Goal: Task Accomplishment & Management: Manage account settings

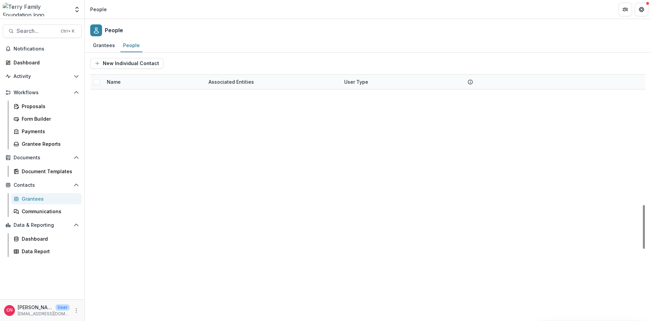
scroll to position [732, 0]
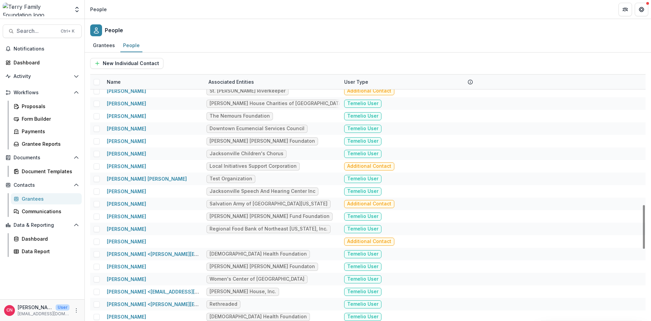
click at [36, 197] on div "Grantees" at bounding box center [49, 198] width 55 height 7
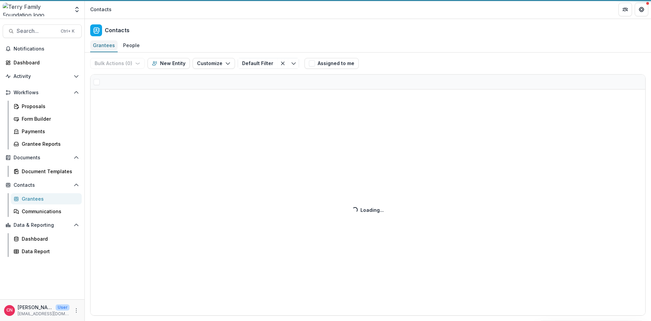
click at [105, 44] on div "Grantees" at bounding box center [103, 45] width 27 height 10
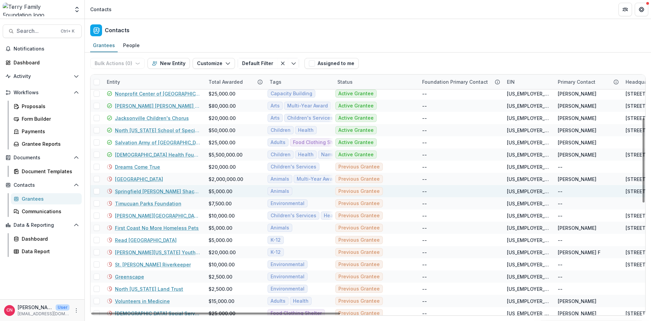
scroll to position [26, 0]
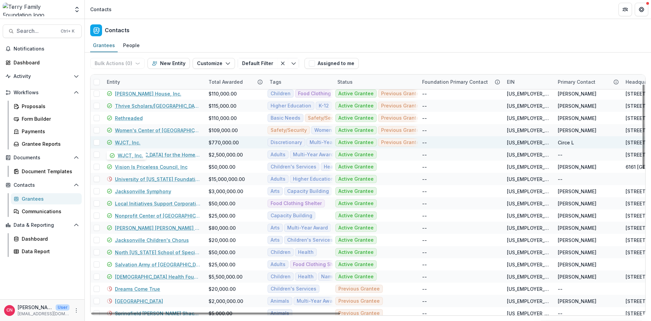
click at [130, 143] on link "WJCT, Inc." at bounding box center [127, 142] width 25 height 7
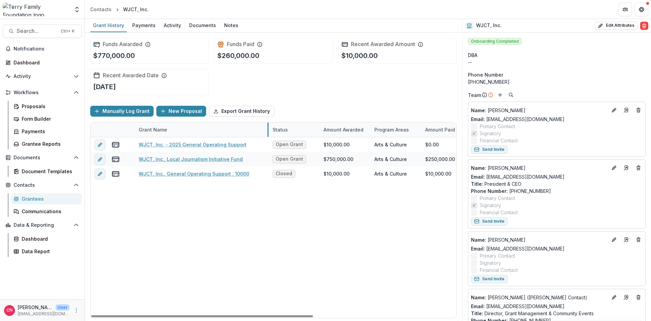
drag, startPoint x: 219, startPoint y: 132, endPoint x: 268, endPoint y: 131, distance: 49.1
click at [32, 198] on div "Grantees" at bounding box center [49, 198] width 55 height 7
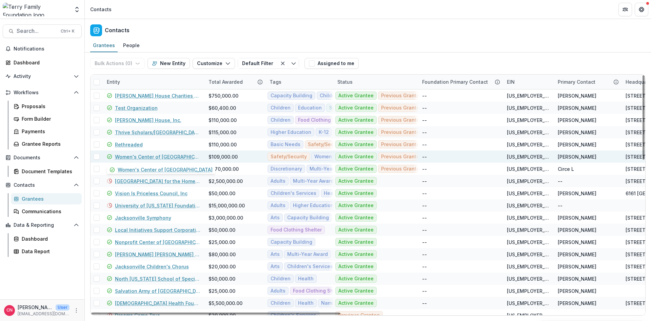
click at [174, 153] on link "Women's Center of [GEOGRAPHIC_DATA]" at bounding box center [157, 156] width 85 height 7
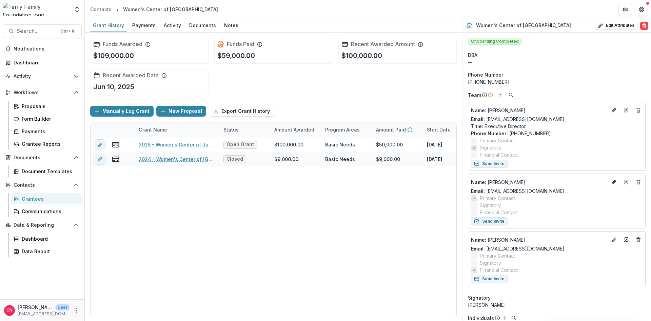
click at [28, 200] on div "Grantees" at bounding box center [49, 198] width 55 height 7
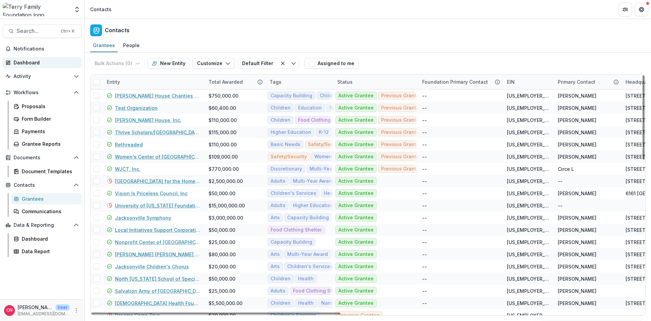
click at [40, 61] on div "Dashboard" at bounding box center [45, 62] width 63 height 7
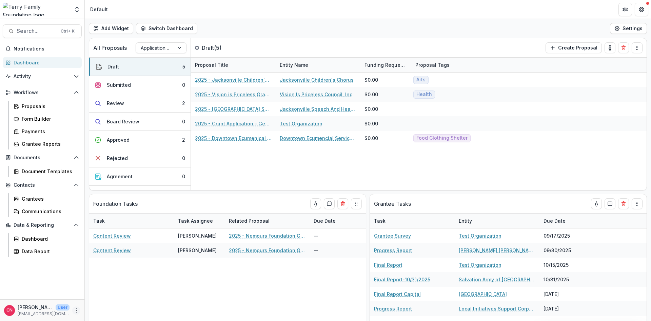
click at [75, 309] on icon "More" at bounding box center [76, 310] width 5 height 5
click at [32, 130] on div "Payments" at bounding box center [49, 131] width 55 height 7
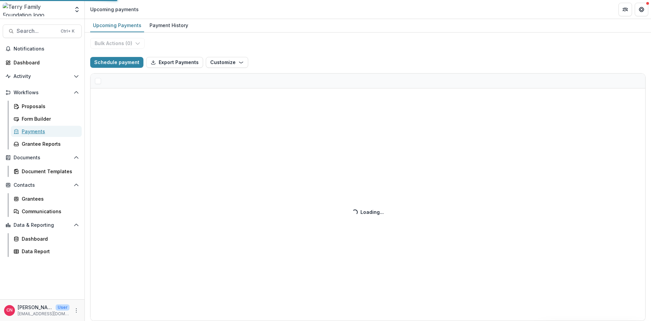
select select "******"
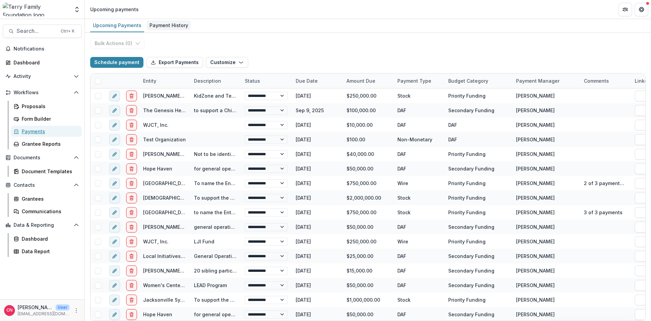
select select "******"
click at [167, 22] on div "Payment History" at bounding box center [169, 25] width 44 height 10
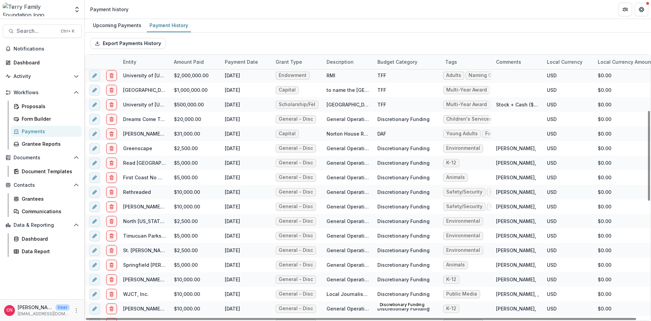
scroll to position [163, 0]
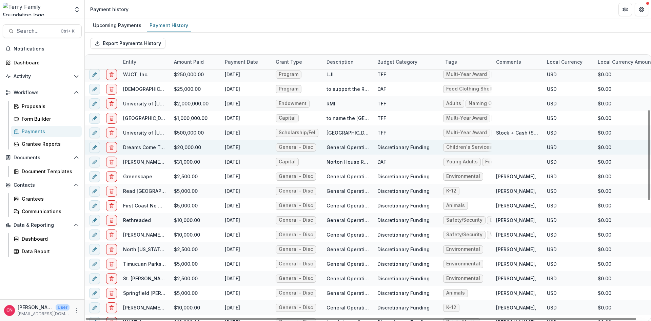
click at [411, 145] on div "Discretionary Funding" at bounding box center [403, 147] width 52 height 7
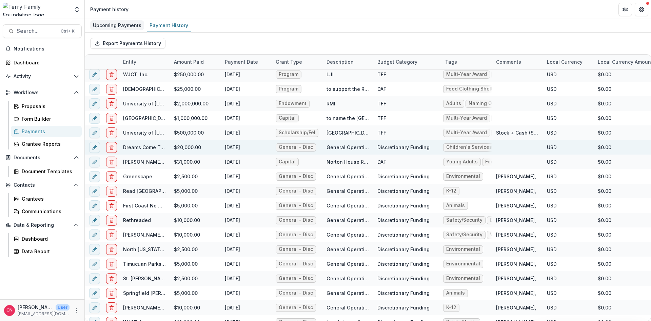
click at [111, 24] on div "Upcoming Payments" at bounding box center [117, 25] width 54 height 10
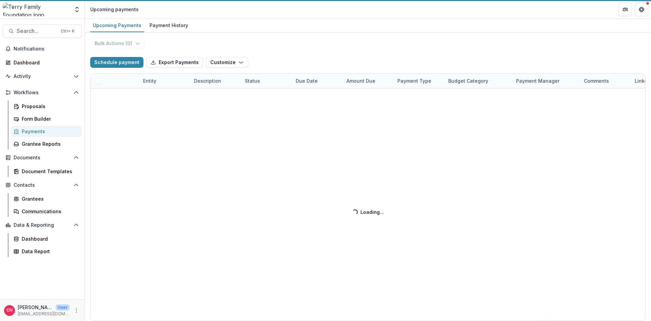
select select "******"
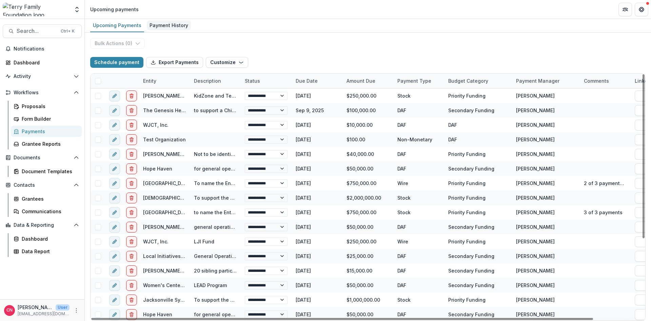
click at [164, 27] on div "Payment History" at bounding box center [169, 25] width 44 height 10
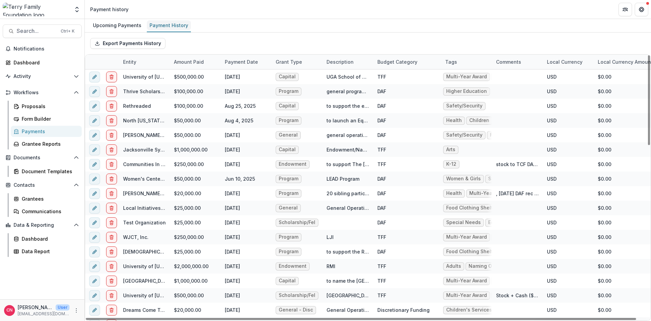
click at [178, 27] on div "Payment History" at bounding box center [169, 25] width 44 height 10
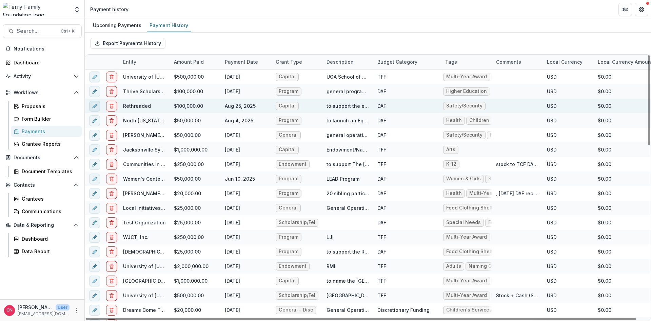
click at [93, 106] on icon "edit" at bounding box center [94, 105] width 5 height 5
select select "***"
select select "****"
select select "**********"
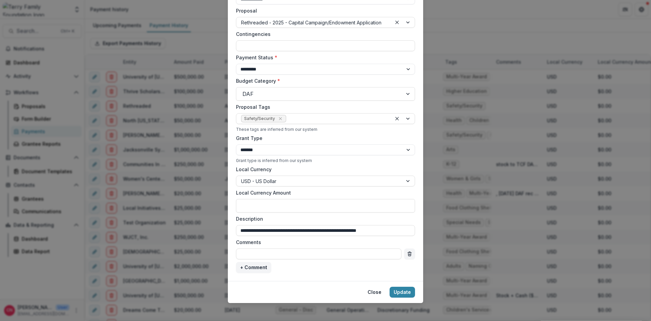
scroll to position [166, 0]
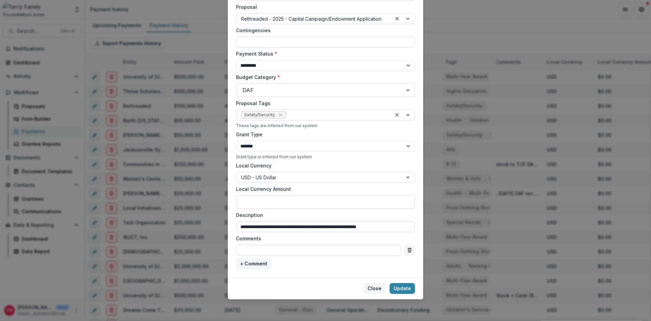
click at [372, 288] on button "Close" at bounding box center [374, 288] width 22 height 11
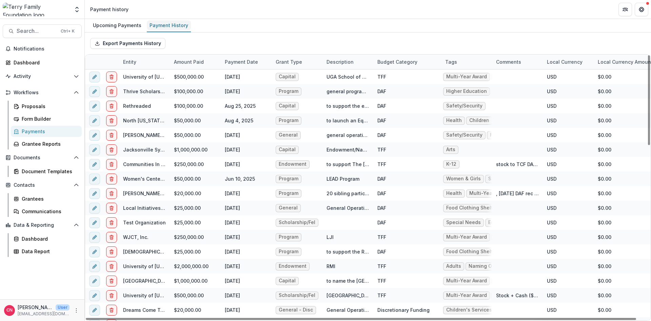
click at [172, 22] on div "Payment History" at bounding box center [169, 25] width 44 height 10
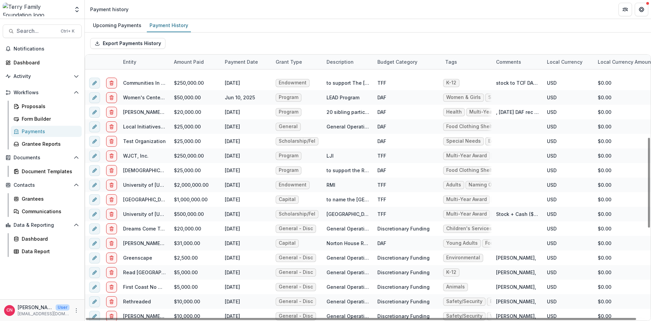
scroll to position [244, 0]
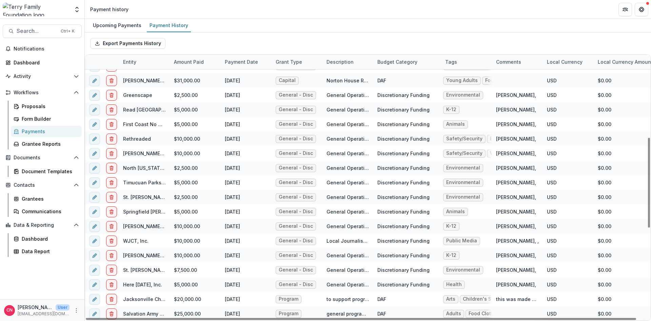
click at [507, 62] on div "Comments" at bounding box center [508, 61] width 33 height 7
click at [521, 89] on span "Sort Ascending" at bounding box center [523, 91] width 36 height 6
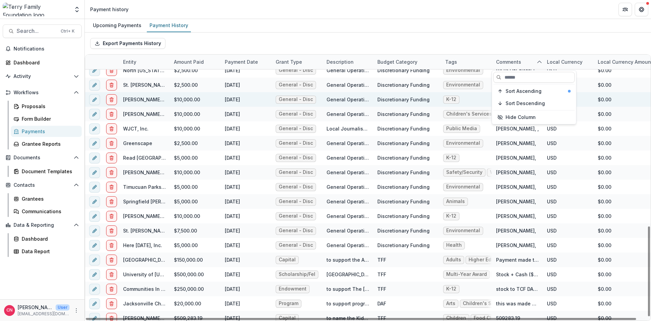
scroll to position [507, 0]
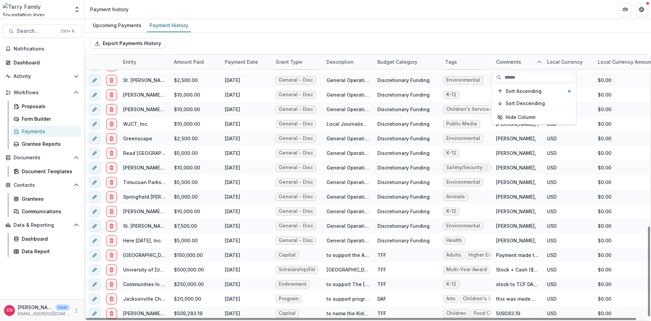
click at [507, 59] on div "Comments" at bounding box center [508, 61] width 33 height 7
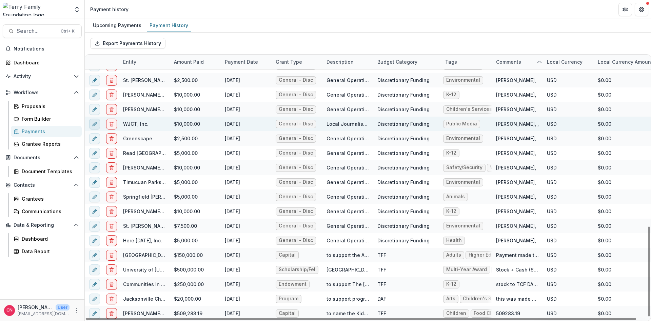
click at [95, 122] on icon "edit" at bounding box center [94, 123] width 5 height 5
select select "***"
select select "**********"
select select "****"
select select "**********"
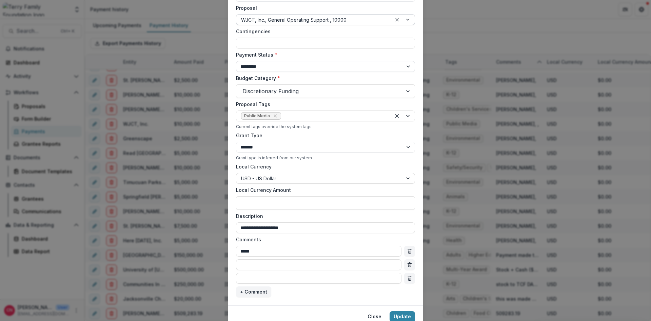
scroll to position [193, 0]
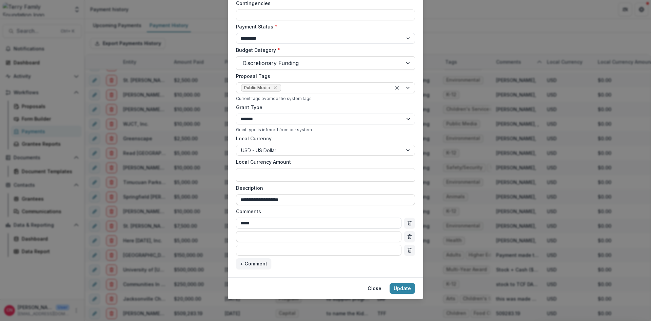
click at [271, 221] on input "*****" at bounding box center [318, 223] width 165 height 11
drag, startPoint x: 371, startPoint y: 288, endPoint x: 491, endPoint y: 236, distance: 130.5
click at [374, 287] on button "Close" at bounding box center [374, 288] width 22 height 11
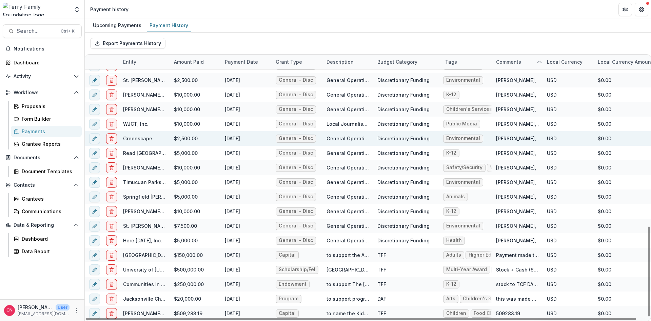
click at [399, 139] on div "Discretionary Funding" at bounding box center [403, 138] width 52 height 7
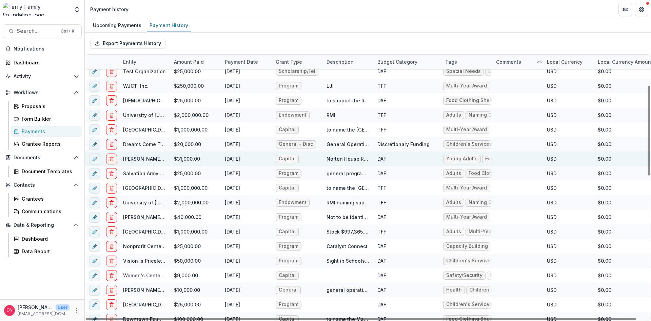
scroll to position [0, 0]
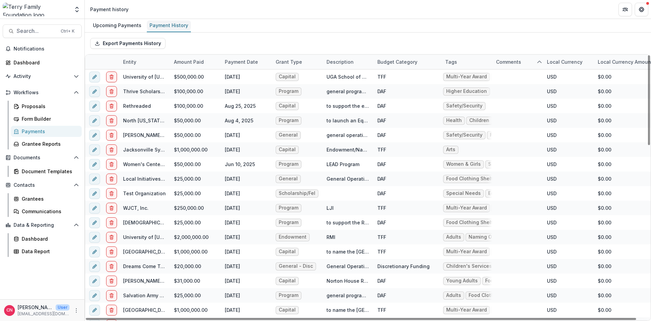
click at [173, 25] on div "Payment History" at bounding box center [169, 25] width 44 height 10
click at [34, 238] on div "Dashboard" at bounding box center [49, 238] width 55 height 7
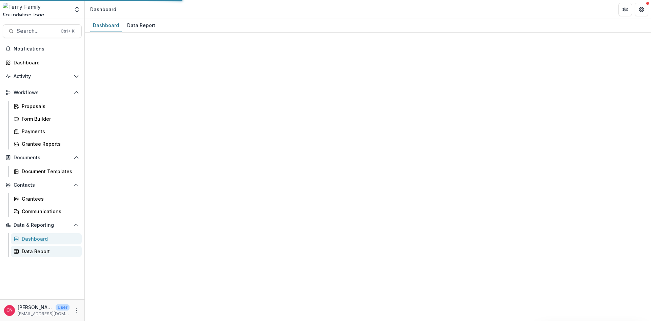
select select "**********"
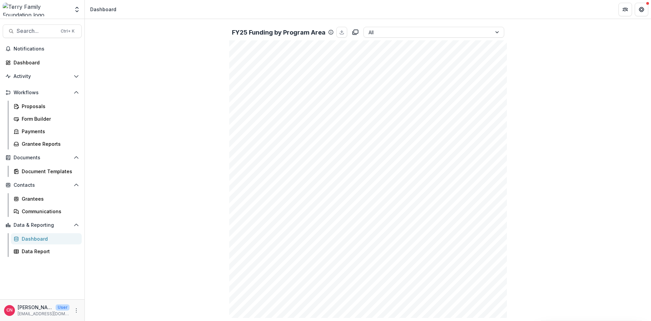
scroll to position [654, 0]
click at [497, 45] on div at bounding box center [497, 46] width 12 height 10
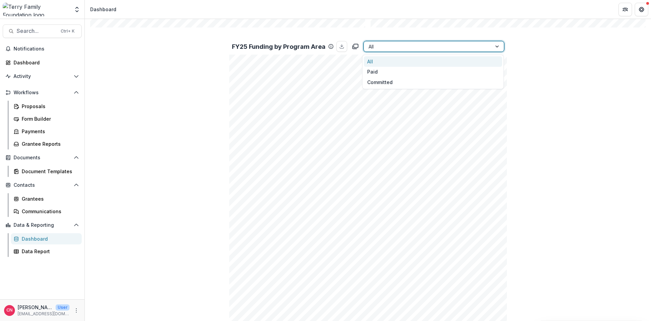
click at [401, 48] on div at bounding box center [427, 46] width 118 height 8
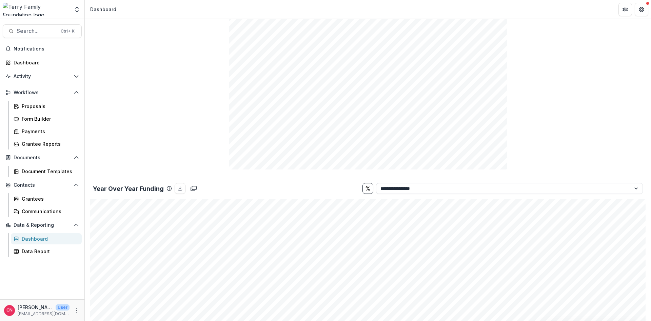
scroll to position [1206, 0]
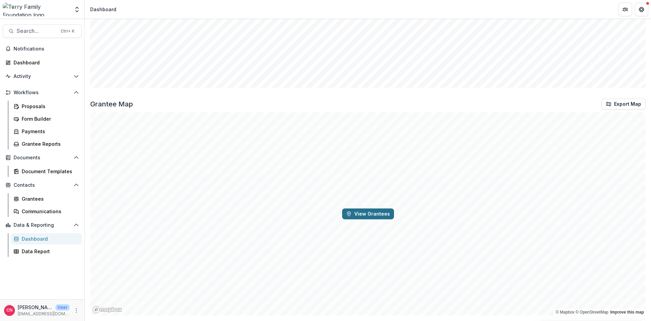
click at [363, 210] on button "View Grantees" at bounding box center [368, 213] width 52 height 11
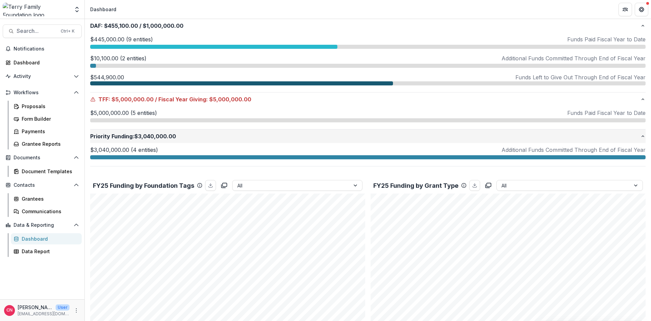
scroll to position [230, 0]
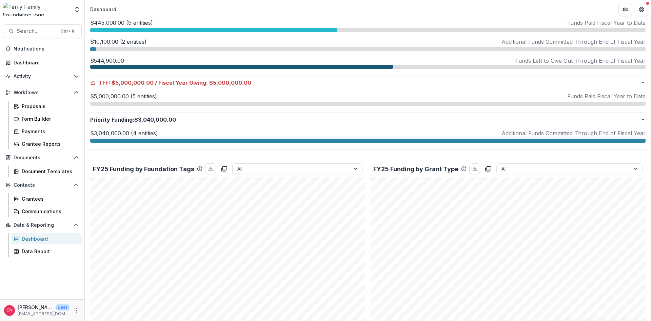
click at [22, 237] on div "Dashboard" at bounding box center [49, 238] width 55 height 7
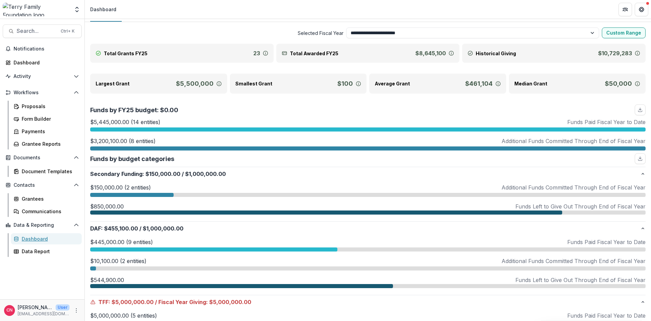
scroll to position [0, 0]
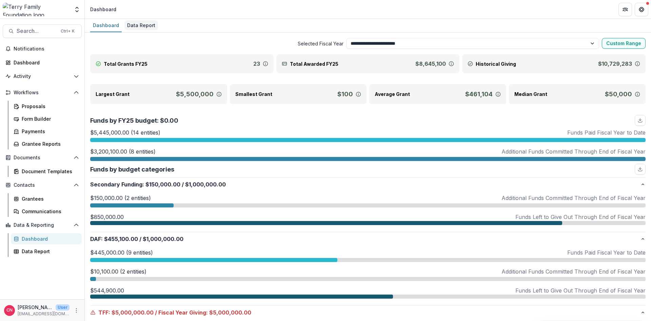
click at [141, 23] on div "Data Report" at bounding box center [141, 25] width 34 height 10
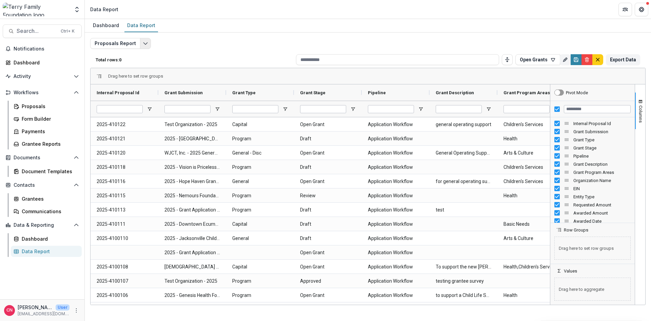
click at [143, 41] on icon "Edit selected report" at bounding box center [145, 43] width 5 height 5
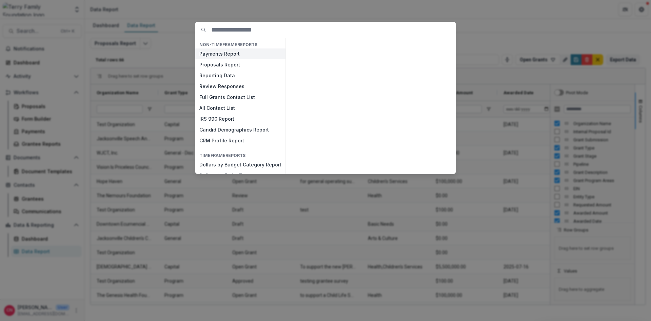
click at [230, 54] on button "Payments Report" at bounding box center [240, 53] width 90 height 11
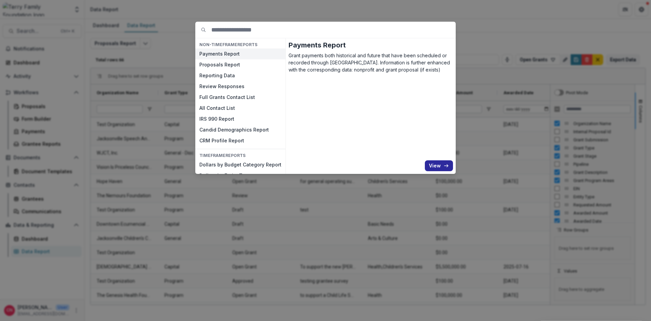
click at [441, 166] on button "View" at bounding box center [439, 165] width 28 height 11
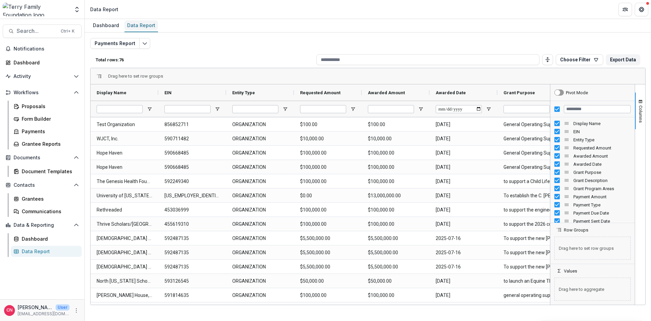
click at [142, 24] on div "Data Report" at bounding box center [141, 25] width 34 height 10
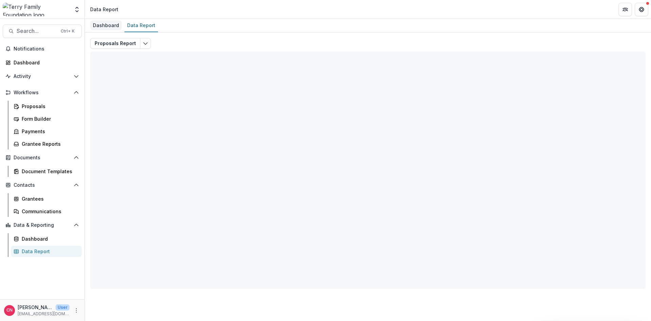
click at [100, 24] on div "Dashboard" at bounding box center [106, 25] width 32 height 10
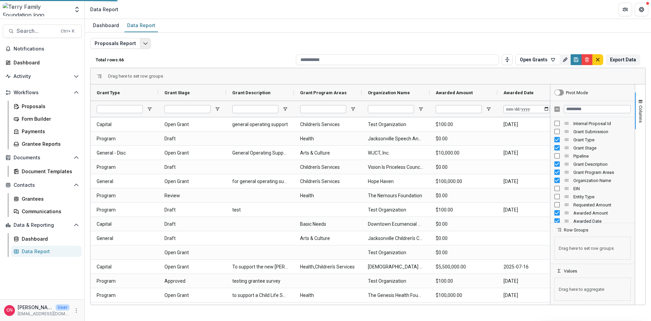
select select "**********"
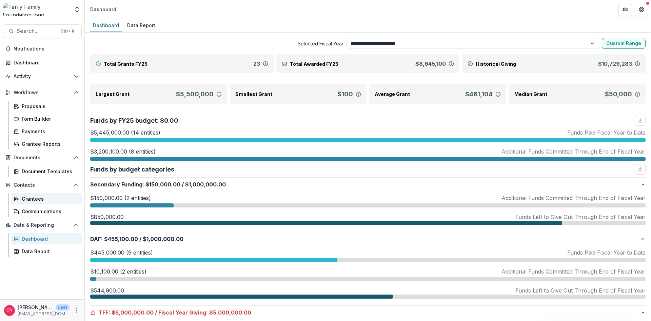
click at [35, 197] on div "Grantees" at bounding box center [49, 198] width 55 height 7
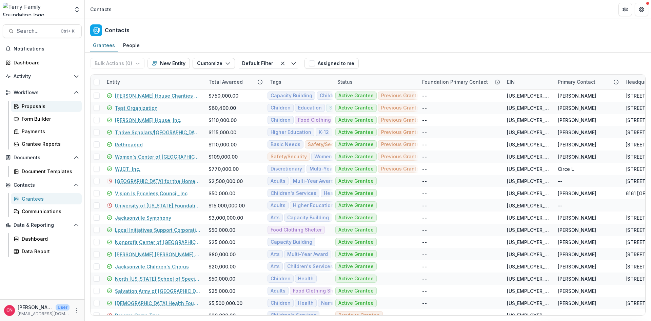
click at [33, 108] on div "Proposals" at bounding box center [49, 106] width 55 height 7
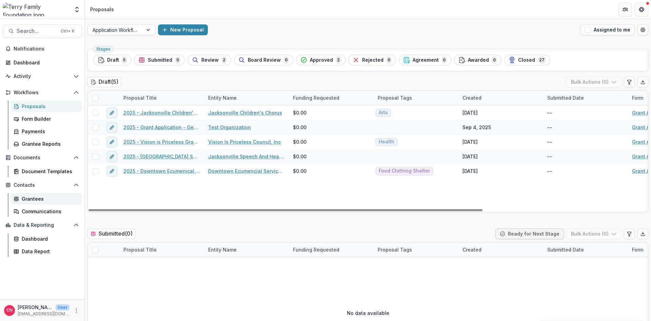
click at [37, 196] on div "Grantees" at bounding box center [49, 198] width 55 height 7
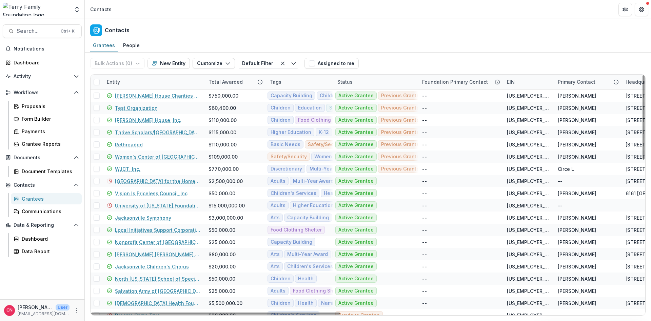
click at [156, 81] on div "Entity" at bounding box center [154, 82] width 102 height 15
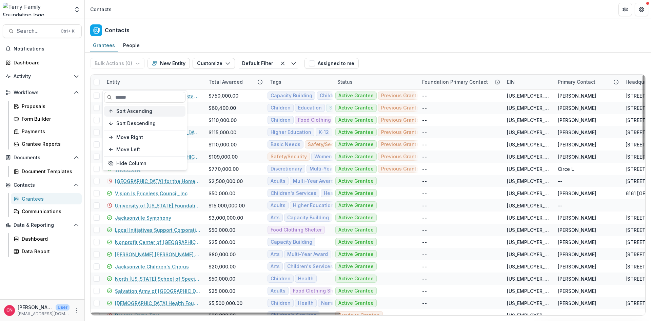
click at [140, 110] on span "Sort Ascending" at bounding box center [134, 111] width 36 height 6
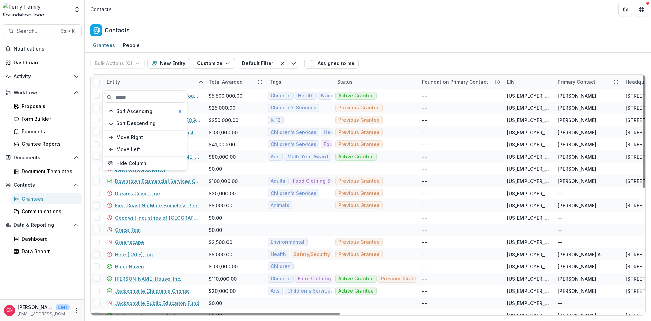
click at [165, 81] on div "Entity" at bounding box center [154, 82] width 102 height 15
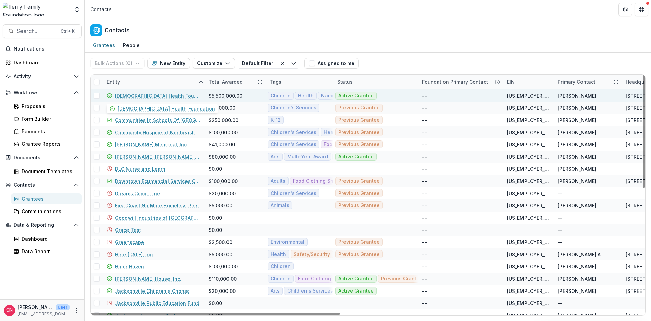
click at [151, 95] on link "[DEMOGRAPHIC_DATA] Health Foundation" at bounding box center [157, 95] width 85 height 7
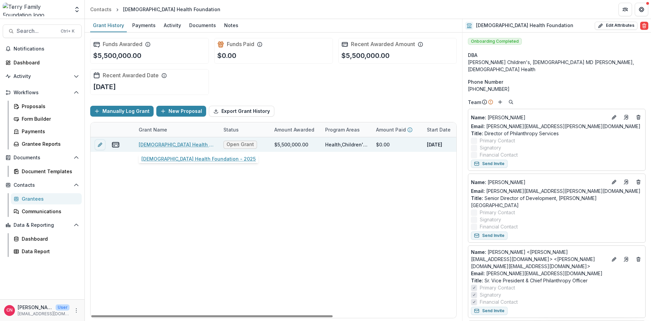
click at [181, 143] on link "Baptist Health Foundation - 2025" at bounding box center [177, 144] width 77 height 7
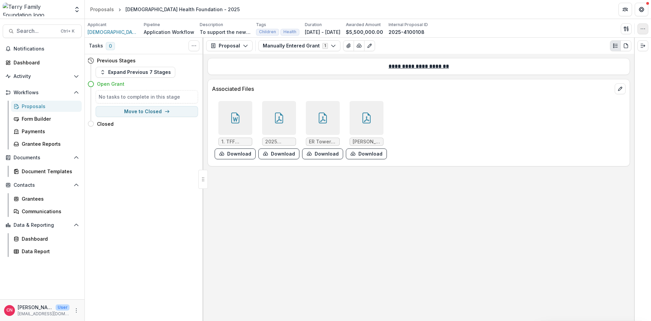
click at [643, 27] on icon "button" at bounding box center [642, 28] width 5 height 5
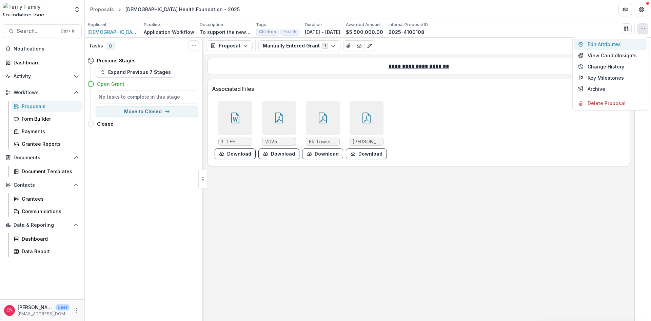
click at [590, 41] on button "Edit Attributes" at bounding box center [610, 44] width 73 height 11
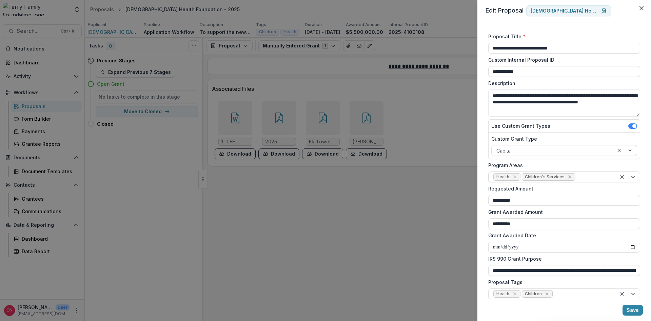
click at [567, 176] on icon "Remove Children's Services" at bounding box center [569, 176] width 5 height 5
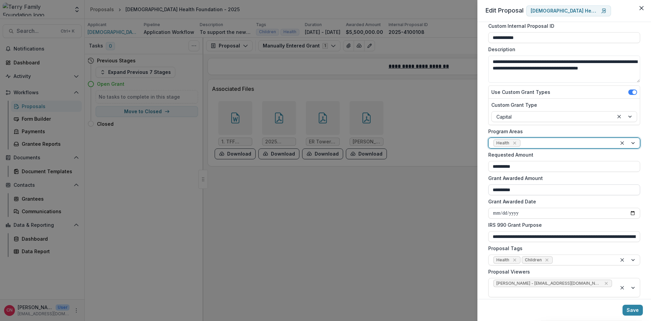
scroll to position [81, 0]
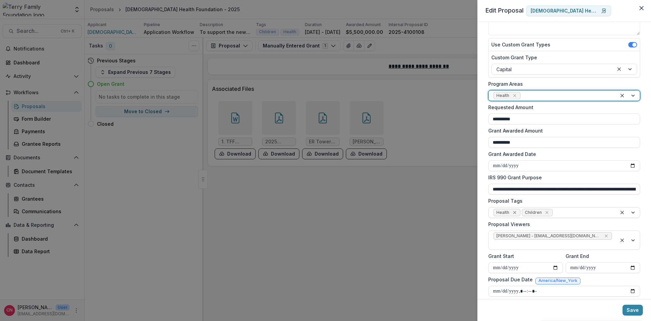
click at [515, 212] on icon "Remove Health" at bounding box center [514, 212] width 5 height 5
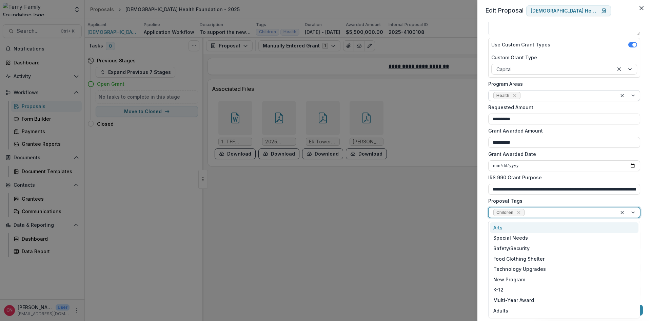
click at [631, 210] on div at bounding box center [627, 212] width 23 height 10
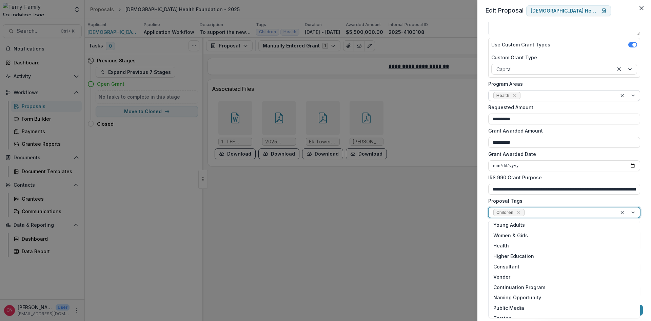
scroll to position [122, 0]
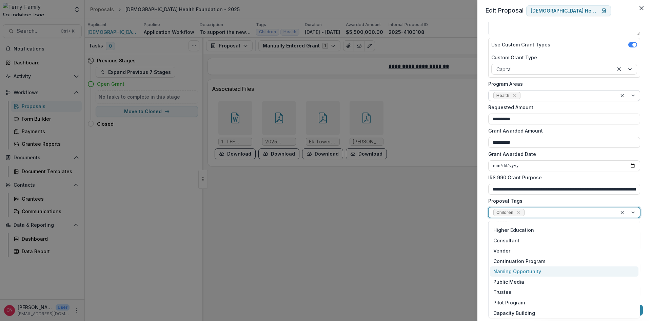
click at [533, 269] on div "Naming Opportunity" at bounding box center [564, 271] width 148 height 11
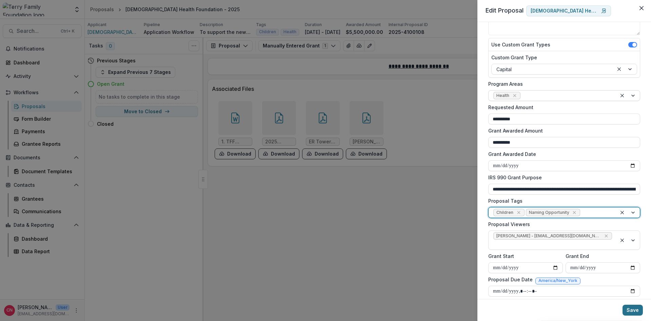
click at [631, 307] on button "Save" at bounding box center [632, 310] width 20 height 11
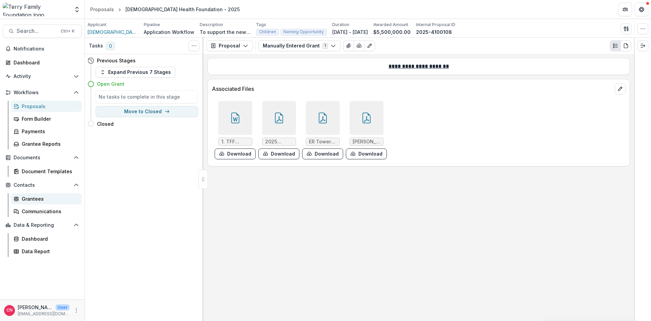
click at [34, 198] on div "Grantees" at bounding box center [49, 198] width 55 height 7
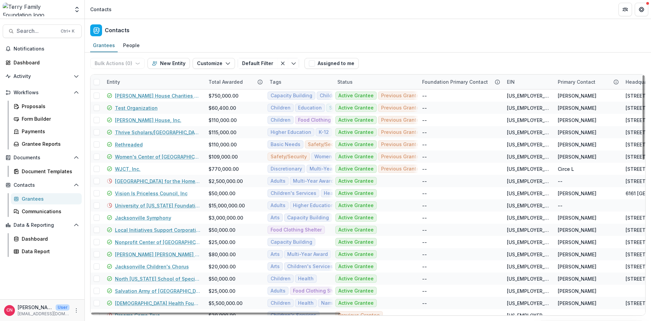
click at [154, 81] on div "Entity" at bounding box center [154, 82] width 102 height 15
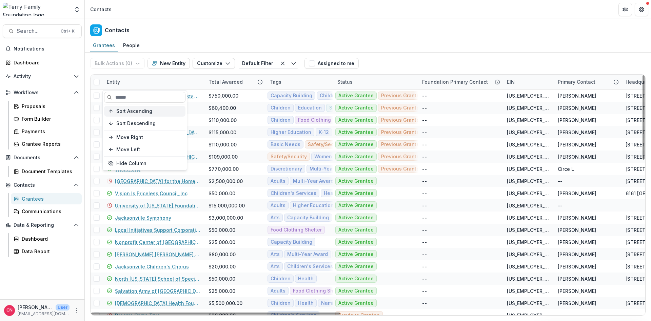
click at [136, 109] on span "Sort Ascending" at bounding box center [134, 111] width 36 height 6
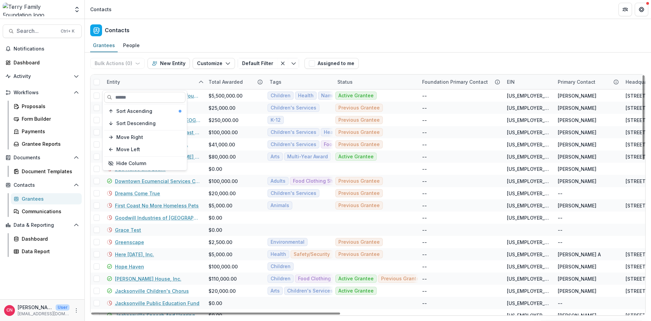
click at [165, 81] on div "Entity" at bounding box center [154, 82] width 102 height 15
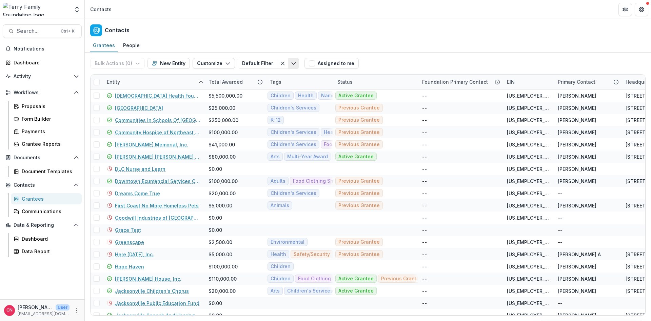
click at [291, 61] on icon "Toggle menu" at bounding box center [293, 63] width 5 height 5
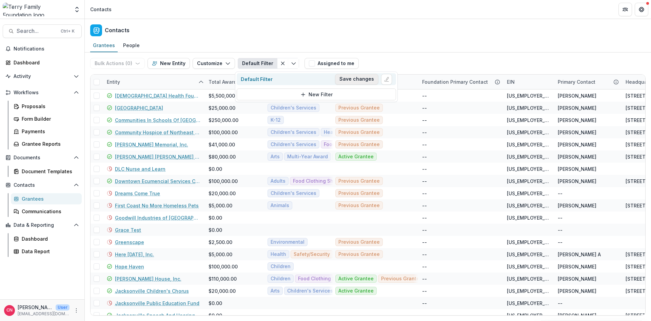
click at [346, 76] on button "Save changes" at bounding box center [356, 79] width 43 height 11
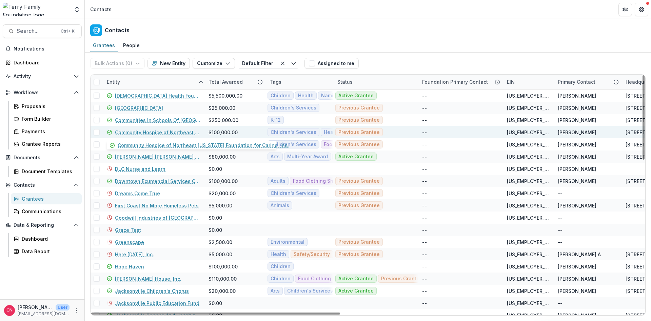
click at [133, 130] on link "Community Hospice of Northeast [US_STATE] Foundation for Caring, Inc." at bounding box center [157, 132] width 85 height 7
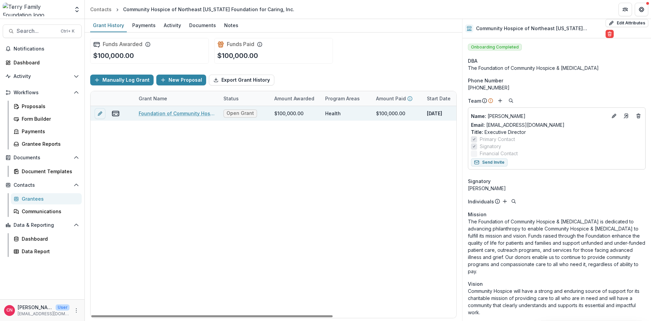
click at [167, 112] on link "Foundation of Community Hospice & Palliative Care, Naming in Dorion Family Pedi…" at bounding box center [177, 113] width 77 height 7
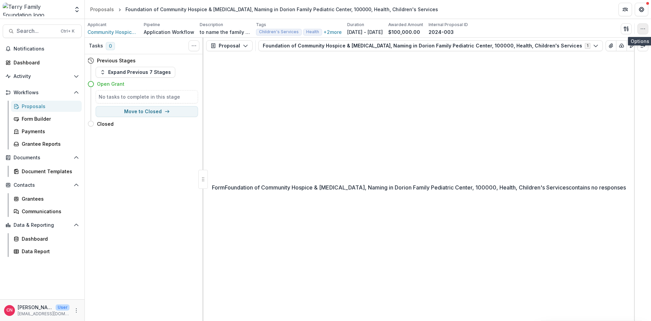
click at [642, 27] on icon "button" at bounding box center [642, 28] width 5 height 5
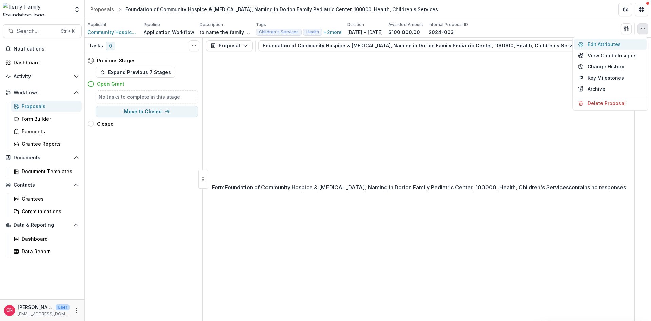
click at [597, 42] on button "Edit Attributes" at bounding box center [610, 44] width 73 height 11
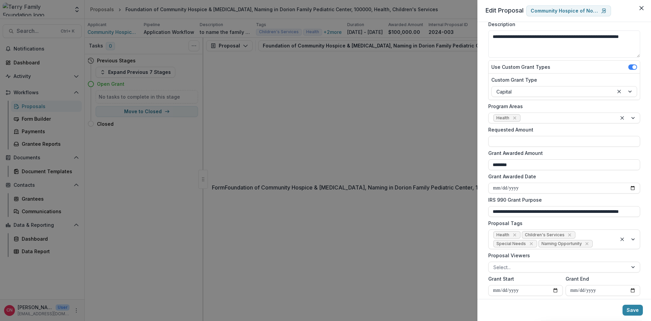
scroll to position [81, 0]
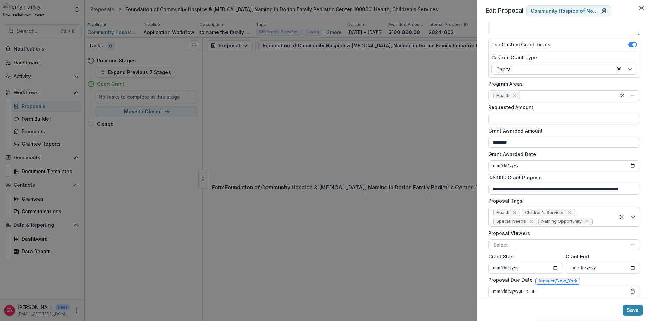
click at [514, 211] on icon "Remove Health" at bounding box center [514, 212] width 5 height 5
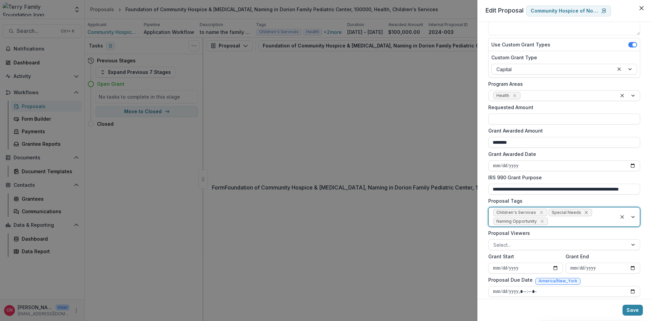
click at [585, 213] on icon "Remove Special Needs" at bounding box center [586, 212] width 3 height 3
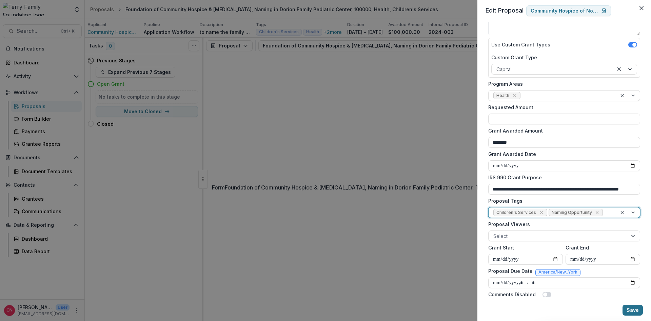
click at [634, 313] on button "Save" at bounding box center [632, 310] width 20 height 11
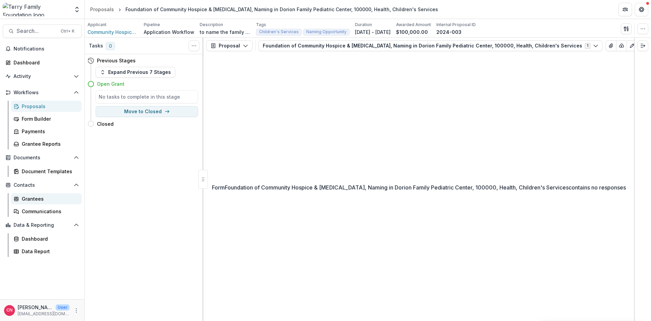
click at [36, 197] on div "Grantees" at bounding box center [49, 198] width 55 height 7
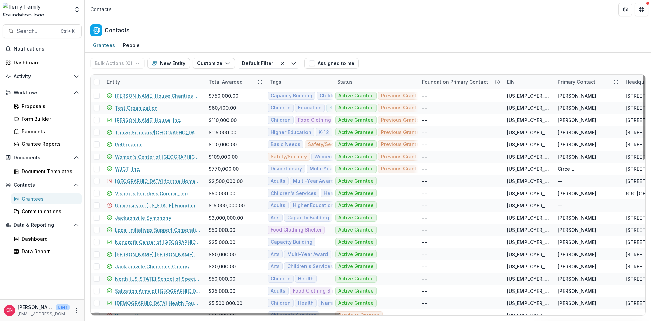
drag, startPoint x: 142, startPoint y: 81, endPoint x: 173, endPoint y: 81, distance: 30.8
click at [143, 81] on div "Entity" at bounding box center [154, 82] width 102 height 15
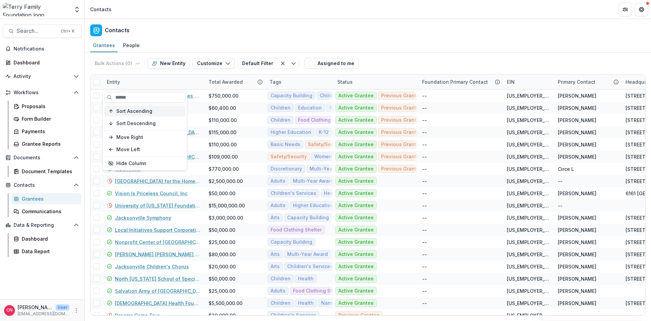
click at [138, 109] on span "Sort Ascending" at bounding box center [134, 111] width 36 height 6
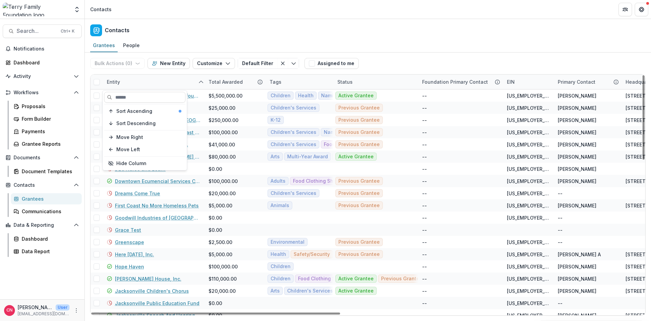
click at [153, 80] on div "Entity" at bounding box center [154, 82] width 102 height 15
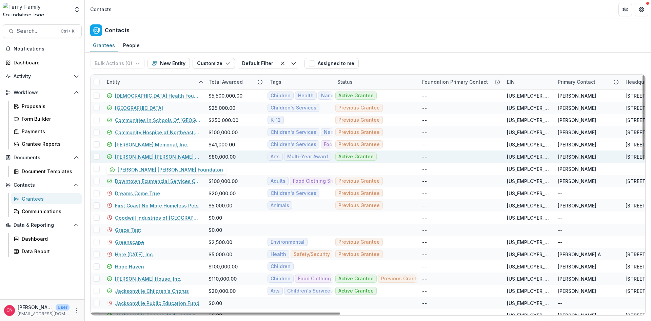
click at [180, 155] on link "[PERSON_NAME] [PERSON_NAME] Foundaton" at bounding box center [157, 156] width 85 height 7
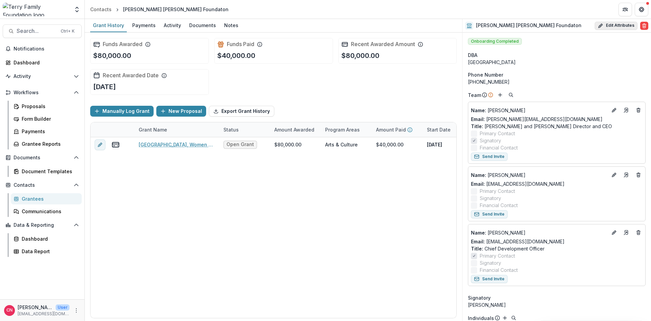
click at [611, 23] on button "Edit Attributes" at bounding box center [615, 26] width 43 height 8
select select "**"
select select
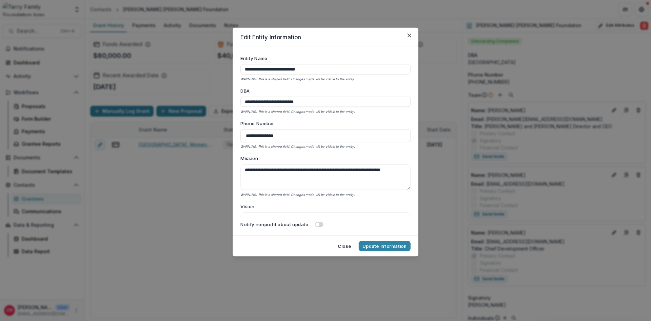
type input "**********"
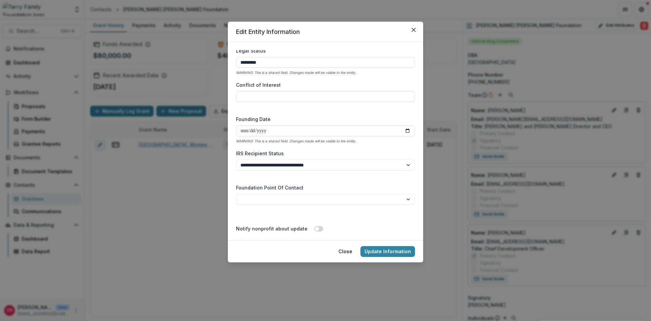
scroll to position [995, 0]
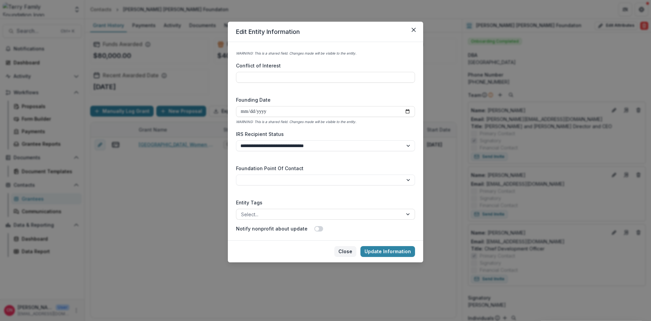
click at [344, 250] on button "Close" at bounding box center [345, 251] width 22 height 11
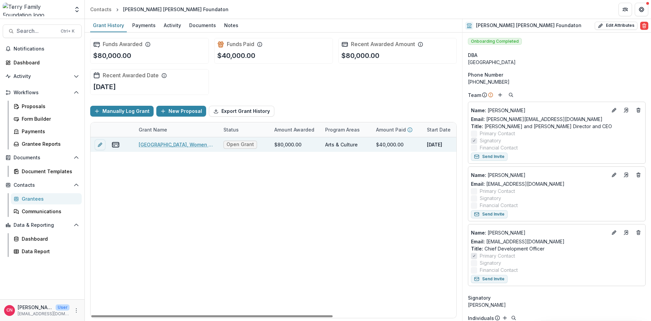
click at [148, 142] on link "Cummer Museum of Art & Gardens, Women of Vision & Artful Moments, 80000, Multi-…" at bounding box center [177, 144] width 77 height 7
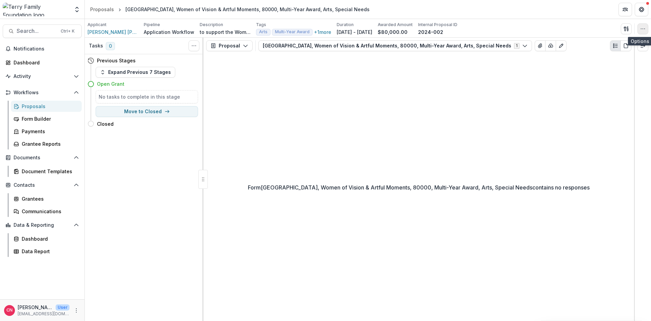
click at [640, 27] on icon "button" at bounding box center [642, 28] width 5 height 5
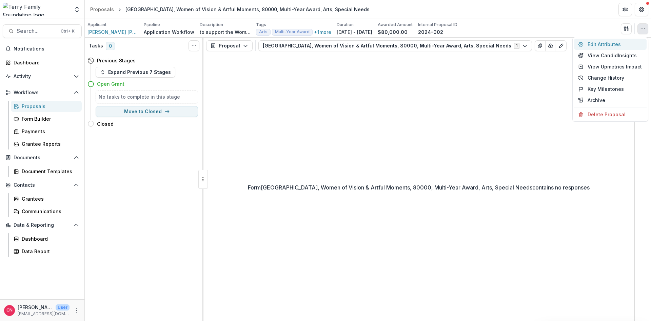
click at [593, 43] on button "Edit Attributes" at bounding box center [610, 44] width 73 height 11
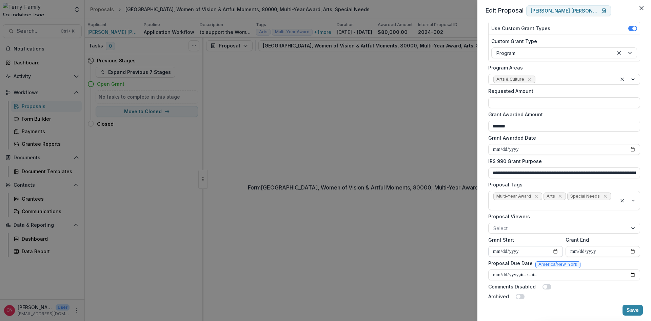
scroll to position [101, 0]
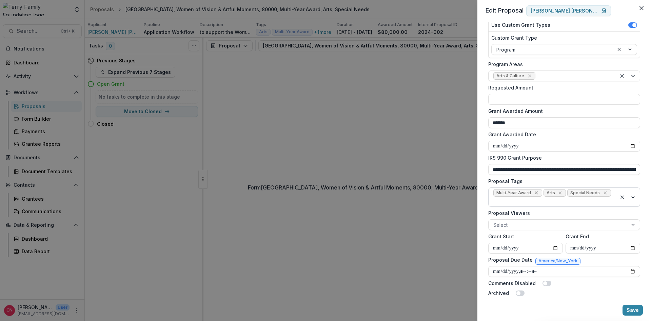
click at [533, 191] on icon "Remove Multi-Year Award" at bounding box center [535, 192] width 5 height 5
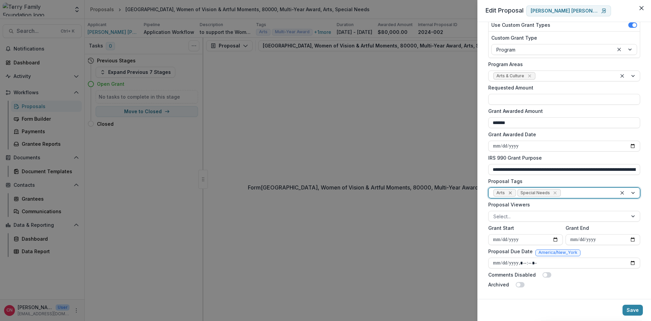
click at [509, 191] on icon "Remove Arts" at bounding box center [509, 192] width 5 height 5
click at [633, 192] on div at bounding box center [627, 193] width 23 height 10
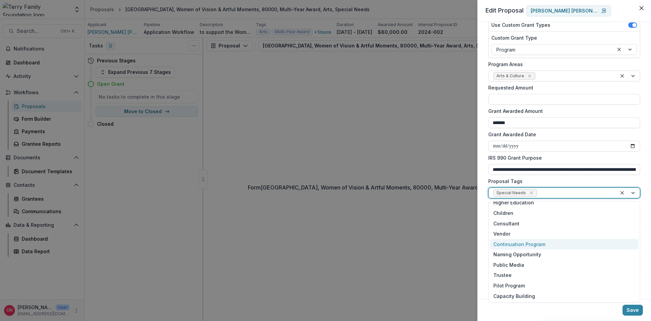
scroll to position [38, 0]
click at [506, 241] on div "Adults" at bounding box center [564, 242] width 148 height 11
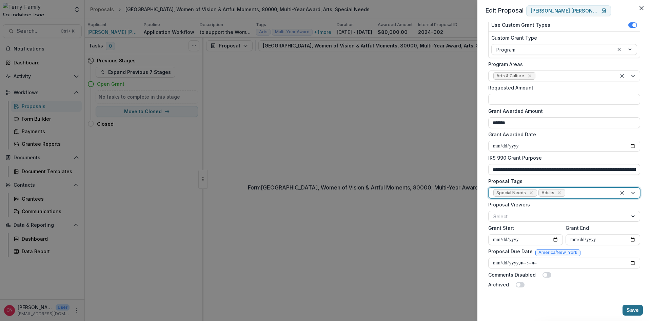
click at [631, 309] on button "Save" at bounding box center [632, 310] width 20 height 11
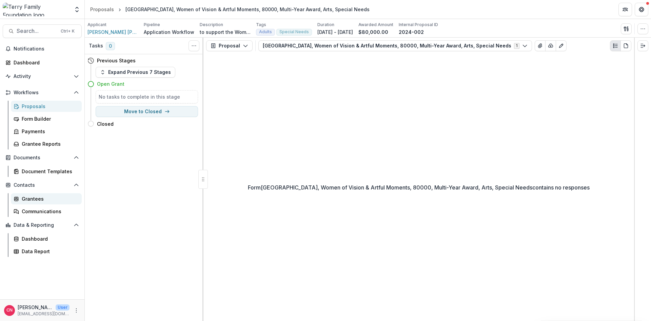
click at [36, 199] on div "Grantees" at bounding box center [49, 198] width 55 height 7
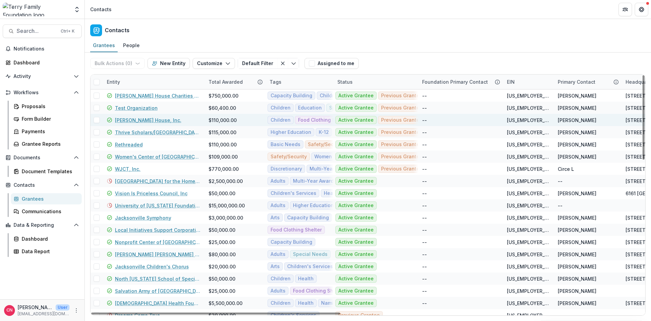
click at [143, 120] on link "[PERSON_NAME] House, Inc." at bounding box center [148, 120] width 66 height 7
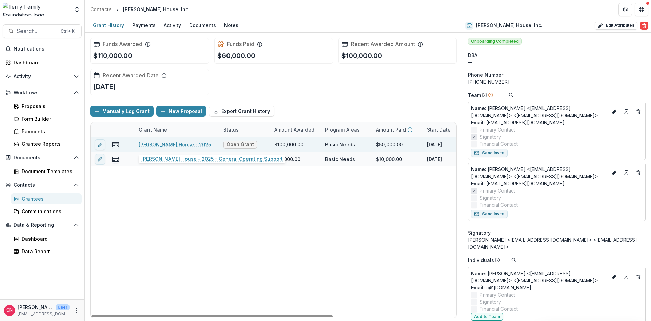
click at [168, 142] on link "Hubbard House - 2025 - General Operating Support" at bounding box center [177, 144] width 77 height 7
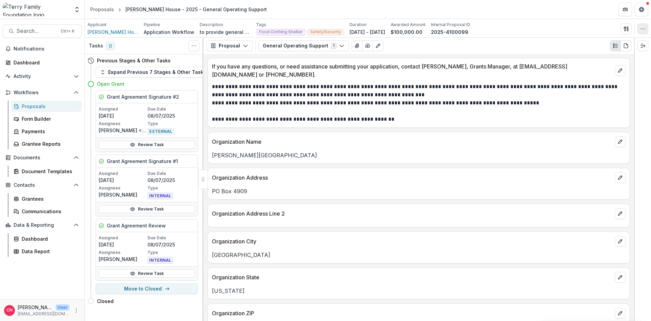
click at [643, 26] on icon "button" at bounding box center [642, 28] width 5 height 5
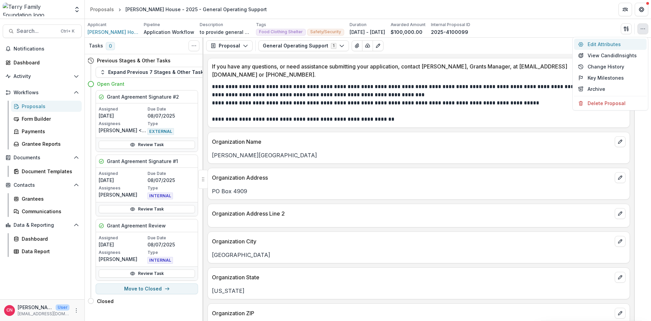
click at [607, 42] on button "Edit Attributes" at bounding box center [610, 44] width 73 height 11
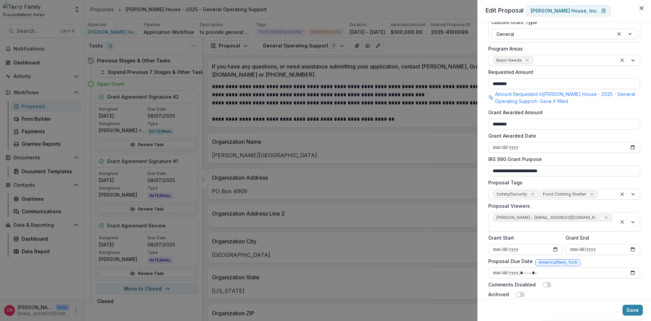
scroll to position [118, 0]
click at [633, 191] on div at bounding box center [627, 193] width 23 height 10
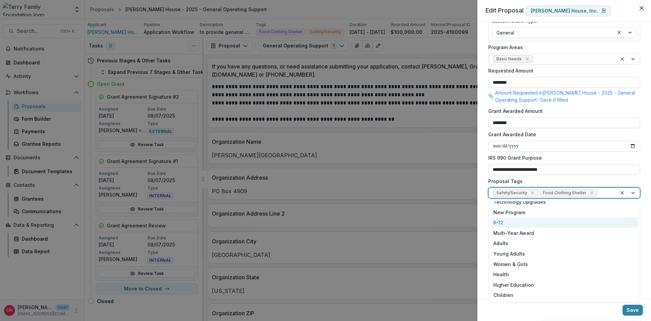
scroll to position [41, 0]
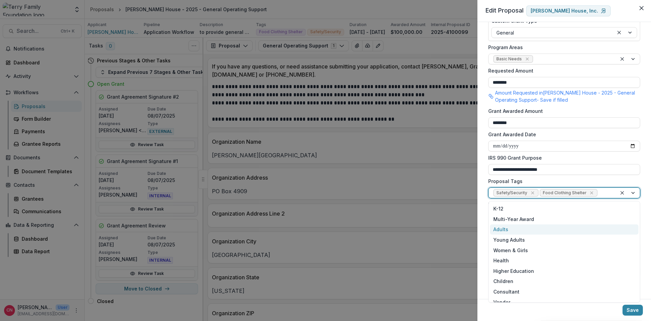
click at [501, 229] on div "Adults" at bounding box center [564, 229] width 148 height 11
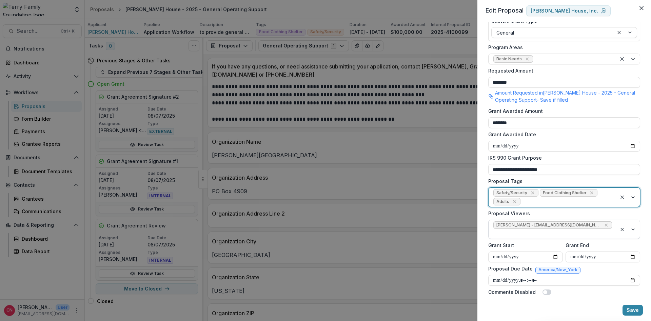
scroll to position [127, 0]
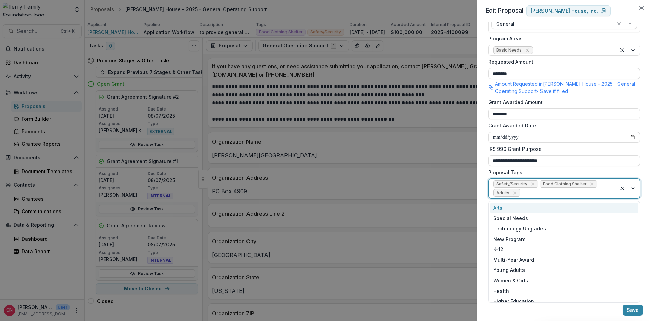
click at [632, 188] on div at bounding box center [627, 188] width 23 height 19
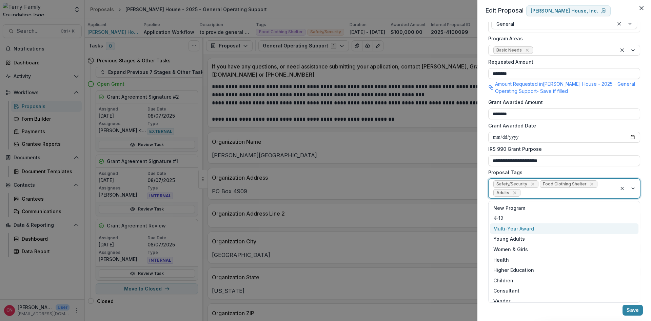
scroll to position [99, 0]
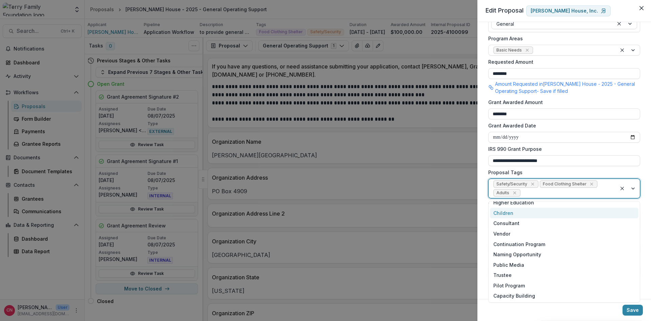
click at [502, 213] on div "Children" at bounding box center [564, 213] width 148 height 11
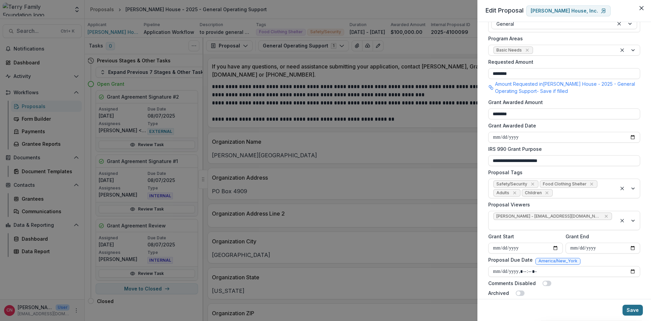
click at [634, 306] on button "Save" at bounding box center [632, 310] width 20 height 11
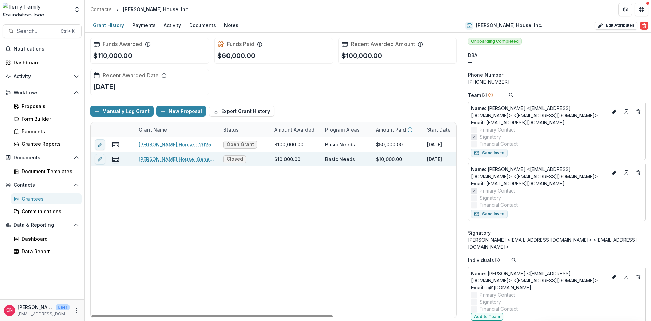
click at [176, 158] on link "[PERSON_NAME] House, General Operating Support , 10000, Safety/Security" at bounding box center [177, 159] width 77 height 7
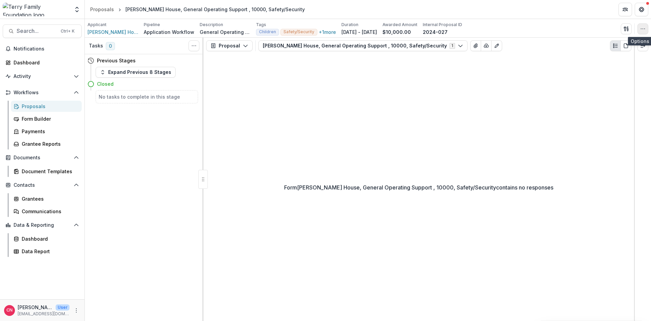
click at [641, 26] on button "button" at bounding box center [642, 28] width 11 height 11
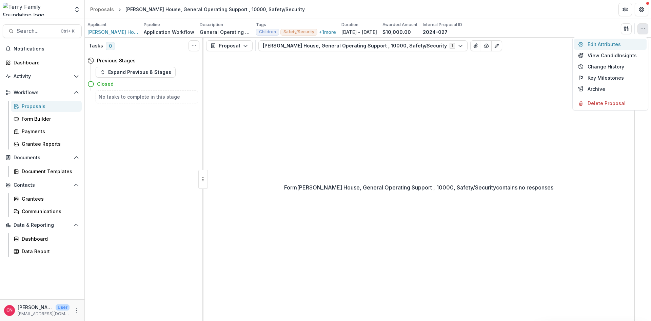
click at [591, 44] on button "Edit Attributes" at bounding box center [610, 44] width 73 height 11
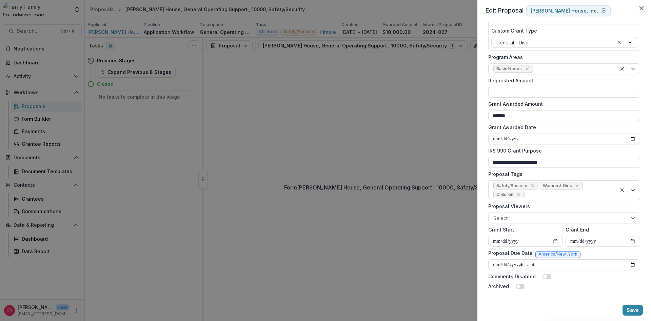
scroll to position [110, 0]
click at [576, 184] on icon "Remove Women & Girls" at bounding box center [576, 184] width 3 height 3
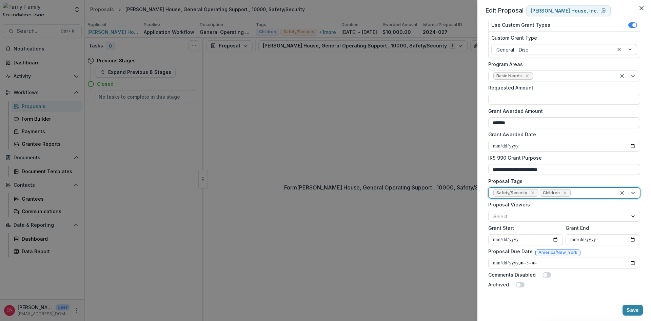
scroll to position [101, 0]
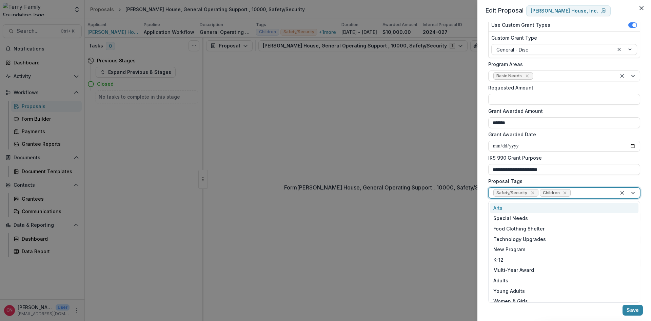
click at [634, 191] on div at bounding box center [627, 193] width 23 height 10
drag, startPoint x: 504, startPoint y: 280, endPoint x: 542, endPoint y: 245, distance: 52.5
click at [504, 279] on div "Adults" at bounding box center [564, 280] width 148 height 11
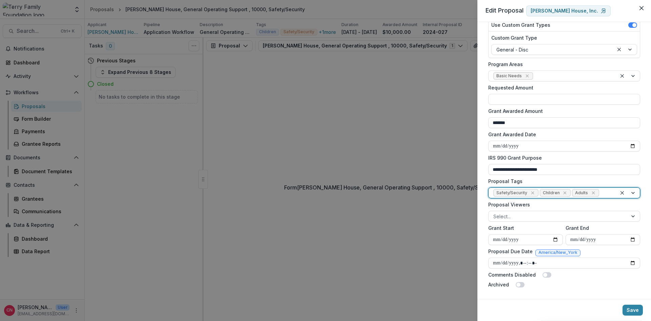
click at [631, 193] on div at bounding box center [627, 193] width 23 height 10
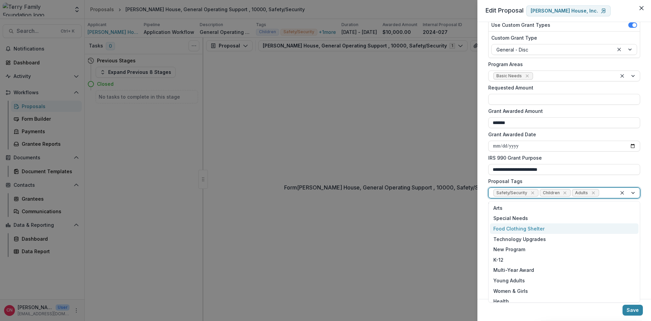
click at [534, 226] on div "Food Clothing Shelter" at bounding box center [564, 228] width 148 height 11
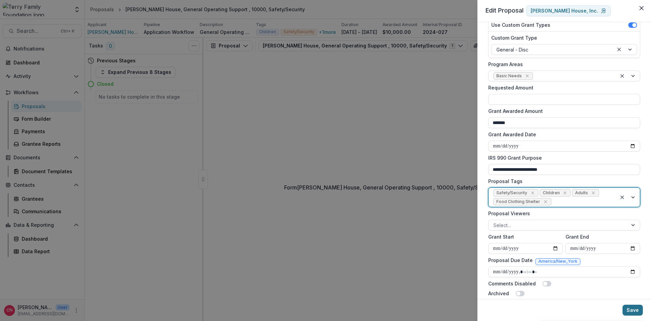
click at [628, 309] on button "Save" at bounding box center [632, 310] width 20 height 11
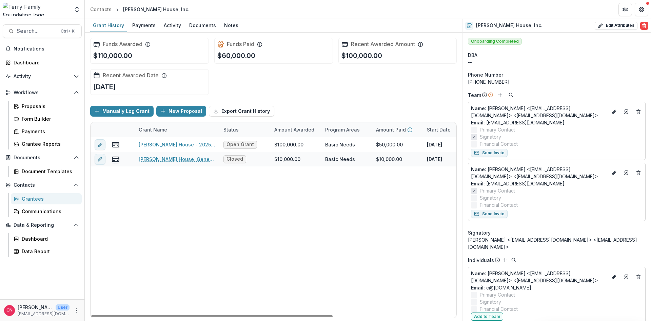
click at [168, 146] on link "Hubbard House - 2025 - General Operating Support" at bounding box center [177, 144] width 77 height 7
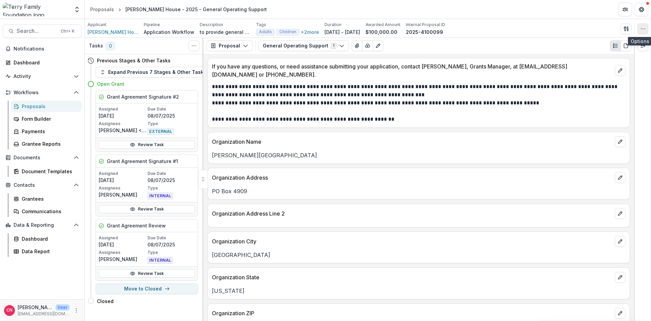
click at [643, 28] on icon "button" at bounding box center [642, 28] width 5 height 5
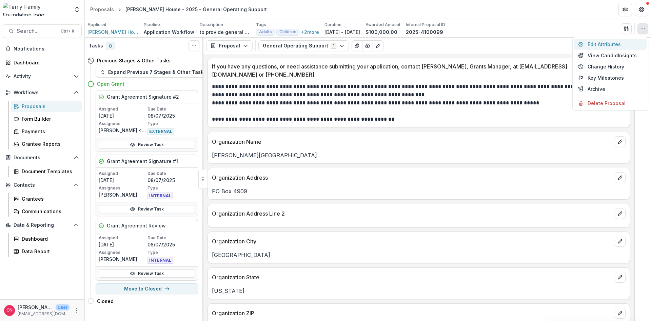
click at [592, 43] on button "Edit Attributes" at bounding box center [610, 44] width 73 height 11
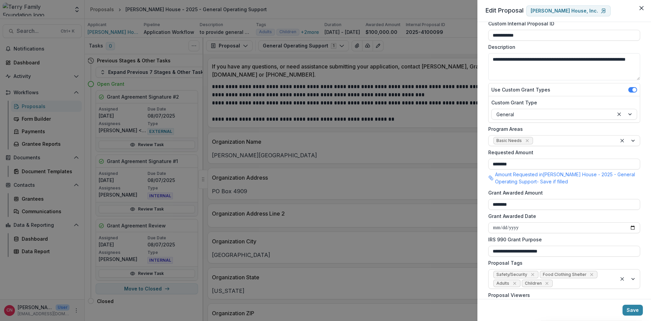
scroll to position [122, 0]
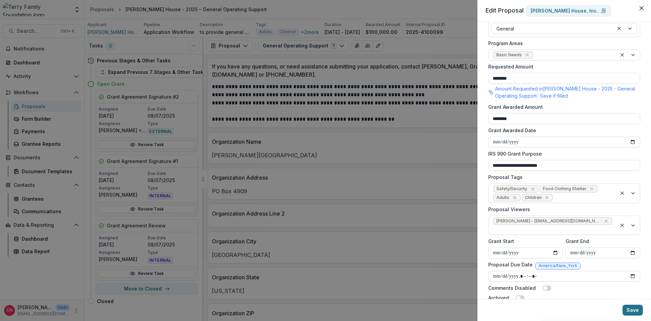
click at [627, 307] on button "Save" at bounding box center [632, 310] width 20 height 11
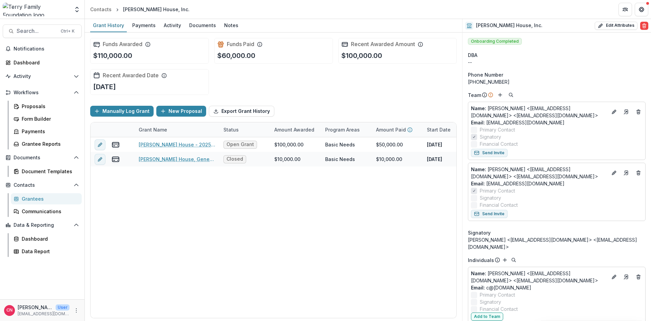
click at [34, 198] on div "Grantees" at bounding box center [49, 198] width 55 height 7
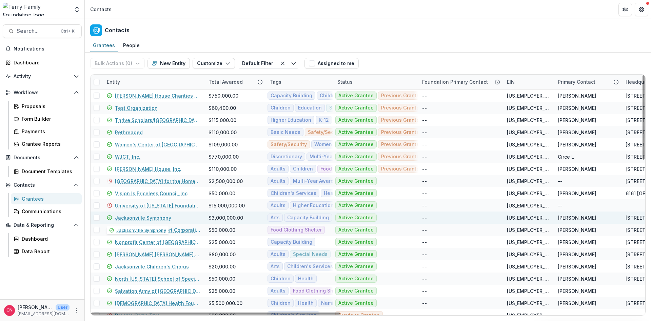
click at [146, 218] on link "Jacksonville Symphony" at bounding box center [143, 217] width 56 height 7
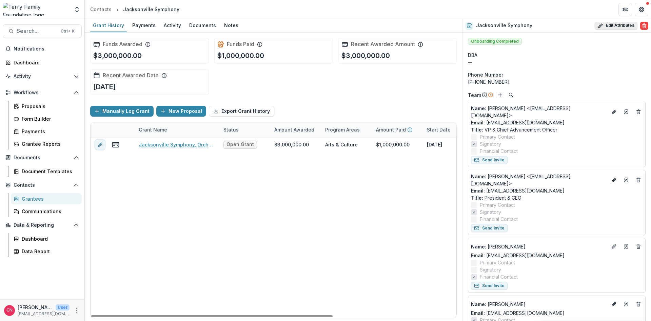
click at [623, 23] on button "Edit Attributes" at bounding box center [615, 26] width 43 height 8
select select
type input "**********"
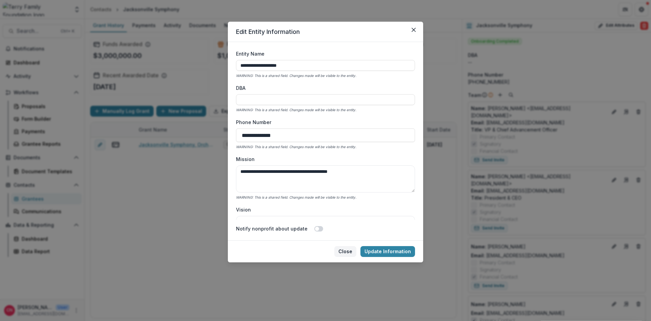
click at [350, 250] on button "Close" at bounding box center [345, 251] width 22 height 11
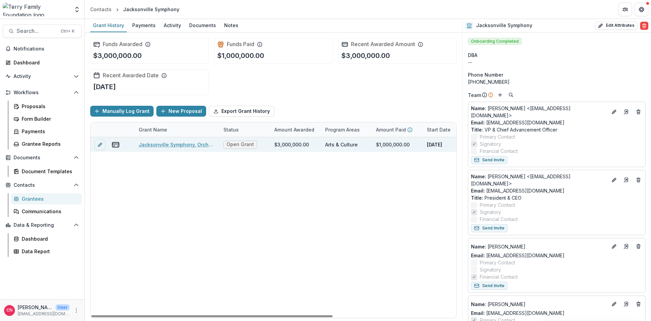
click at [165, 145] on link "Jacksonville Symphony, Orchestrating Excellence Campaign & Jacksonville Symphon…" at bounding box center [177, 144] width 77 height 7
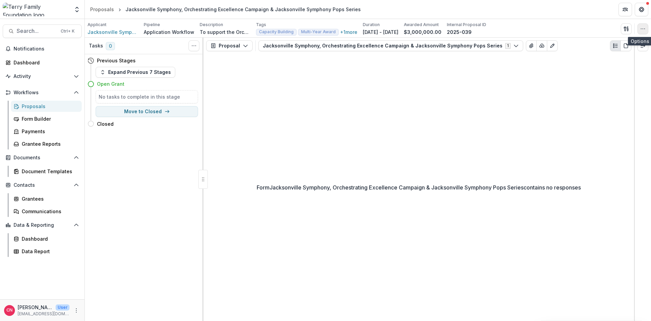
click at [641, 25] on button "button" at bounding box center [642, 28] width 11 height 11
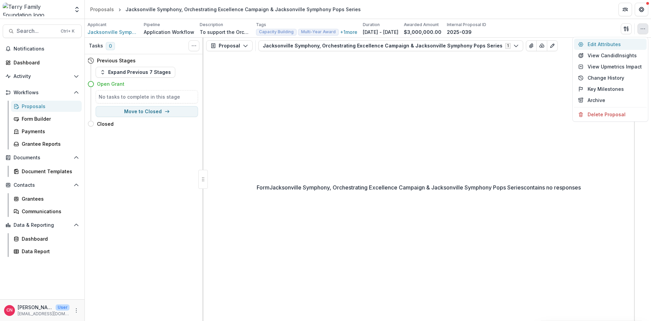
click at [590, 43] on button "Edit Attributes" at bounding box center [610, 44] width 73 height 11
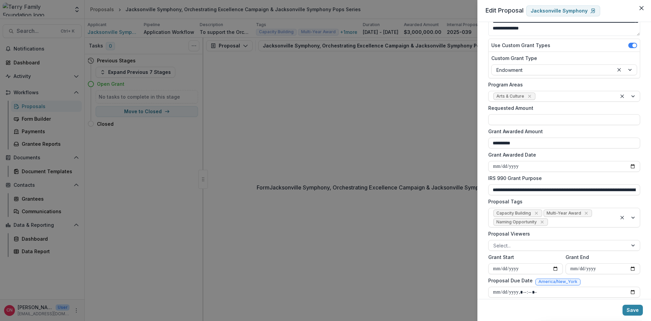
scroll to position [81, 0]
click at [537, 212] on icon "Remove Capacity Building" at bounding box center [535, 212] width 5 height 5
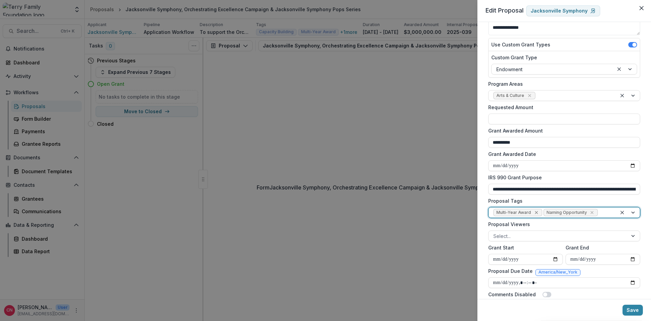
click at [536, 213] on icon "Remove Multi-Year Award" at bounding box center [535, 212] width 5 height 5
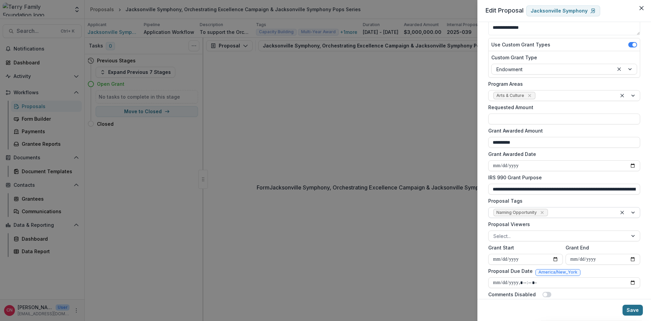
click at [632, 308] on button "Save" at bounding box center [632, 310] width 20 height 11
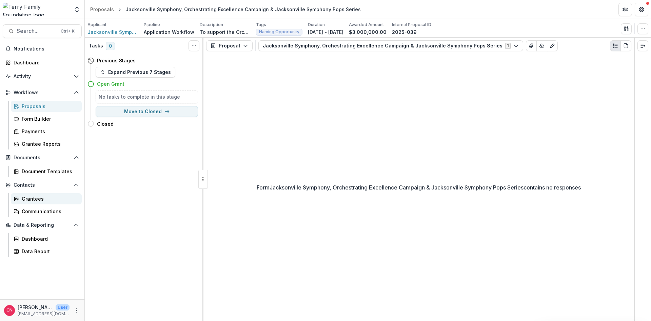
click at [28, 201] on div "Grantees" at bounding box center [49, 198] width 55 height 7
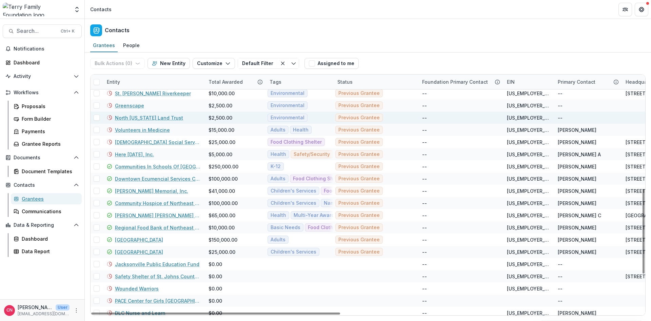
scroll to position [325, 0]
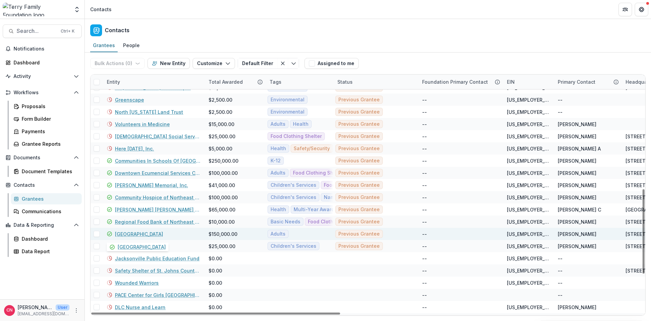
click at [137, 233] on link "[GEOGRAPHIC_DATA]" at bounding box center [139, 233] width 48 height 7
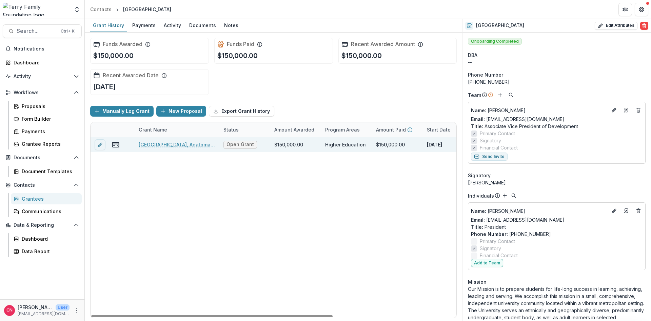
click at [164, 145] on link "Jacksonville University, Anatomage Table Expansion Project, 150000, Adults" at bounding box center [177, 144] width 77 height 7
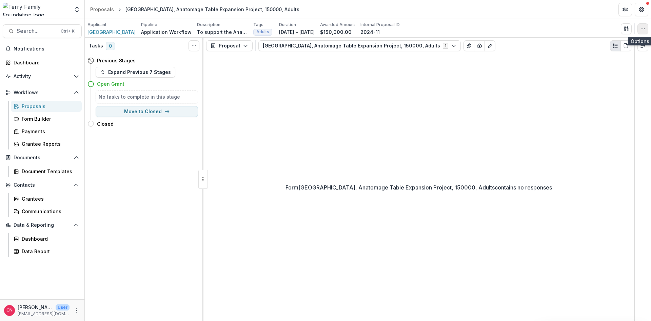
click at [643, 29] on icon "button" at bounding box center [642, 28] width 5 height 5
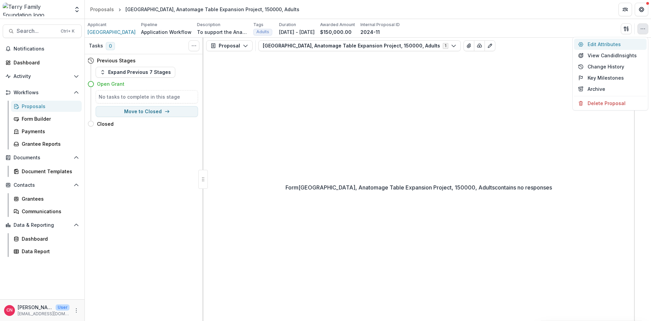
click at [604, 42] on button "Edit Attributes" at bounding box center [610, 44] width 73 height 11
type input "********"
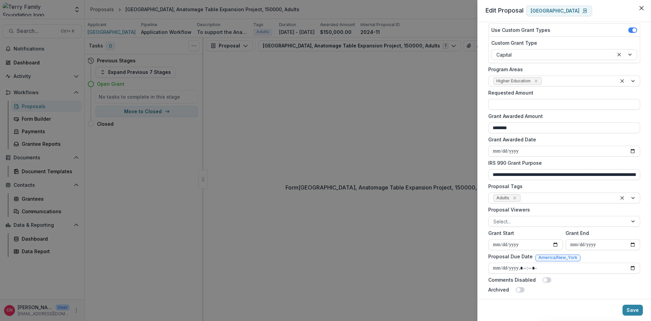
scroll to position [101, 0]
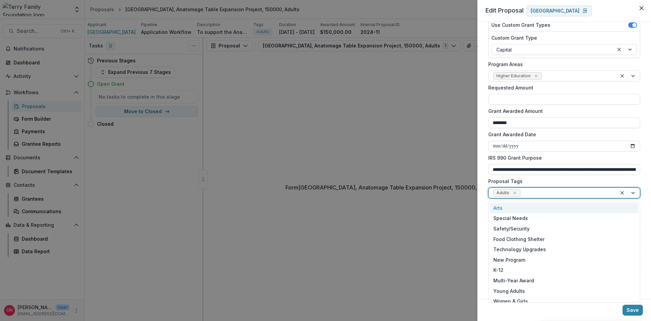
click at [631, 191] on div at bounding box center [627, 193] width 23 height 10
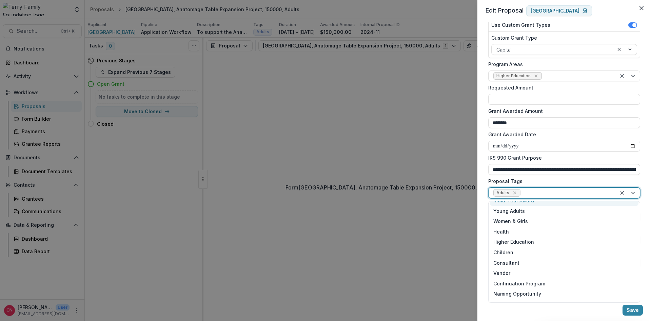
scroll to position [81, 0]
click at [501, 229] on div "Health" at bounding box center [564, 230] width 148 height 11
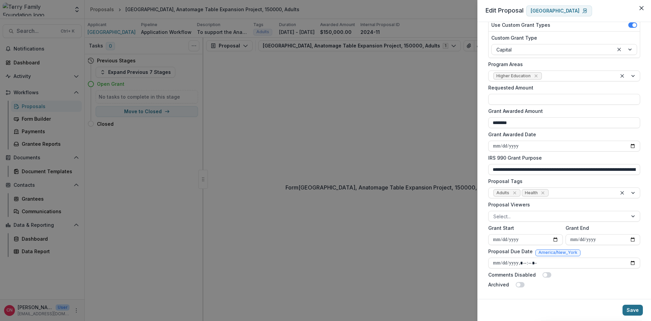
click at [630, 307] on button "Save" at bounding box center [632, 310] width 20 height 11
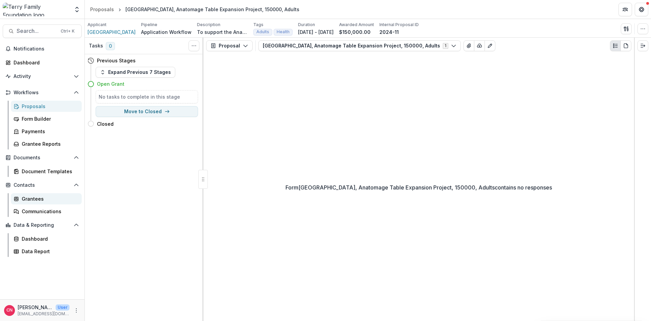
click at [33, 198] on div "Grantees" at bounding box center [49, 198] width 55 height 7
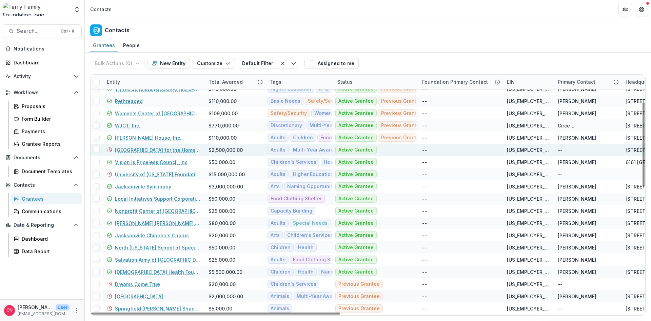
scroll to position [81, 0]
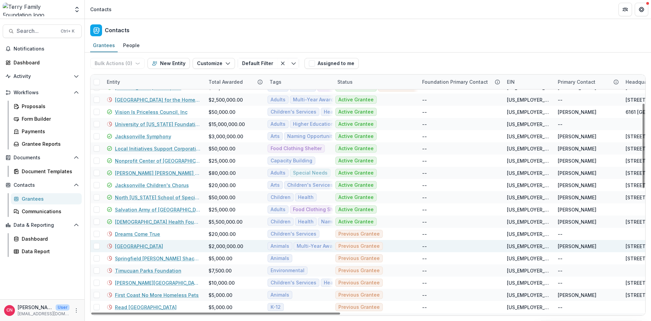
click at [131, 244] on link "[GEOGRAPHIC_DATA]" at bounding box center [139, 246] width 48 height 7
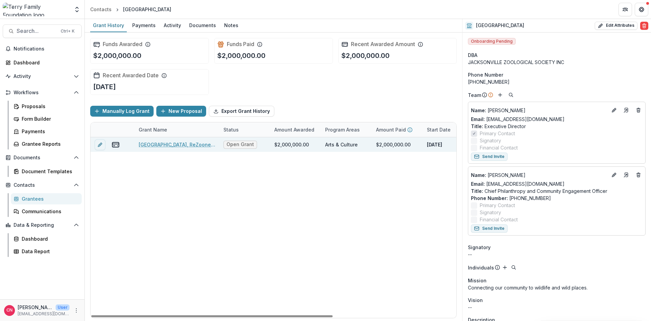
click at [199, 144] on link "Jacksonville Zoo, ReZooneration Capital Campaign, 2000000, Multi-Year Award, An…" at bounding box center [177, 144] width 77 height 7
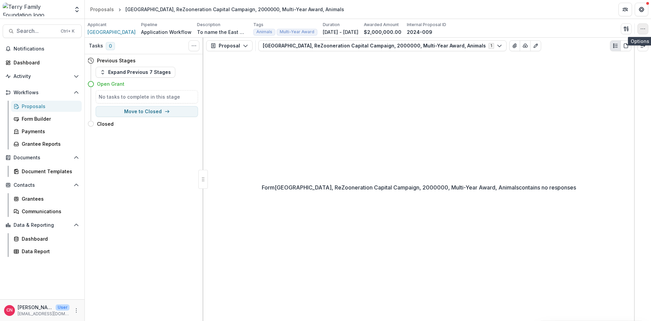
click at [644, 27] on icon "button" at bounding box center [642, 28] width 5 height 5
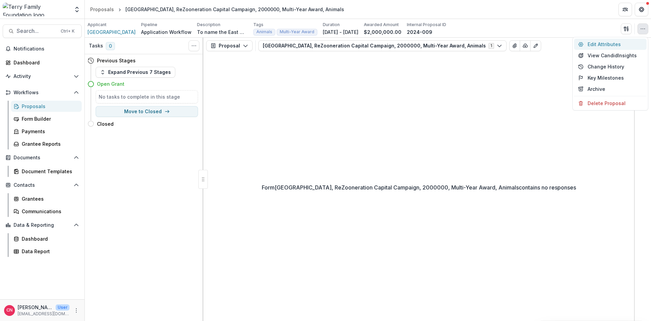
click at [596, 43] on button "Edit Attributes" at bounding box center [610, 44] width 73 height 11
type input "**********"
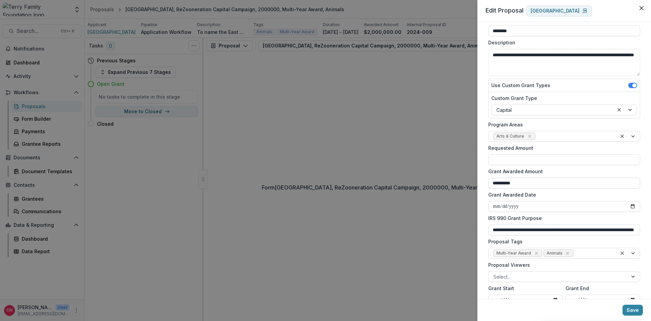
scroll to position [81, 0]
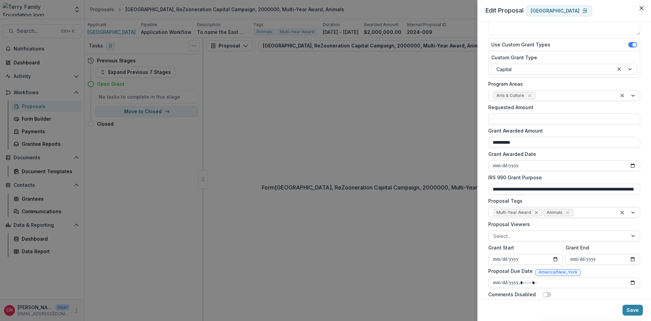
click at [535, 212] on icon "Remove Multi-Year Award" at bounding box center [535, 212] width 3 height 3
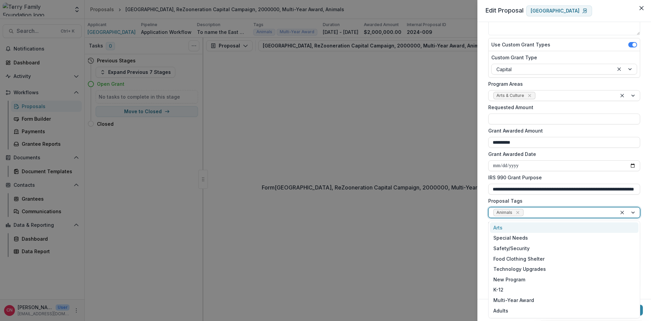
click at [633, 210] on div at bounding box center [627, 212] width 23 height 10
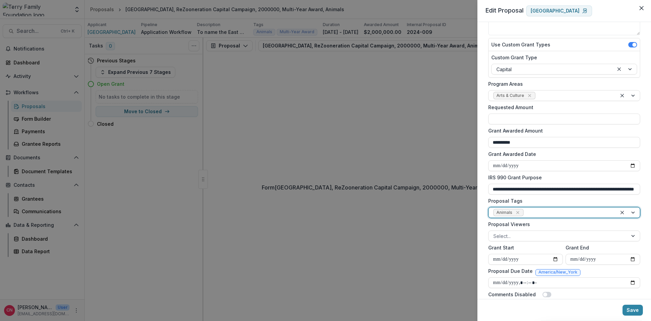
click at [562, 208] on div "Animals" at bounding box center [552, 212] width 128 height 10
click at [632, 212] on div at bounding box center [627, 212] width 23 height 10
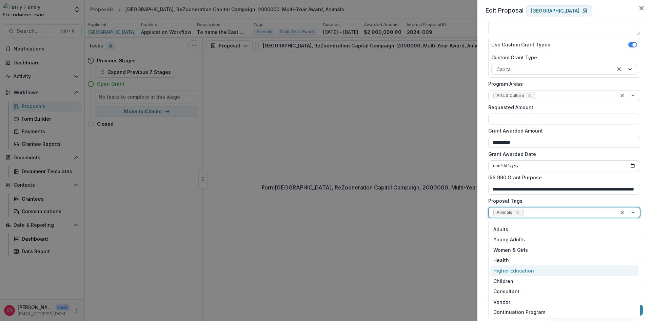
scroll to position [134, 0]
click at [526, 270] on div "Naming Opportunity" at bounding box center [564, 270] width 148 height 11
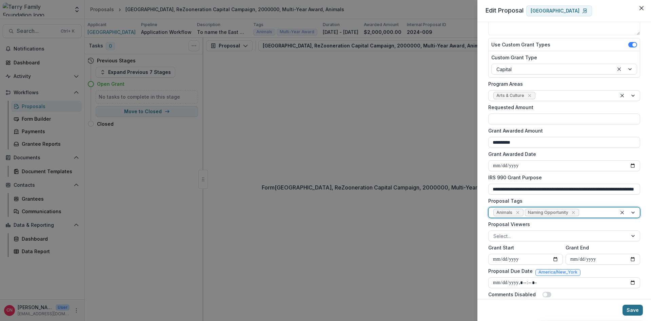
click at [631, 309] on button "Save" at bounding box center [632, 310] width 20 height 11
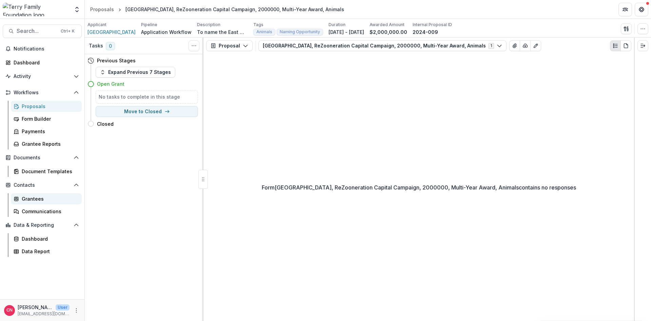
click at [41, 198] on div "Grantees" at bounding box center [49, 198] width 55 height 7
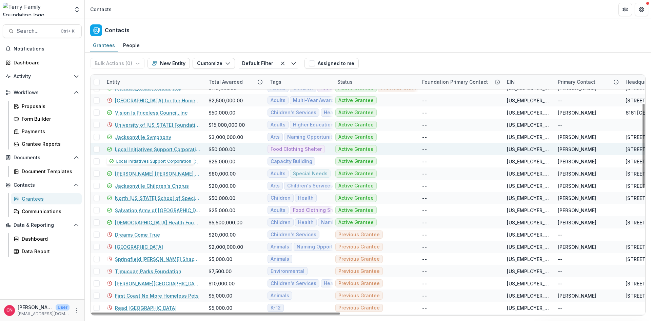
scroll to position [81, 0]
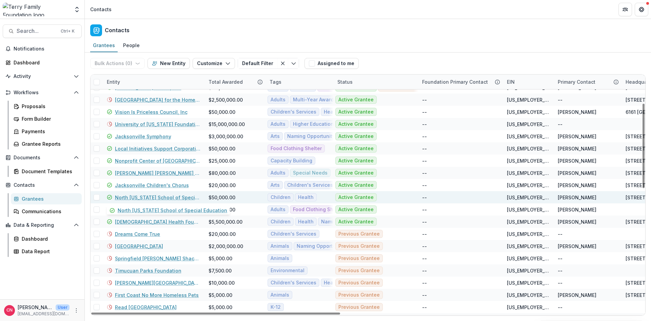
click at [147, 196] on link "North [US_STATE] School of Special Education" at bounding box center [157, 197] width 85 height 7
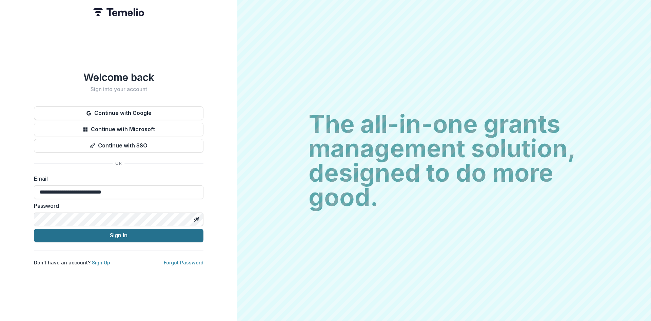
click at [121, 233] on button "Sign In" at bounding box center [118, 236] width 169 height 14
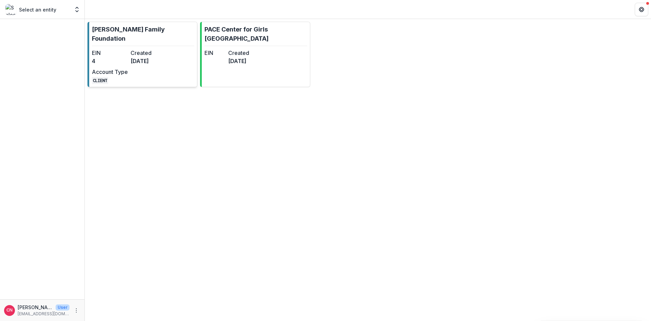
click at [131, 39] on link "[PERSON_NAME] Family Foundation EIN 4 Created [DATE] Account Type CLIENT" at bounding box center [142, 54] width 110 height 65
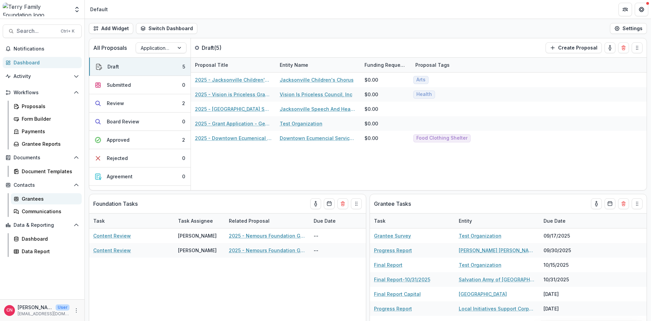
click at [33, 198] on div "Grantees" at bounding box center [49, 198] width 55 height 7
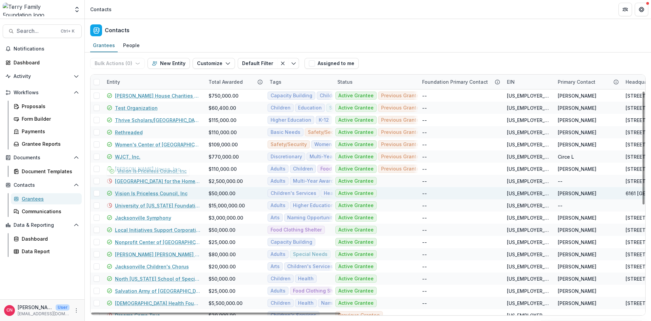
scroll to position [122, 0]
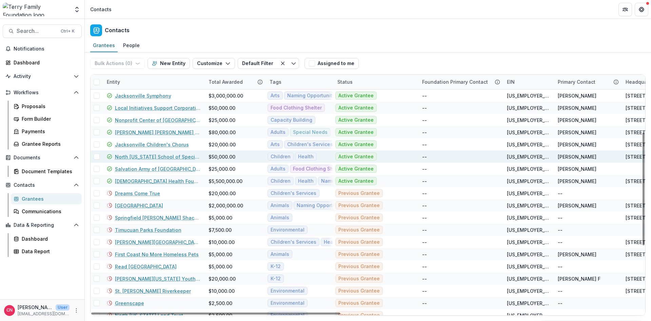
click at [151, 155] on link "North [US_STATE] School of Special Education" at bounding box center [157, 156] width 85 height 7
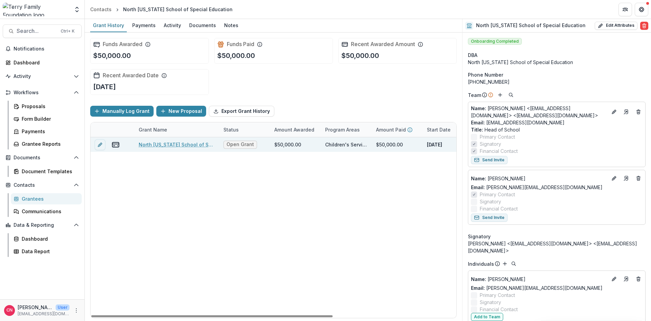
click at [170, 144] on link "North [US_STATE] School of Special Education - 2025 - Grant Application Form - …" at bounding box center [177, 144] width 77 height 7
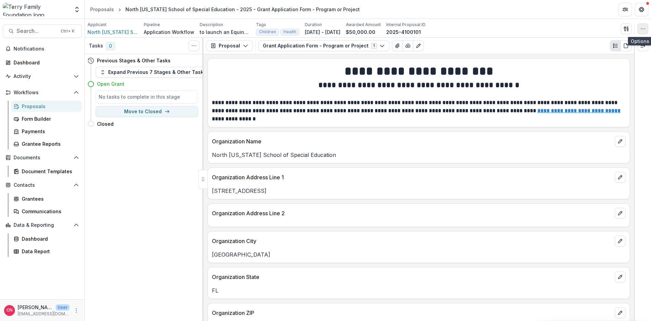
click at [641, 26] on icon "button" at bounding box center [642, 28] width 5 height 5
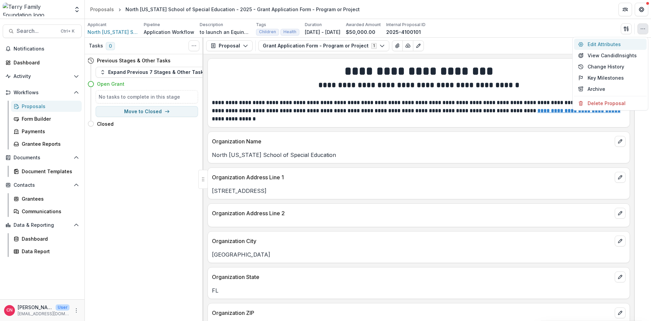
click at [589, 43] on button "Edit Attributes" at bounding box center [610, 44] width 73 height 11
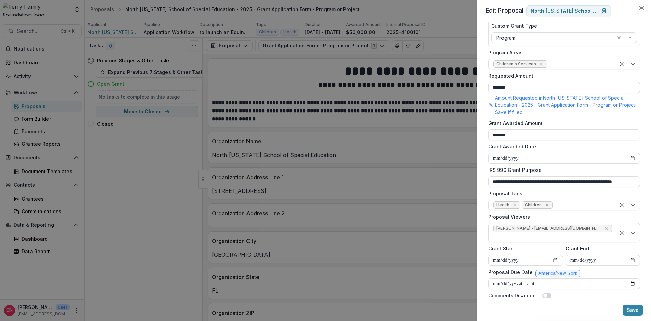
scroll to position [122, 0]
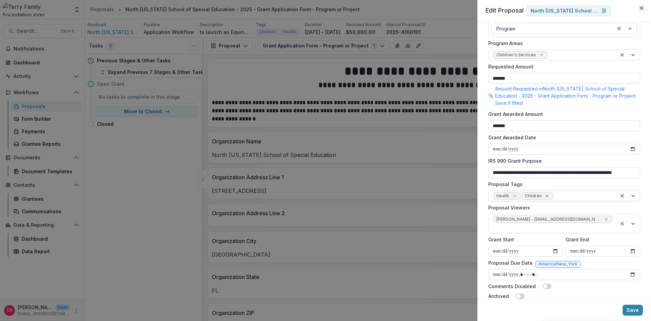
click at [547, 193] on icon "Remove Children" at bounding box center [546, 195] width 5 height 5
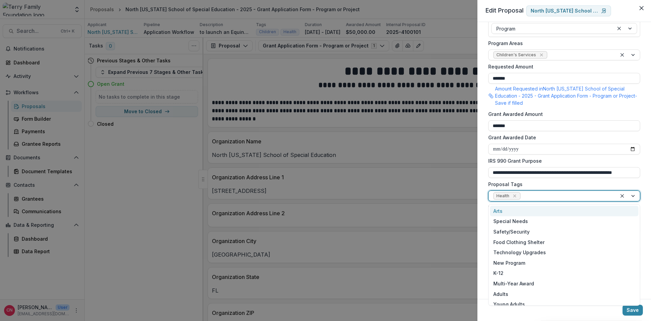
click at [632, 196] on div at bounding box center [627, 196] width 23 height 10
click at [518, 221] on div "Special Needs" at bounding box center [564, 221] width 148 height 11
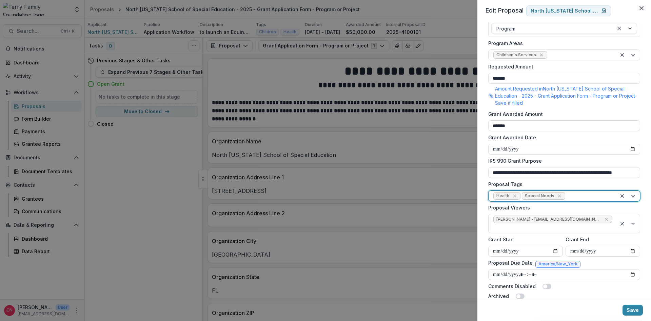
click at [634, 192] on div at bounding box center [627, 196] width 23 height 10
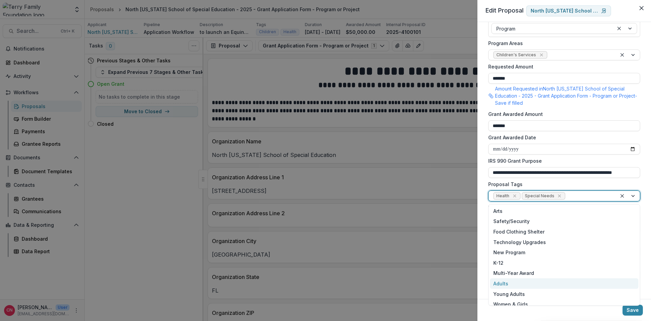
click at [497, 280] on div "Adults" at bounding box center [564, 283] width 148 height 11
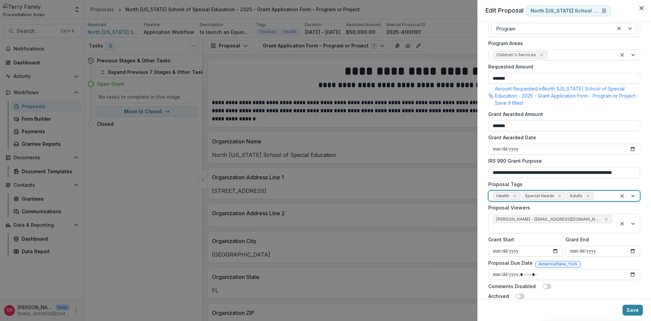
click at [632, 194] on div at bounding box center [627, 196] width 23 height 10
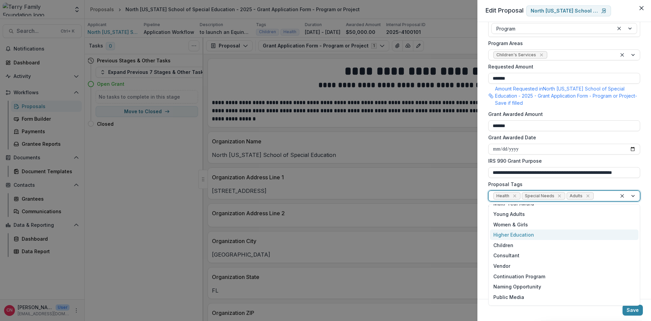
scroll to position [81, 0]
click at [502, 233] on div "Children" at bounding box center [564, 233] width 148 height 11
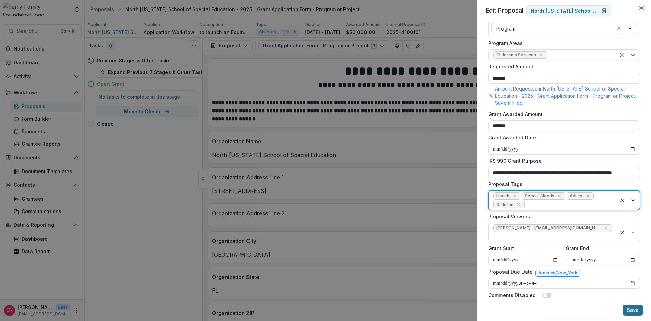
click at [633, 311] on button "Save" at bounding box center [632, 310] width 20 height 11
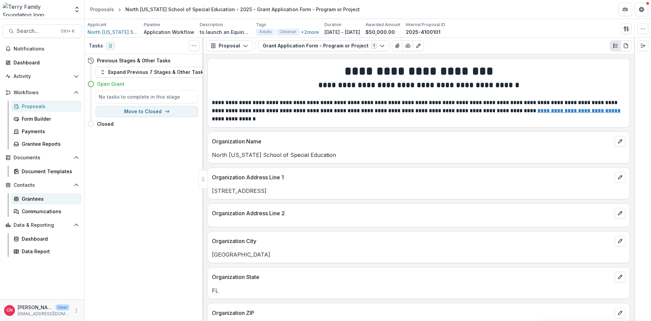
click at [31, 196] on div "Grantees" at bounding box center [49, 198] width 55 height 7
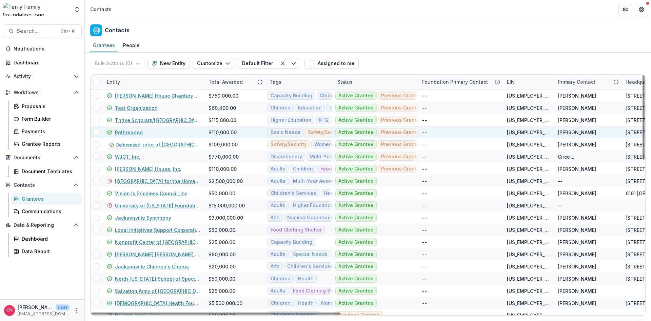
click at [124, 131] on link "Rethreaded" at bounding box center [129, 132] width 28 height 7
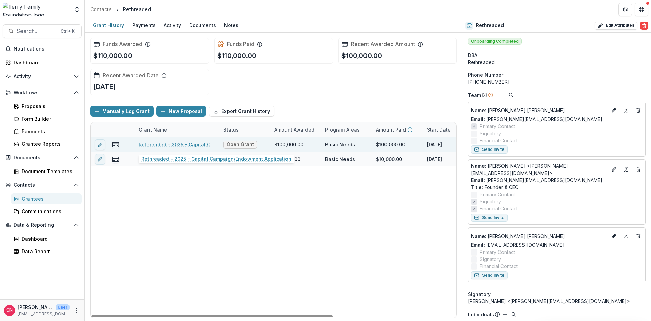
click at [172, 144] on link "Rethreaded - 2025 - Capital Campaign/Endowment Application" at bounding box center [177, 144] width 77 height 7
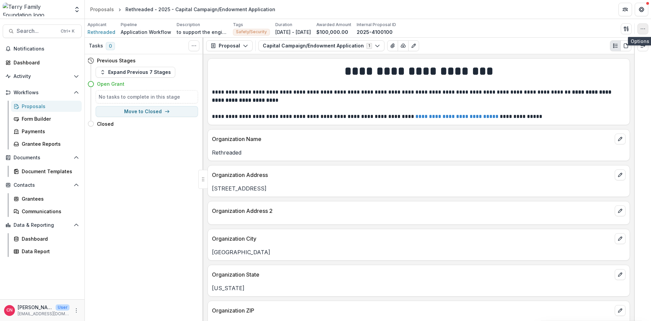
click at [644, 26] on icon "button" at bounding box center [642, 28] width 5 height 5
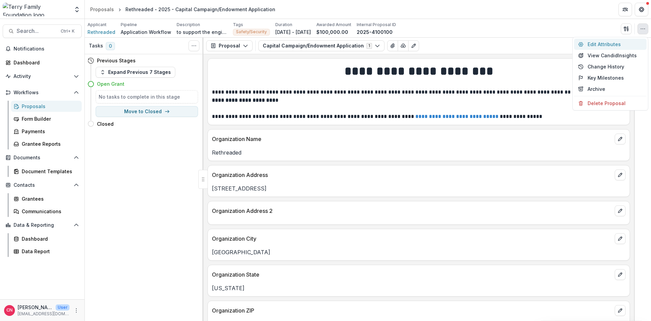
click at [594, 42] on button "Edit Attributes" at bounding box center [610, 44] width 73 height 11
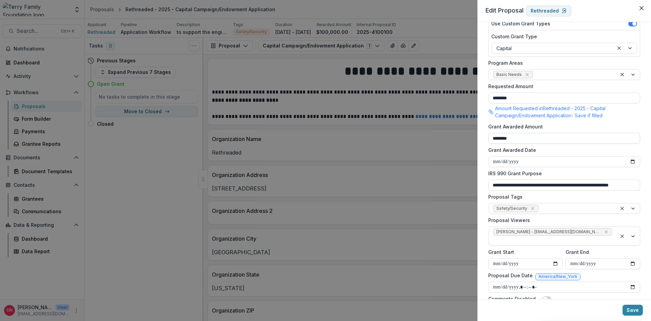
scroll to position [118, 0]
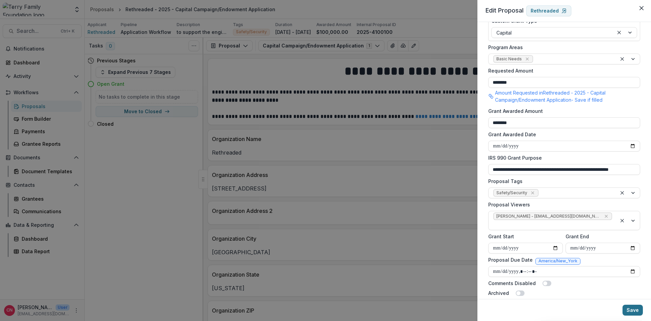
click at [634, 309] on button "Save" at bounding box center [632, 310] width 20 height 11
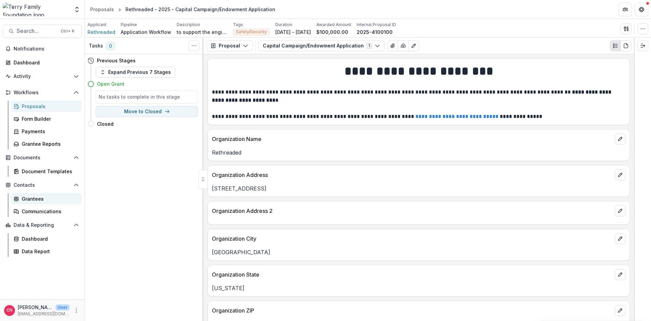
click at [29, 197] on div "Grantees" at bounding box center [49, 198] width 55 height 7
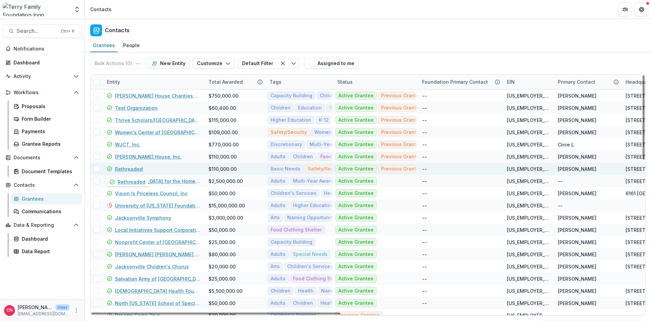
click at [121, 167] on link "Rethreaded" at bounding box center [129, 168] width 28 height 7
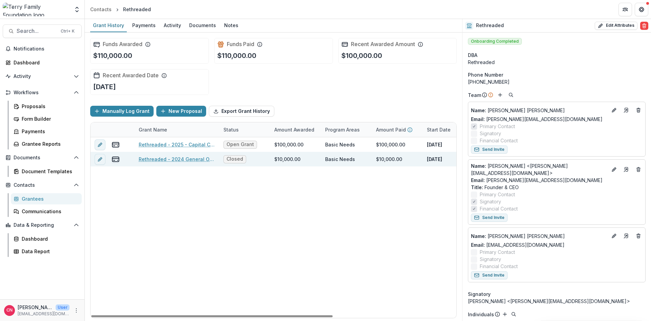
click at [162, 159] on link "Rethreaded - 2024 General Operating Support , 10000, Safety/Security, Basic Nee…" at bounding box center [177, 159] width 77 height 7
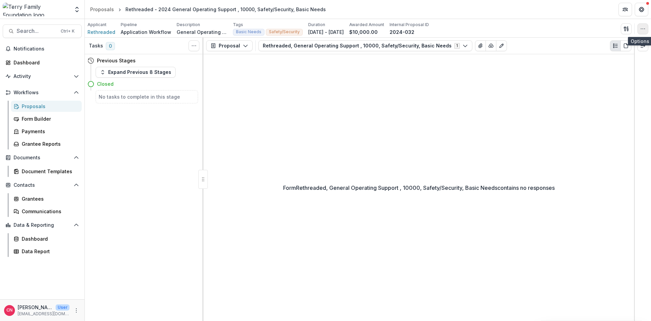
click at [641, 28] on icon "button" at bounding box center [642, 28] width 5 height 5
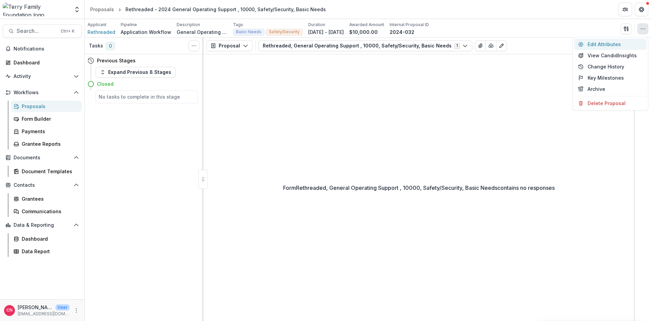
click at [592, 43] on button "Edit Attributes" at bounding box center [610, 44] width 73 height 11
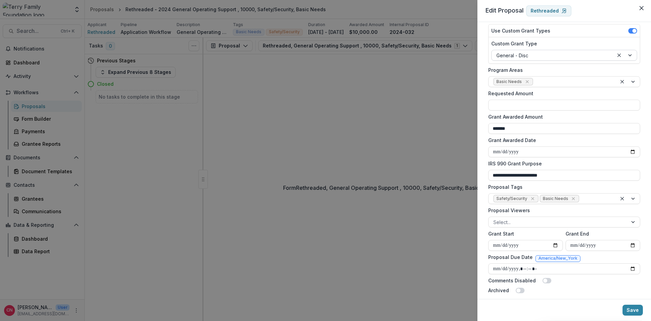
scroll to position [101, 0]
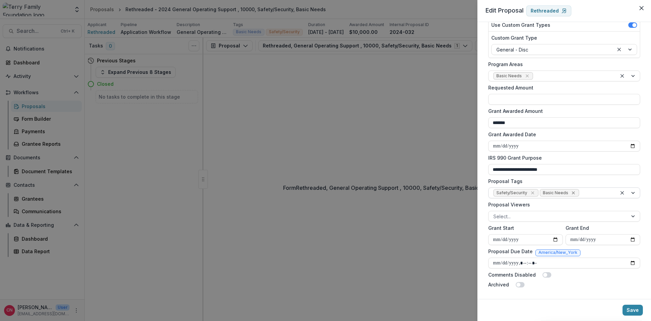
click at [570, 193] on div "Remove Basic Needs" at bounding box center [573, 192] width 7 height 7
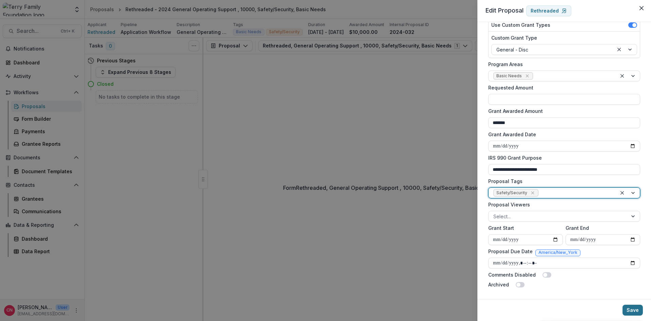
click at [633, 308] on button "Save" at bounding box center [632, 310] width 20 height 11
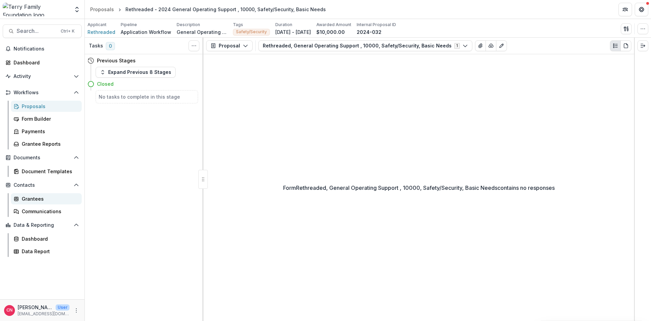
click at [33, 196] on div "Grantees" at bounding box center [49, 198] width 55 height 7
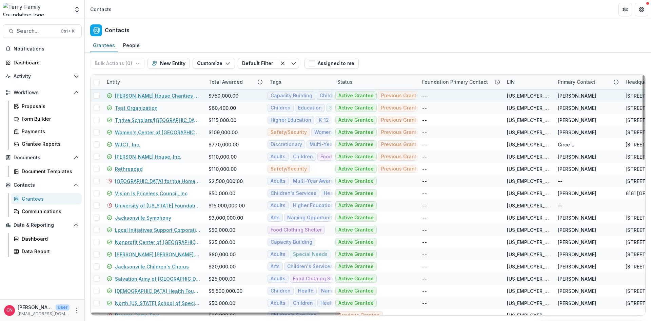
click at [165, 97] on link "[PERSON_NAME] House Charities of [GEOGRAPHIC_DATA]" at bounding box center [157, 95] width 85 height 7
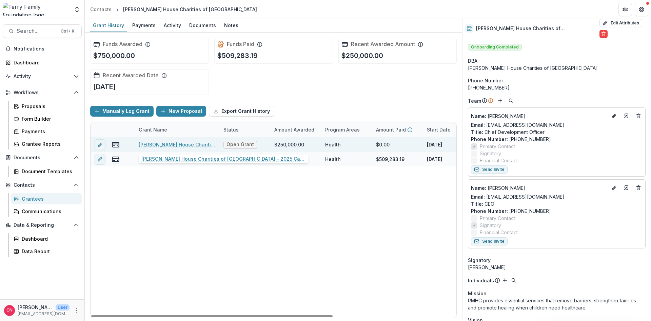
click at [178, 143] on link "[PERSON_NAME] House Charities of [GEOGRAPHIC_DATA] - 2025 Capital" at bounding box center [177, 144] width 77 height 7
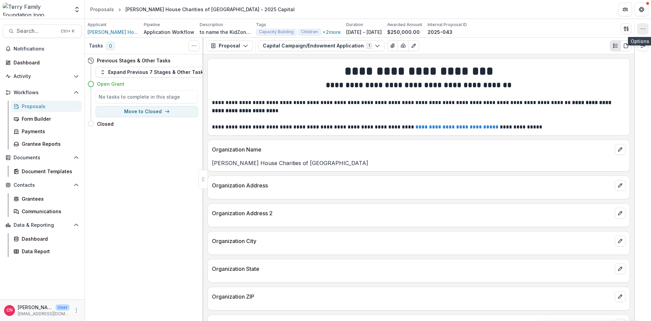
click at [642, 28] on icon "button" at bounding box center [642, 28] width 5 height 5
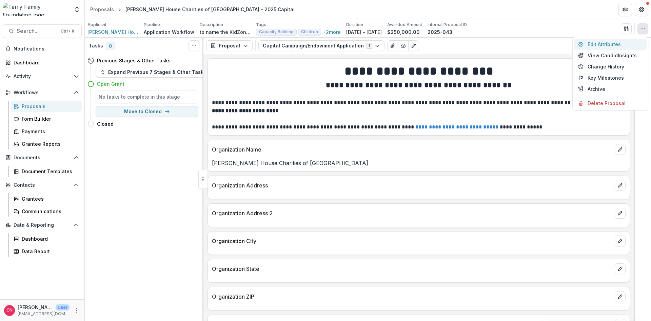
click at [596, 44] on button "Edit Attributes" at bounding box center [610, 44] width 73 height 11
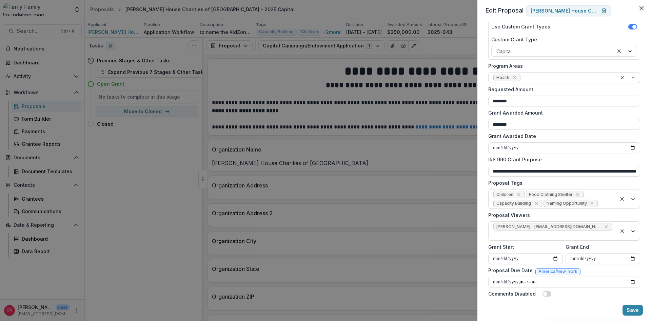
scroll to position [110, 0]
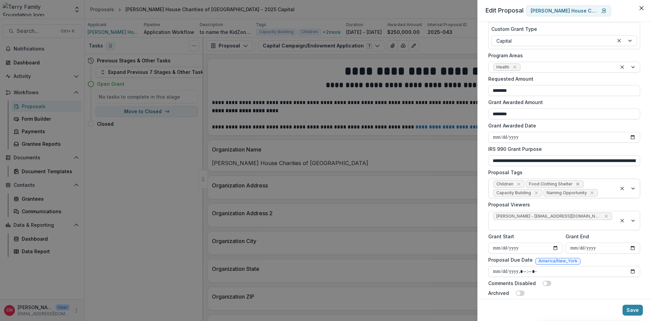
click at [576, 184] on icon "Remove Food Clothing Shelter" at bounding box center [577, 184] width 3 height 3
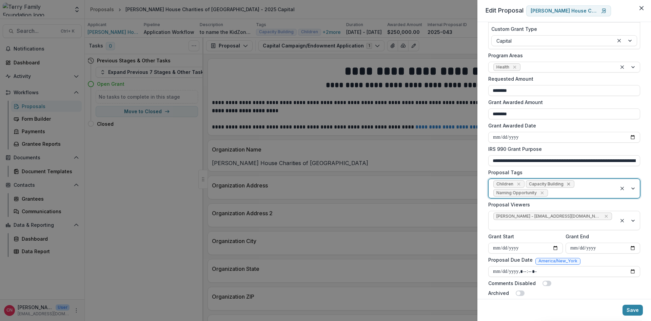
click at [568, 185] on icon "Remove Capacity Building" at bounding box center [568, 184] width 3 height 3
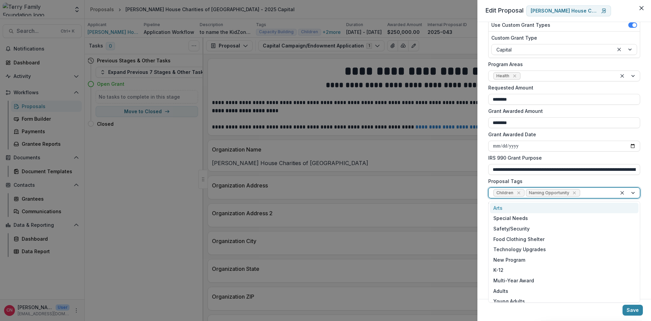
click at [633, 193] on div at bounding box center [627, 193] width 23 height 10
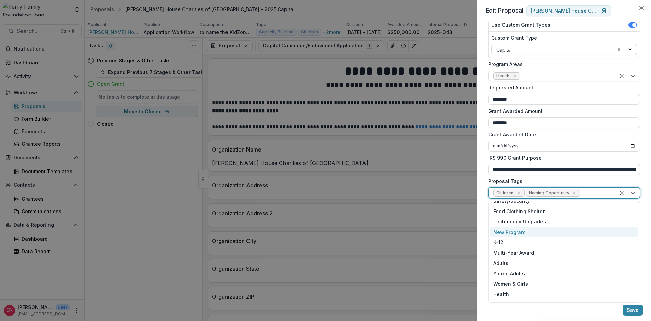
scroll to position [0, 0]
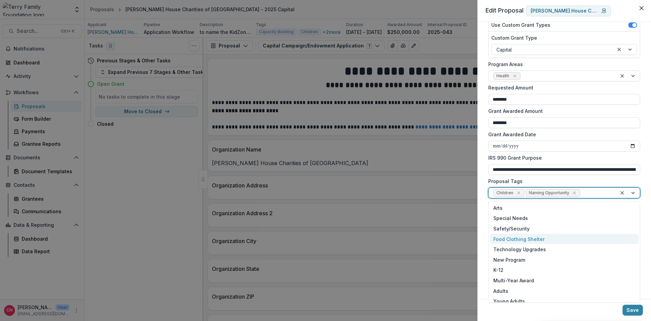
click at [535, 238] on div "Food Clothing Shelter" at bounding box center [564, 239] width 148 height 11
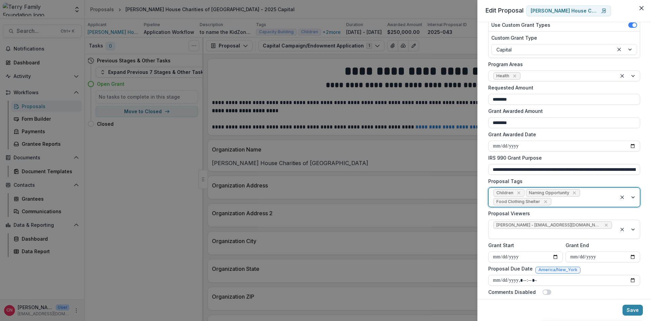
click at [632, 197] on div at bounding box center [627, 197] width 23 height 19
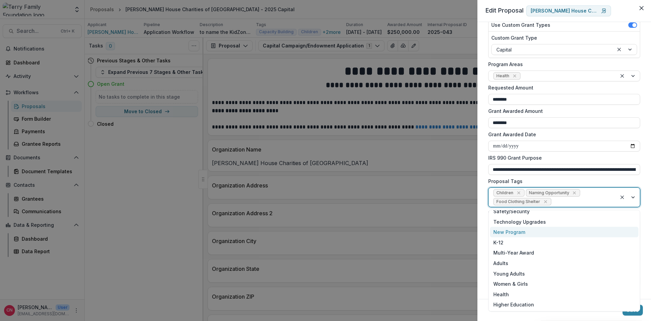
scroll to position [41, 0]
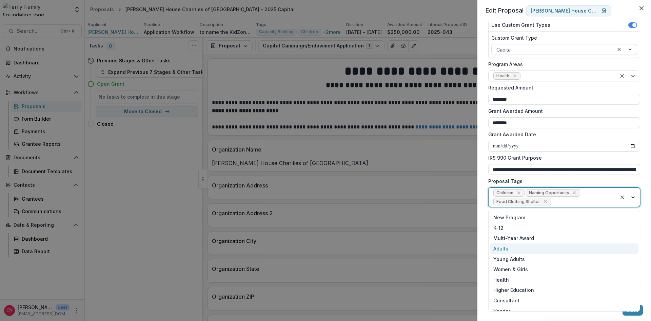
click at [501, 249] on div "Adults" at bounding box center [564, 248] width 148 height 11
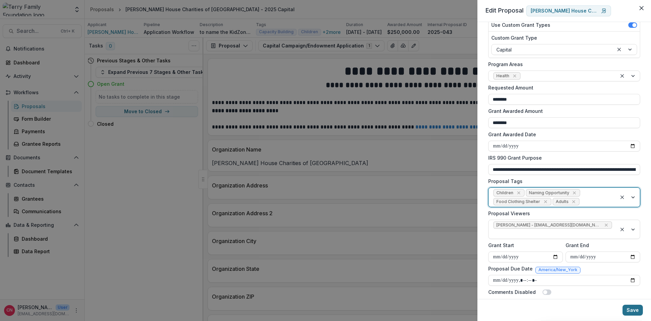
click at [630, 311] on button "Save" at bounding box center [632, 310] width 20 height 11
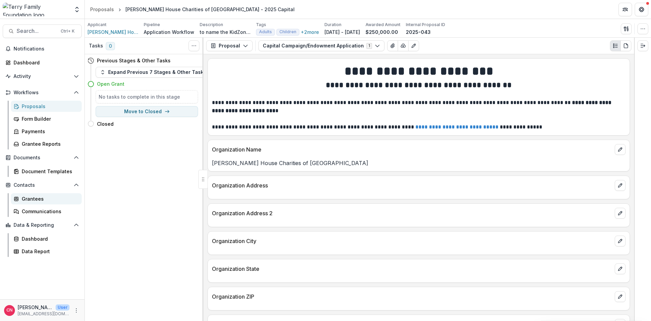
click at [33, 198] on div "Grantees" at bounding box center [49, 198] width 55 height 7
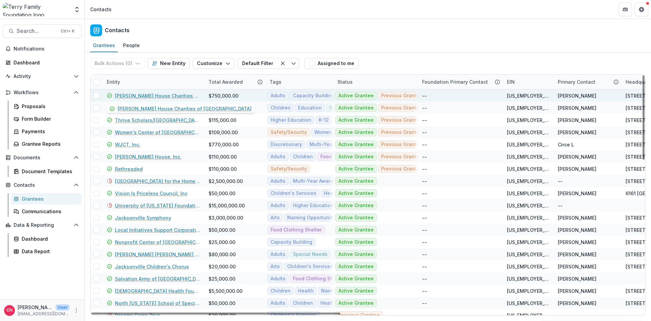
click at [169, 94] on link "[PERSON_NAME] House Charities of [GEOGRAPHIC_DATA]" at bounding box center [157, 95] width 85 height 7
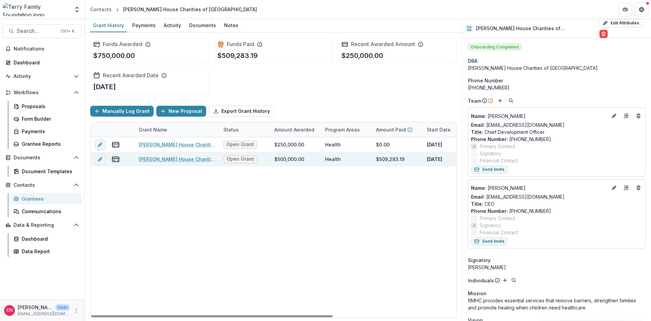
click at [171, 158] on link "[PERSON_NAME] House Charities of [GEOGRAPHIC_DATA], KidZone and Teen Center, 50…" at bounding box center [177, 159] width 77 height 7
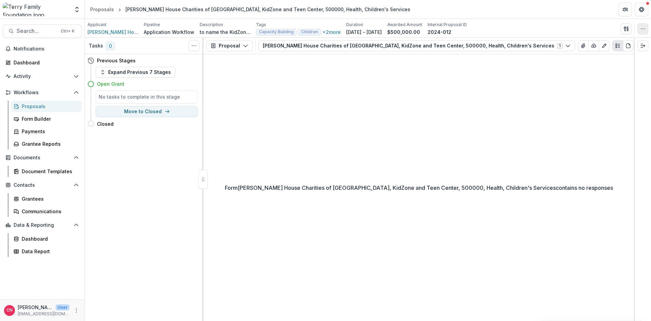
click at [644, 29] on circle "button" at bounding box center [644, 28] width 0 height 0
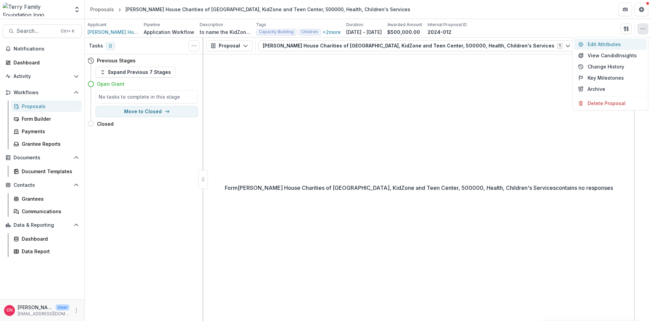
click at [595, 41] on button "Edit Attributes" at bounding box center [610, 44] width 73 height 11
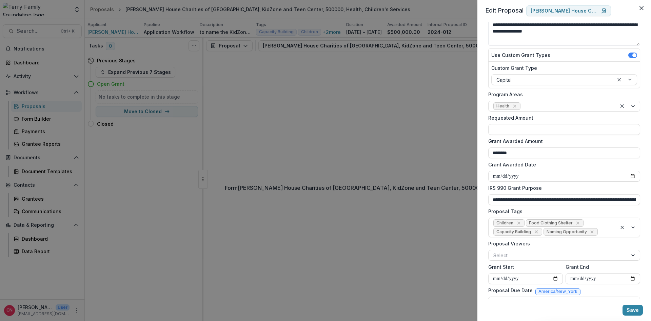
scroll to position [81, 0]
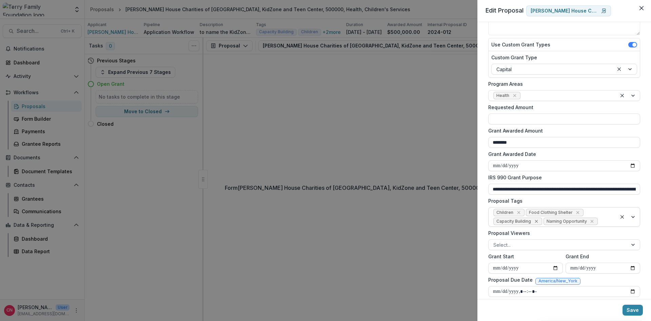
click at [535, 220] on icon "Remove Capacity Building" at bounding box center [535, 221] width 5 height 5
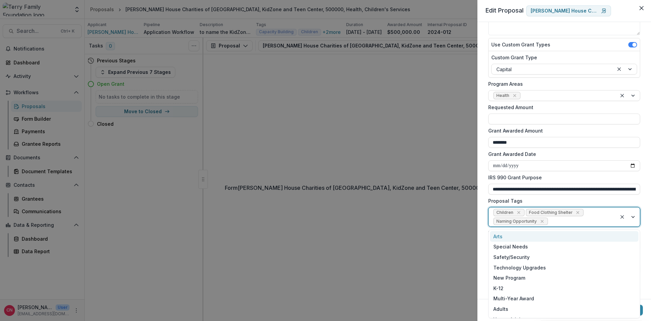
click at [633, 216] on div at bounding box center [627, 216] width 23 height 19
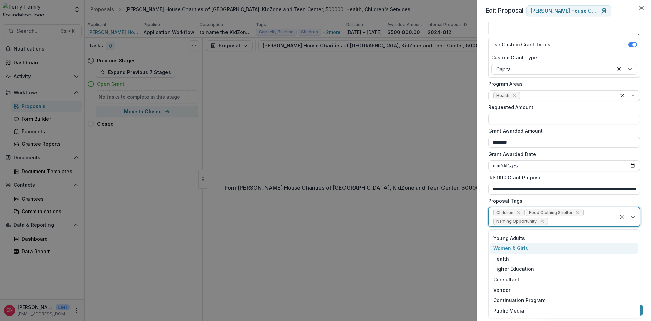
scroll to position [41, 0]
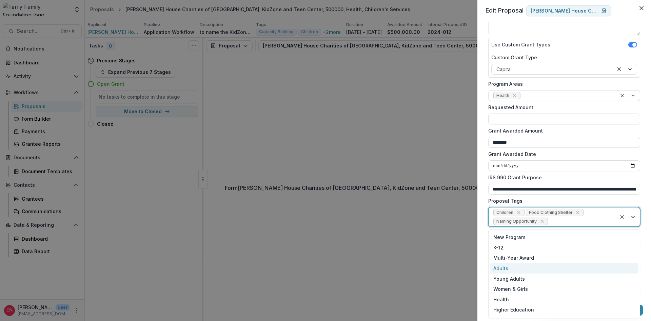
click at [502, 266] on div "Adults" at bounding box center [564, 268] width 148 height 11
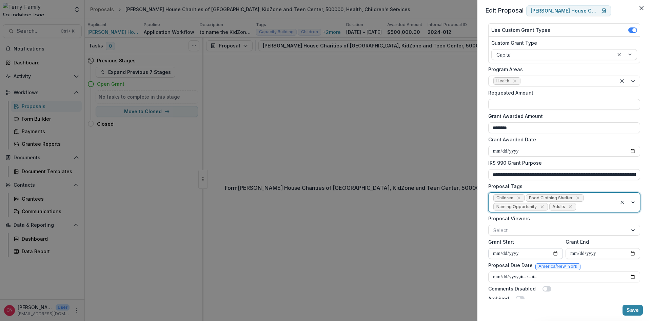
scroll to position [110, 0]
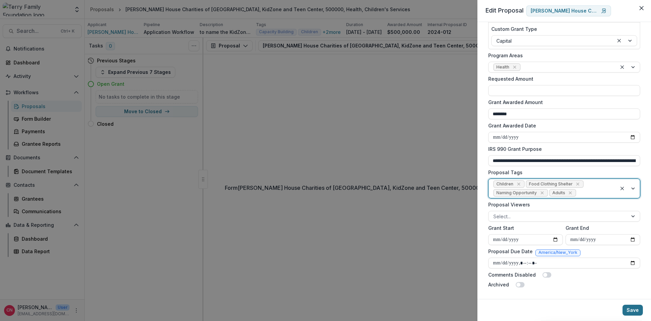
click at [631, 308] on button "Save" at bounding box center [632, 310] width 20 height 11
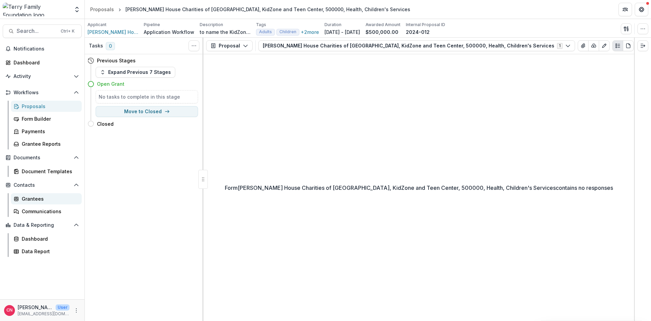
click at [30, 197] on div "Grantees" at bounding box center [49, 198] width 55 height 7
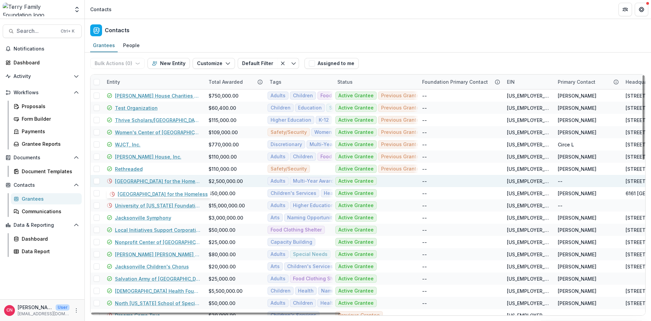
click at [153, 180] on link "[GEOGRAPHIC_DATA] for the Homeless" at bounding box center [157, 181] width 85 height 7
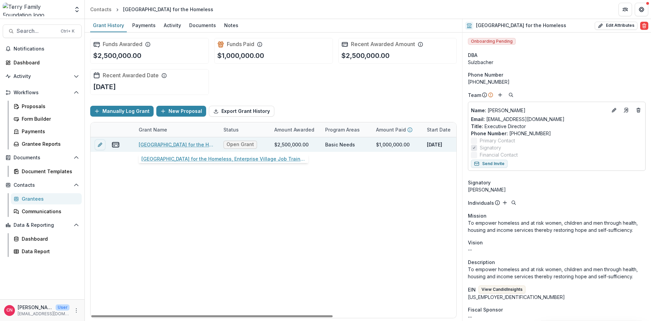
click at [178, 145] on link "[GEOGRAPHIC_DATA] for the Homeless, Enterprise Village Job Training Building, 2…" at bounding box center [177, 144] width 77 height 7
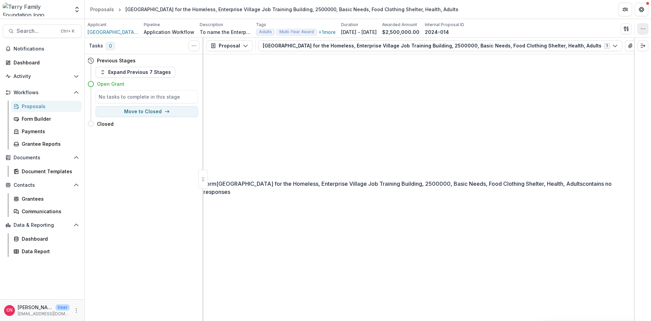
click at [641, 26] on icon "button" at bounding box center [642, 28] width 5 height 5
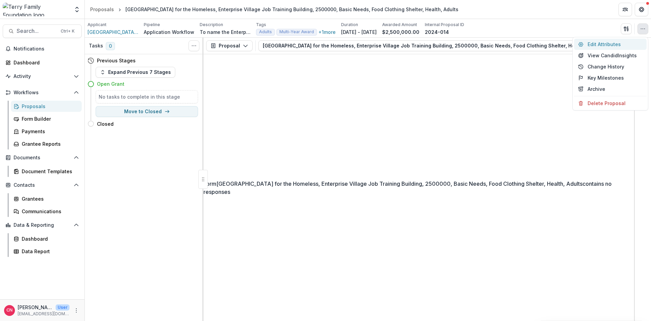
click at [603, 43] on button "Edit Attributes" at bounding box center [610, 44] width 73 height 11
type input "**********"
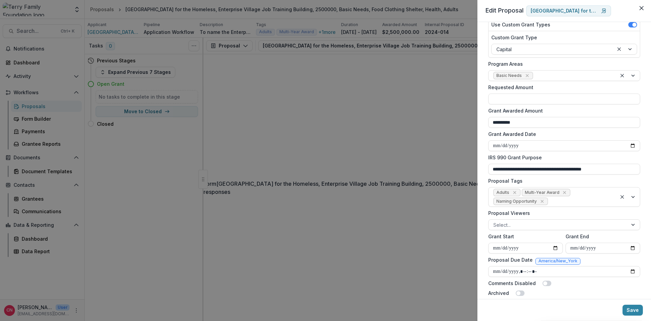
scroll to position [110, 0]
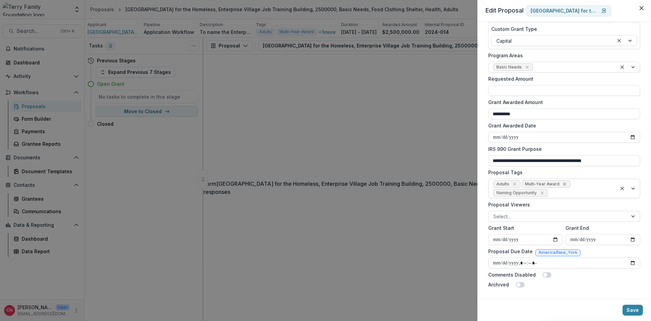
click at [563, 183] on icon "Remove Multi-Year Award" at bounding box center [564, 184] width 3 height 3
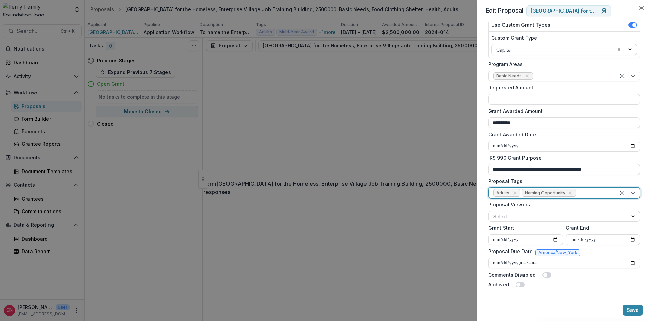
scroll to position [101, 0]
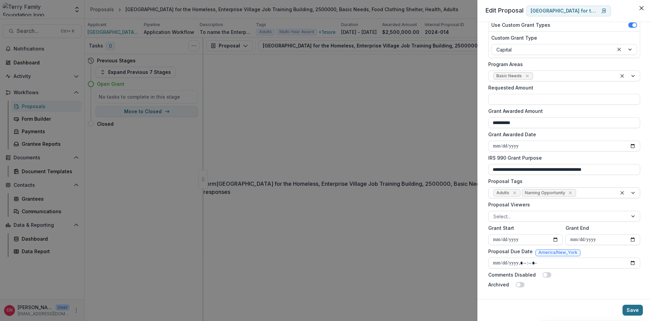
click at [629, 309] on button "Save" at bounding box center [632, 310] width 20 height 11
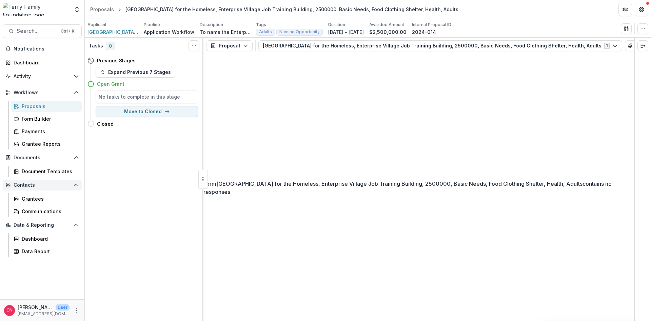
drag, startPoint x: 32, startPoint y: 199, endPoint x: 55, endPoint y: 187, distance: 25.9
click at [32, 199] on div "Grantees" at bounding box center [49, 198] width 55 height 7
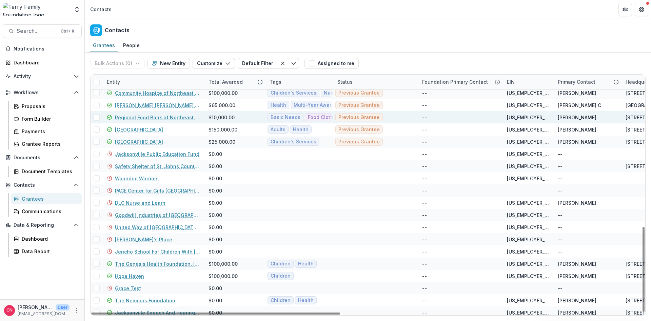
scroll to position [433, 0]
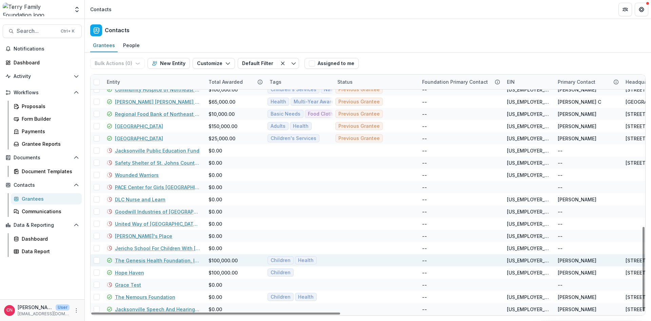
click at [160, 260] on link "The Genesis Health Foundation, Inc." at bounding box center [157, 260] width 85 height 7
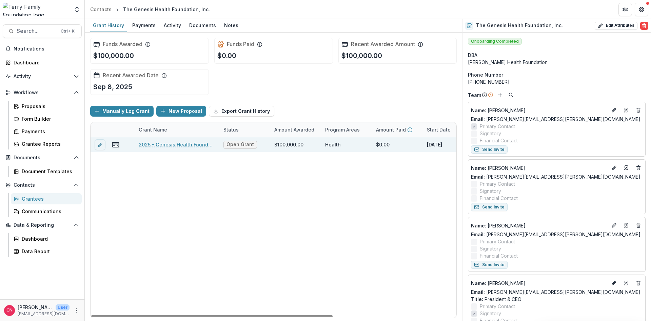
click at [182, 144] on link "2025 - Genesis Health Foundation - Program or Project" at bounding box center [177, 144] width 77 height 7
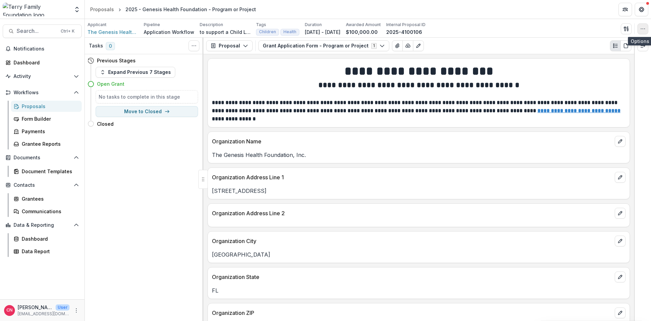
click at [641, 28] on icon "button" at bounding box center [642, 28] width 5 height 5
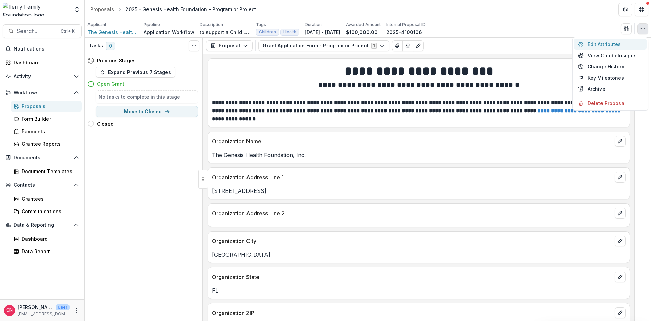
click at [601, 41] on button "Edit Attributes" at bounding box center [610, 44] width 73 height 11
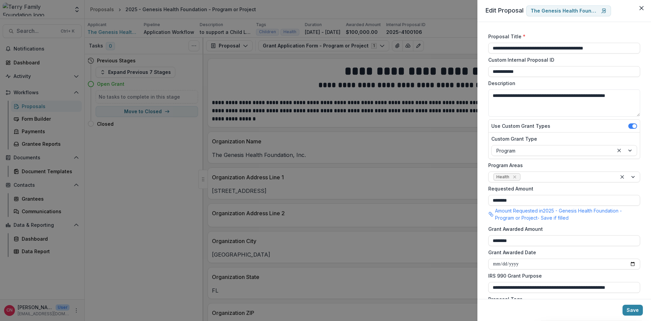
scroll to position [118, 0]
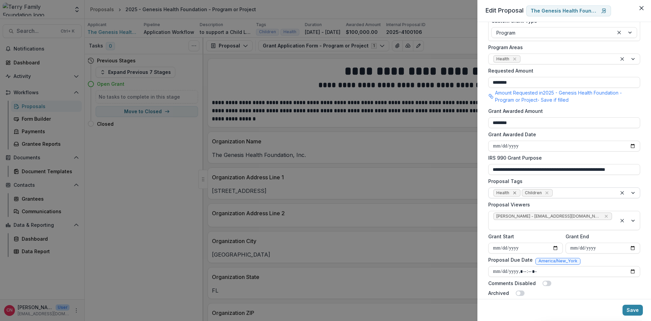
click at [514, 193] on icon "Remove Health" at bounding box center [514, 192] width 3 height 3
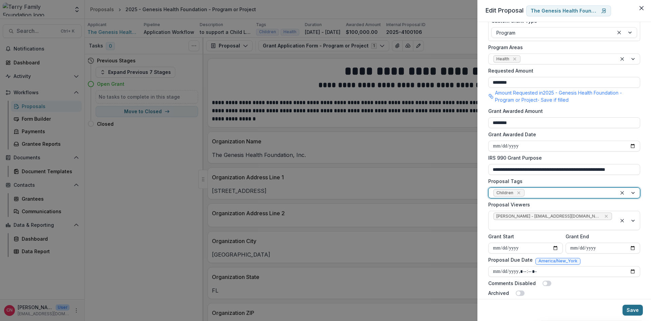
click at [632, 309] on button "Save" at bounding box center [632, 310] width 20 height 11
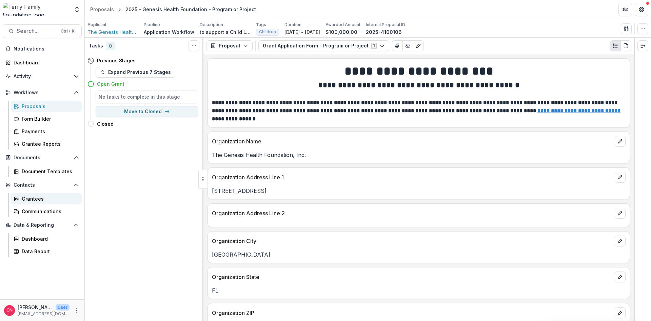
click at [25, 197] on div "Grantees" at bounding box center [49, 198] width 55 height 7
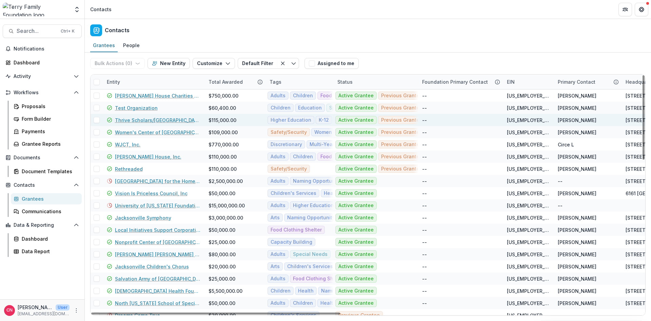
click at [138, 120] on link "Thrive Scholars/[GEOGRAPHIC_DATA]" at bounding box center [157, 120] width 85 height 7
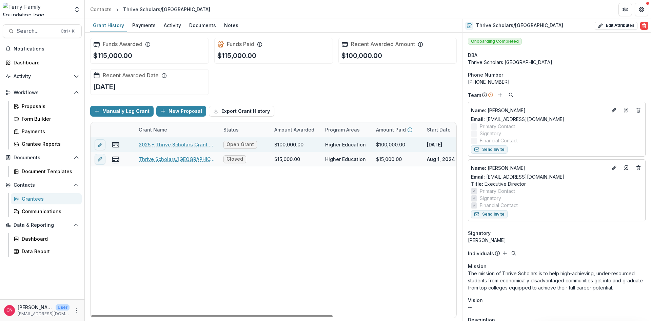
click at [177, 144] on link "2025 - Thrive Scholars Grant Application Form - Program or Project" at bounding box center [177, 144] width 77 height 7
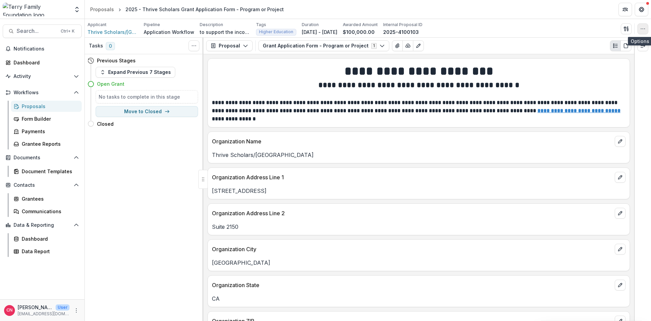
click at [642, 28] on icon "button" at bounding box center [642, 28] width 5 height 5
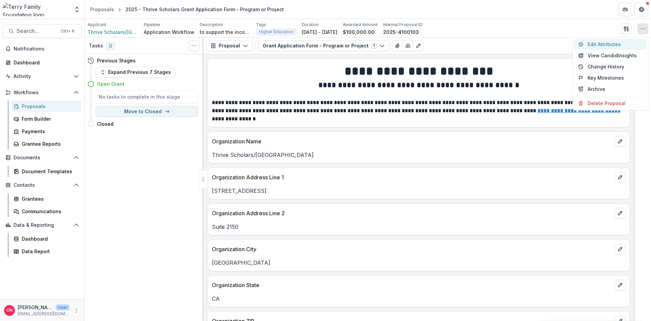
click at [592, 43] on button "Edit Attributes" at bounding box center [610, 44] width 73 height 11
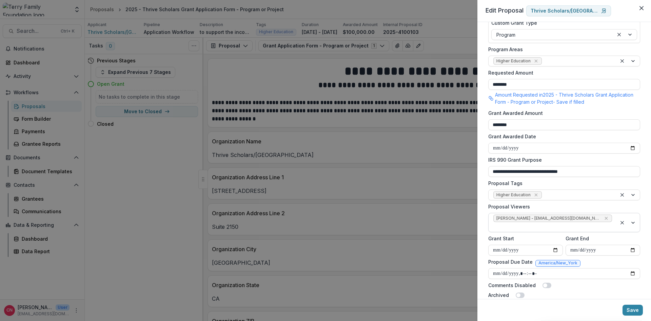
scroll to position [118, 0]
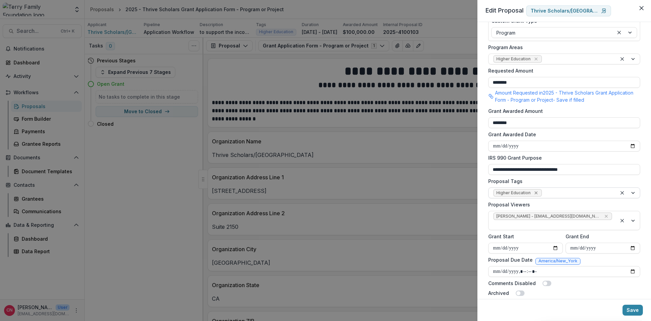
click at [535, 193] on icon "Remove Higher Education" at bounding box center [535, 192] width 3 height 3
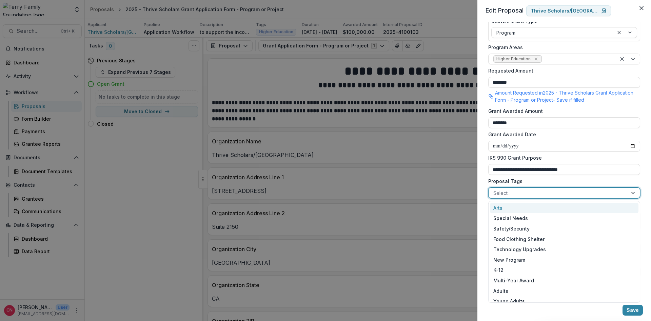
click at [633, 192] on div at bounding box center [633, 193] width 12 height 10
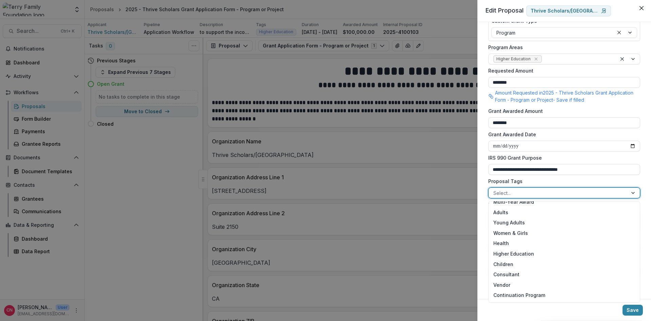
scroll to position [81, 0]
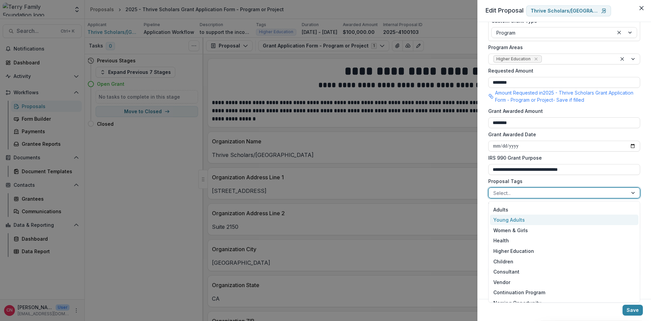
click at [520, 220] on div "Young Adults" at bounding box center [564, 219] width 148 height 11
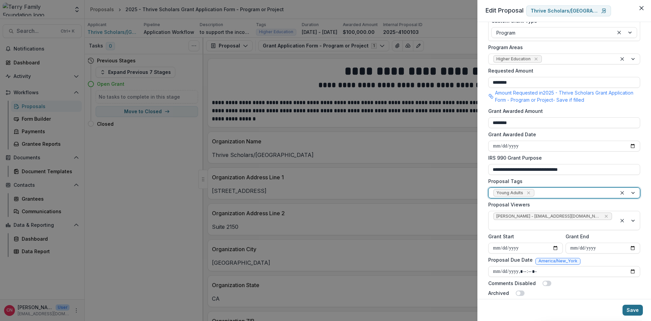
click at [634, 309] on button "Save" at bounding box center [632, 310] width 20 height 11
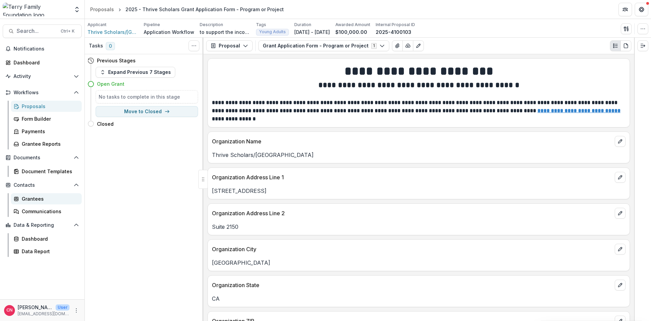
click at [27, 197] on div "Grantees" at bounding box center [49, 198] width 55 height 7
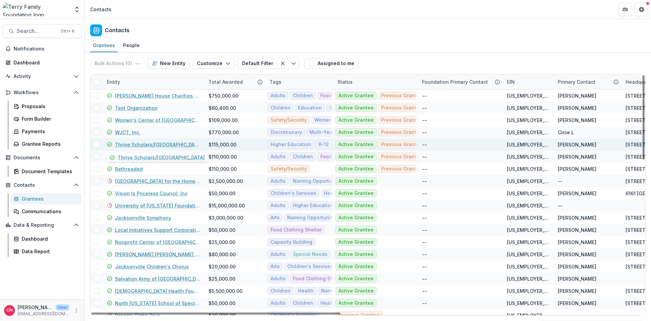
click at [136, 143] on link "Thrive Scholars/[GEOGRAPHIC_DATA]" at bounding box center [157, 144] width 85 height 7
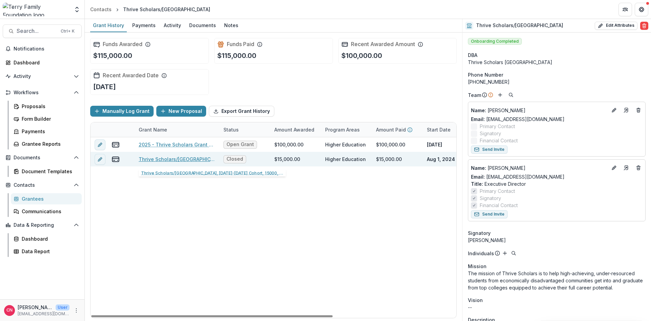
drag, startPoint x: 168, startPoint y: 159, endPoint x: 171, endPoint y: 155, distance: 5.0
click at [167, 159] on link "Thrive Scholars/[GEOGRAPHIC_DATA], [DATE]-[DATE] Cohort, 15000, Education, Scho…" at bounding box center [177, 159] width 77 height 7
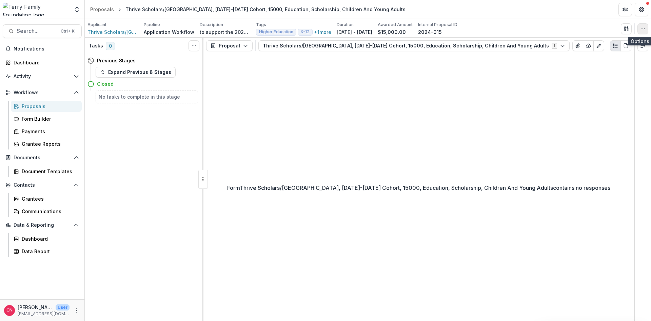
click at [643, 25] on button "button" at bounding box center [642, 28] width 11 height 11
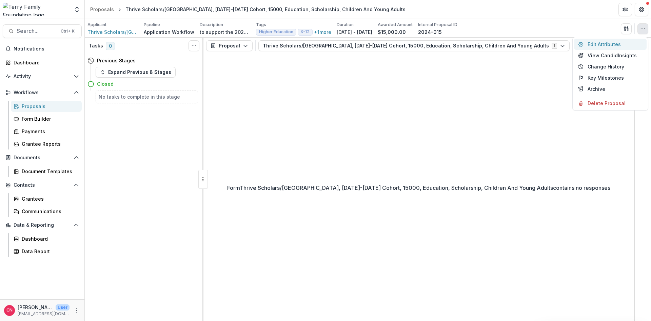
click at [590, 43] on button "Edit Attributes" at bounding box center [610, 44] width 73 height 11
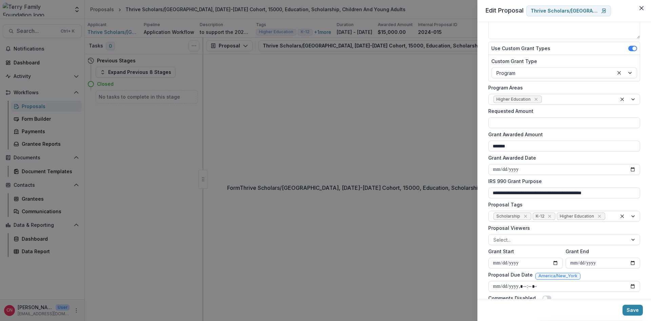
scroll to position [101, 0]
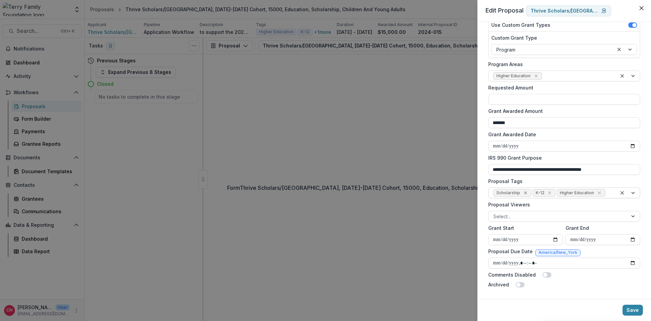
click at [524, 191] on icon "Remove Scholarship" at bounding box center [525, 192] width 5 height 5
click at [510, 192] on icon "Remove K-12" at bounding box center [510, 192] width 3 height 3
click at [535, 192] on icon "Remove Higher Education" at bounding box center [535, 192] width 3 height 3
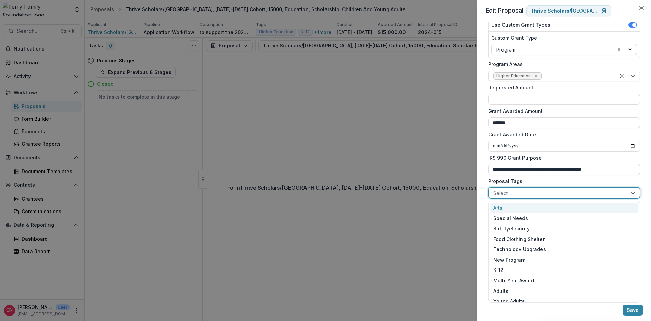
click at [634, 192] on div at bounding box center [633, 193] width 12 height 10
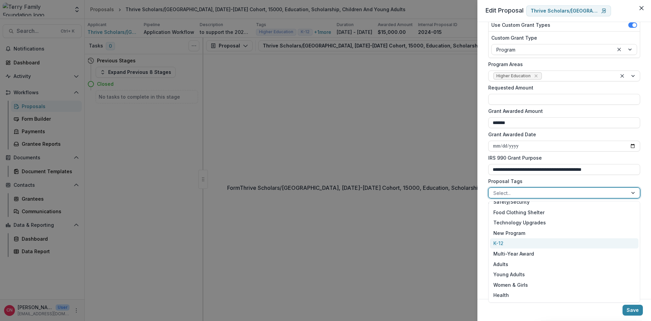
scroll to position [41, 0]
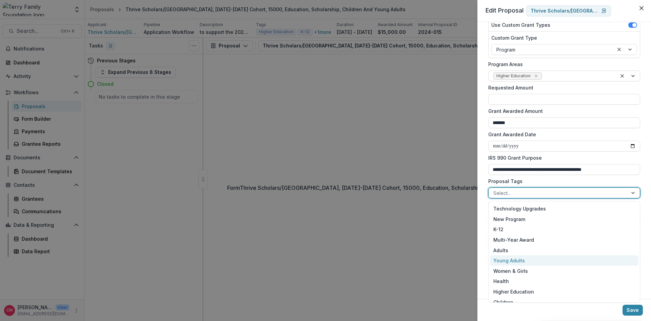
click at [517, 259] on div "Young Adults" at bounding box center [564, 260] width 148 height 11
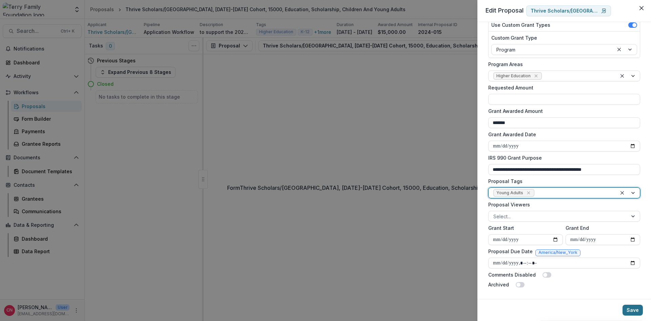
click at [635, 307] on button "Save" at bounding box center [632, 310] width 20 height 11
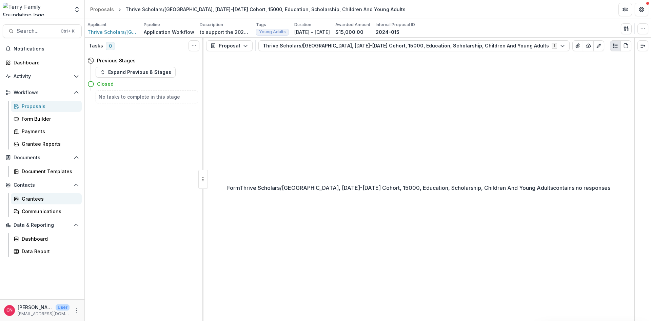
click at [34, 199] on div "Grantees" at bounding box center [49, 198] width 55 height 7
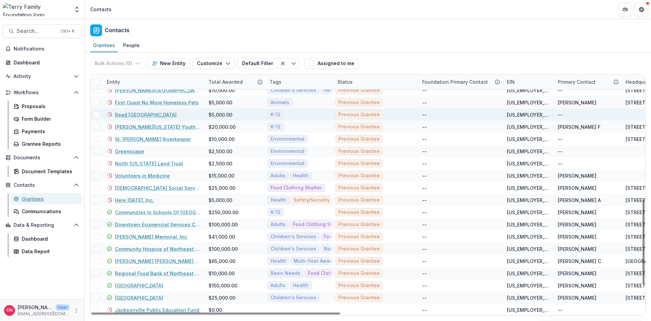
scroll to position [366, 0]
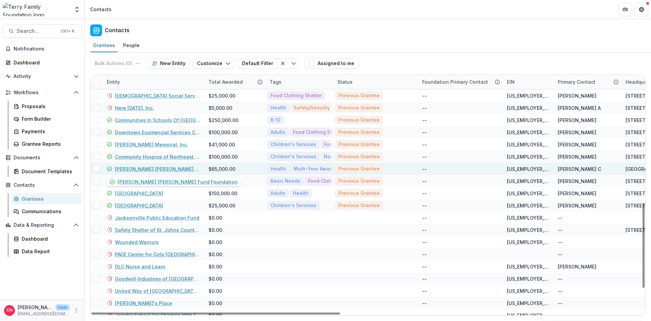
click at [149, 168] on link "[PERSON_NAME] [PERSON_NAME] Fund Foundation" at bounding box center [157, 168] width 85 height 7
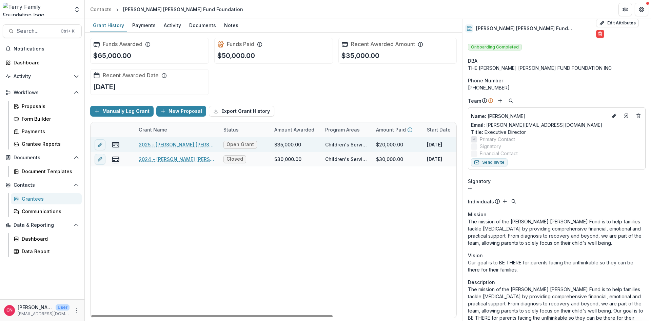
click at [188, 142] on link "2025 - [PERSON_NAME] [PERSON_NAME] Fund Foundation - Program or Project" at bounding box center [177, 144] width 77 height 7
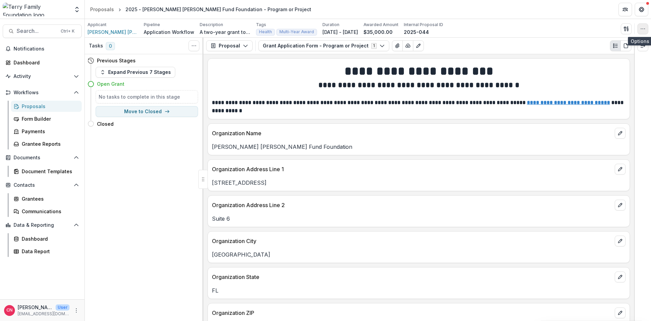
click at [643, 26] on icon "button" at bounding box center [642, 28] width 5 height 5
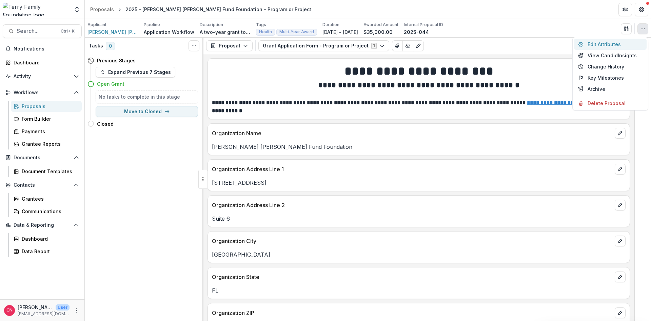
click at [594, 41] on button "Edit Attributes" at bounding box center [610, 44] width 73 height 11
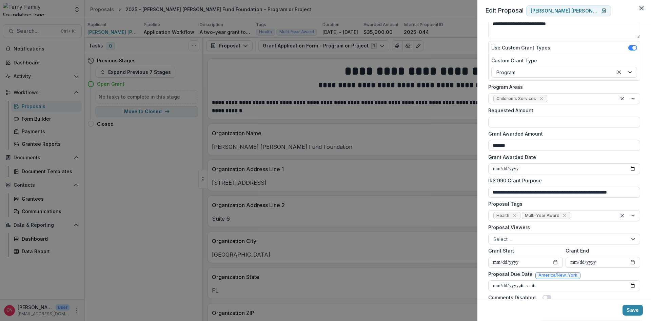
scroll to position [81, 0]
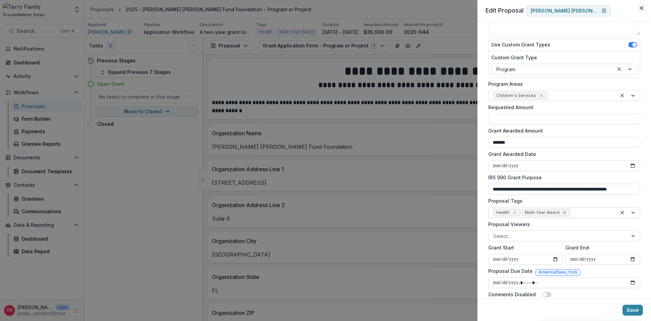
click at [564, 212] on icon "Remove Multi-Year Award" at bounding box center [563, 212] width 5 height 5
click at [630, 308] on button "Save" at bounding box center [632, 310] width 20 height 11
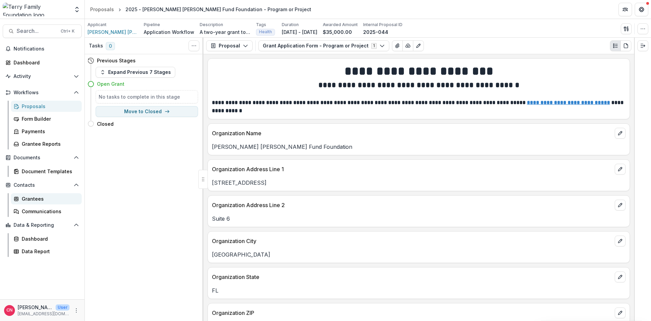
click at [33, 200] on div "Grantees" at bounding box center [49, 198] width 55 height 7
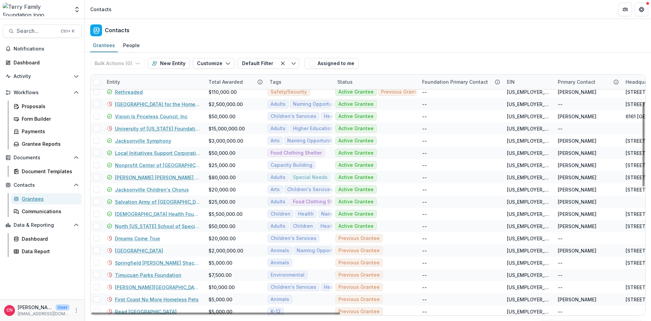
scroll to position [67, 0]
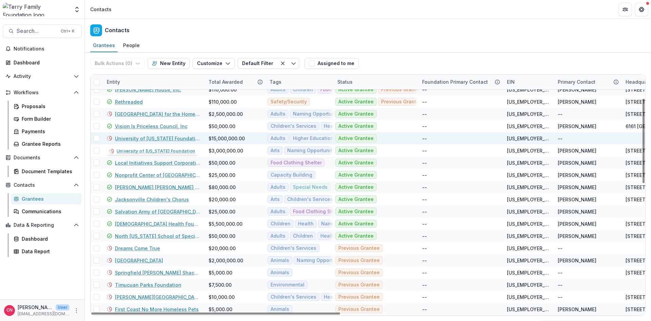
click at [162, 138] on link "University of [US_STATE] Foundation" at bounding box center [157, 138] width 85 height 7
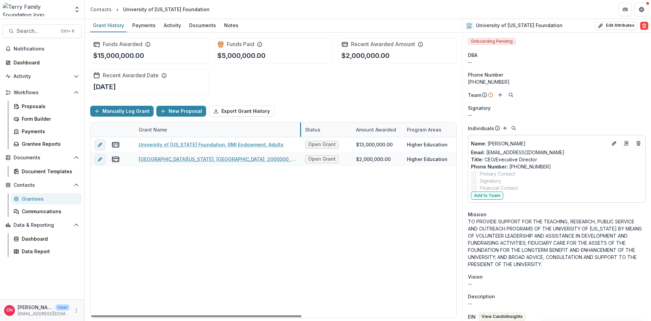
drag, startPoint x: 219, startPoint y: 129, endPoint x: 300, endPoint y: 133, distance: 81.8
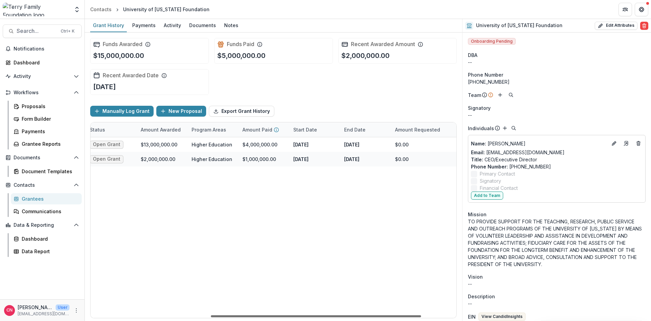
scroll to position [0, 268]
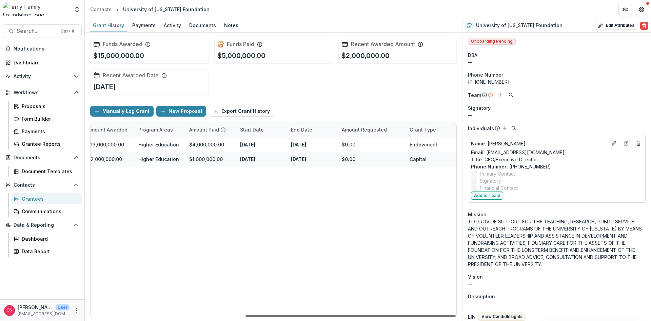
drag, startPoint x: 295, startPoint y: 317, endPoint x: 495, endPoint y: 319, distance: 199.6
click at [455, 317] on div at bounding box center [350, 316] width 210 height 2
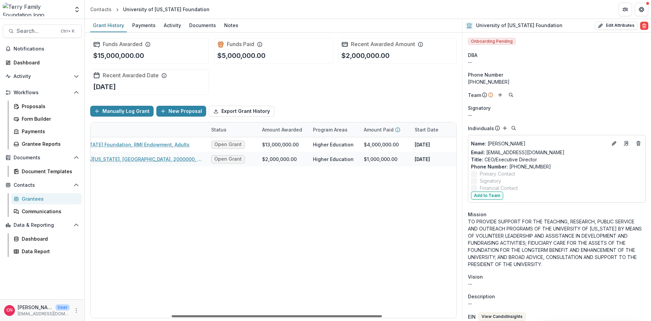
scroll to position [0, 0]
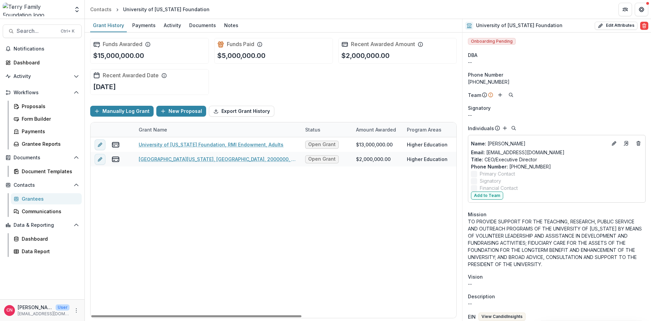
drag, startPoint x: 376, startPoint y: 316, endPoint x: 158, endPoint y: 307, distance: 218.4
click at [158, 315] on div at bounding box center [196, 316] width 210 height 2
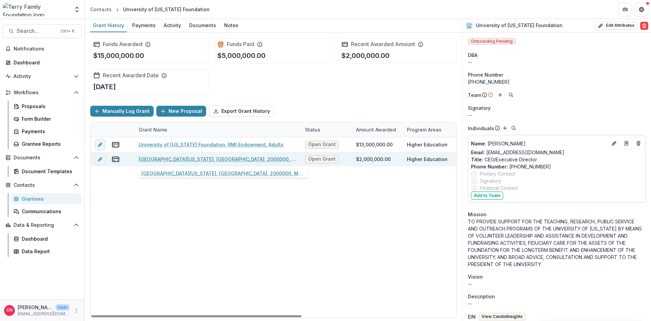
click at [211, 159] on link "[GEOGRAPHIC_DATA][US_STATE], [GEOGRAPHIC_DATA], 2000000, Multi-Year Award, High…" at bounding box center [218, 159] width 158 height 7
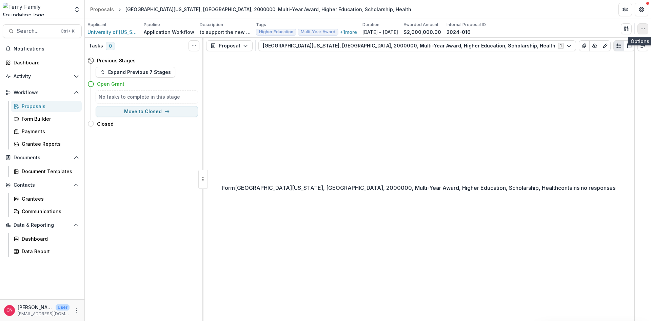
click at [642, 24] on button "button" at bounding box center [642, 28] width 11 height 11
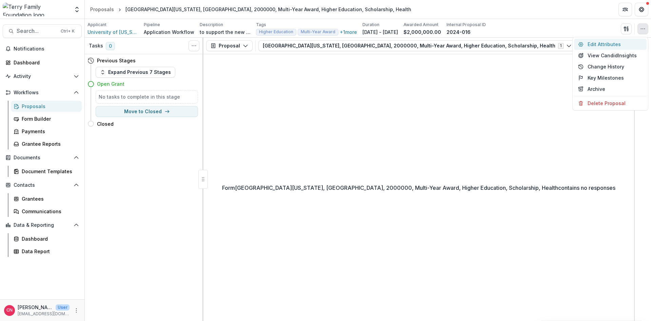
click at [598, 42] on button "Edit Attributes" at bounding box center [610, 44] width 73 height 11
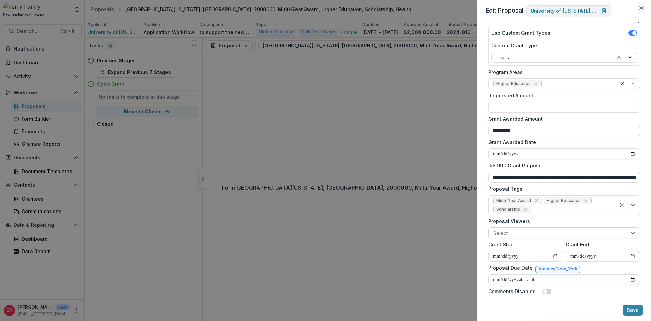
scroll to position [110, 0]
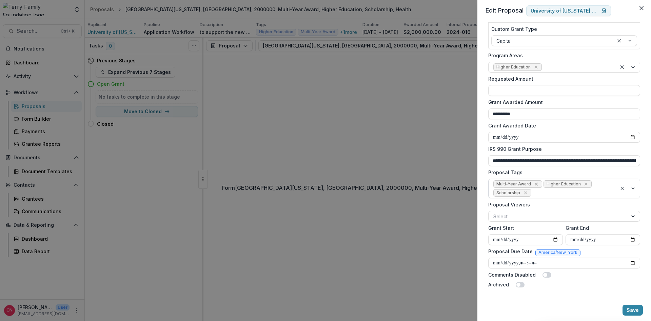
click at [535, 184] on icon "Remove Multi-Year Award" at bounding box center [535, 183] width 5 height 5
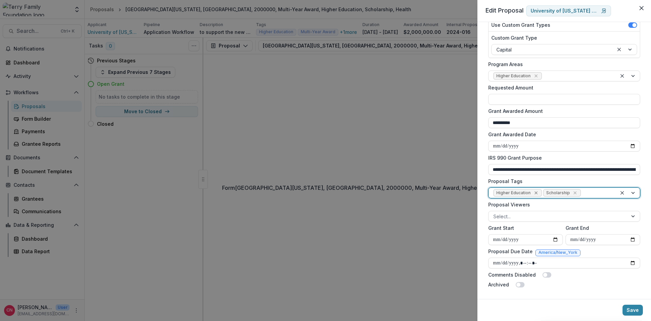
click at [535, 192] on icon "Remove Higher Education" at bounding box center [535, 192] width 3 height 3
click at [524, 190] on icon "Remove Scholarship" at bounding box center [525, 192] width 5 height 5
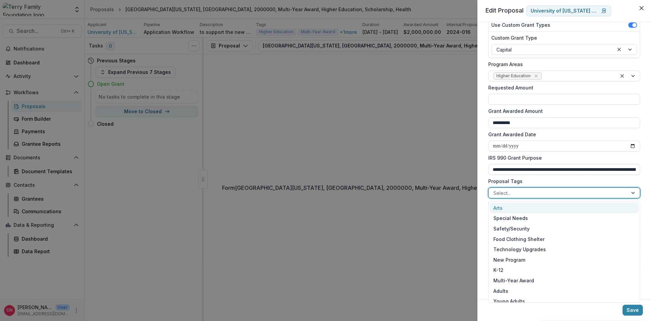
click at [631, 192] on div at bounding box center [633, 193] width 12 height 10
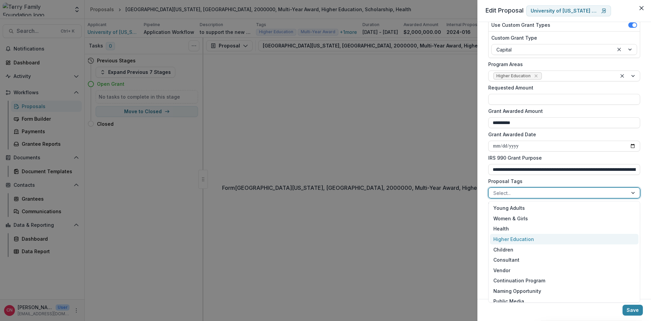
scroll to position [81, 0]
click at [501, 238] on div "Health" at bounding box center [564, 241] width 148 height 11
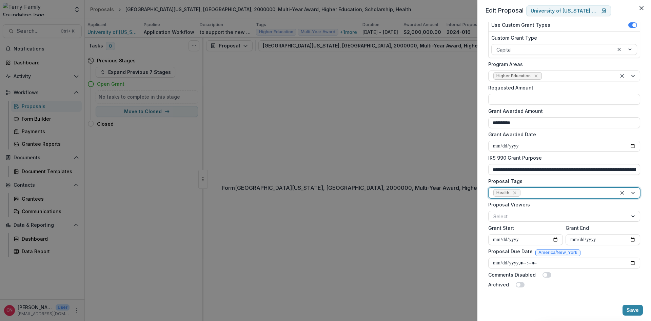
click at [631, 190] on div at bounding box center [627, 193] width 23 height 10
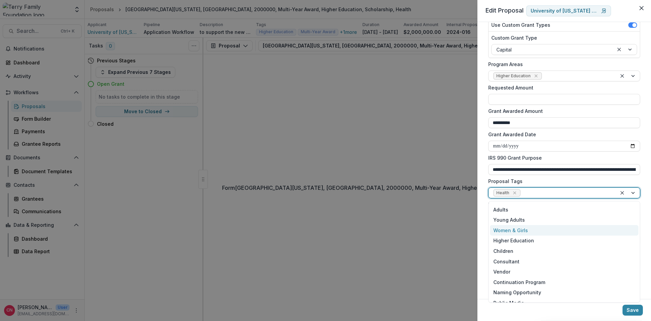
scroll to position [120, 0]
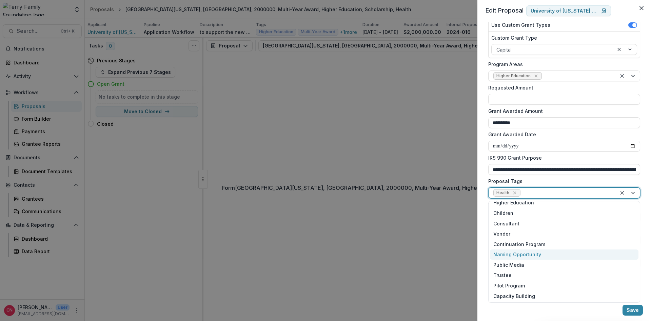
click at [526, 250] on div "Naming Opportunity" at bounding box center [564, 254] width 148 height 11
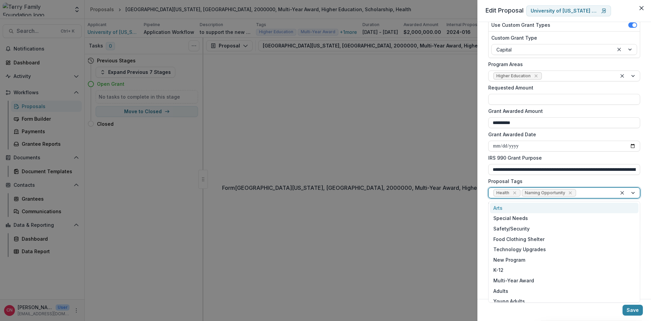
click at [631, 191] on div at bounding box center [627, 193] width 23 height 10
click at [505, 247] on div "Adults" at bounding box center [564, 250] width 148 height 11
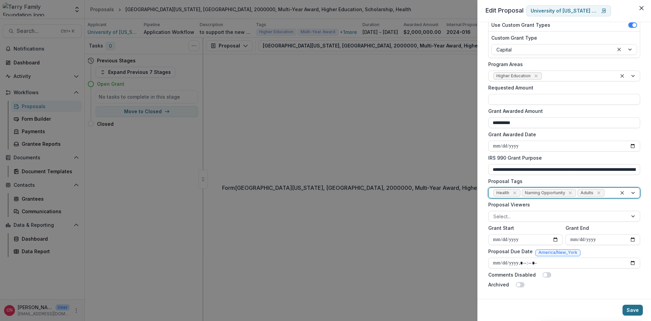
click at [633, 309] on button "Save" at bounding box center [632, 310] width 20 height 11
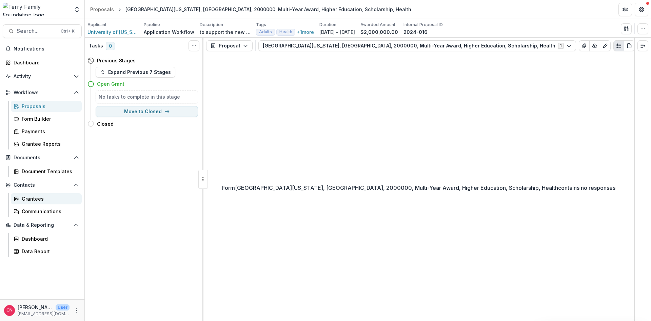
click at [26, 196] on div "Grantees" at bounding box center [49, 198] width 55 height 7
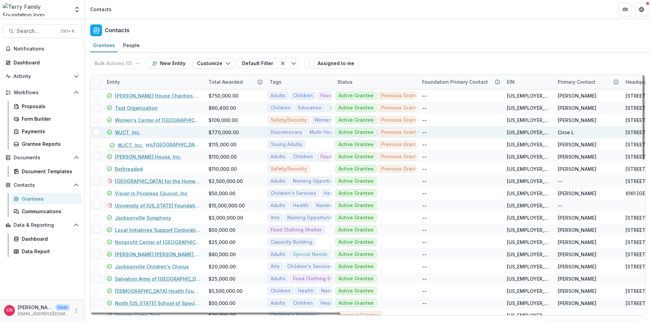
click at [130, 131] on link "WJCT, Inc." at bounding box center [127, 132] width 25 height 7
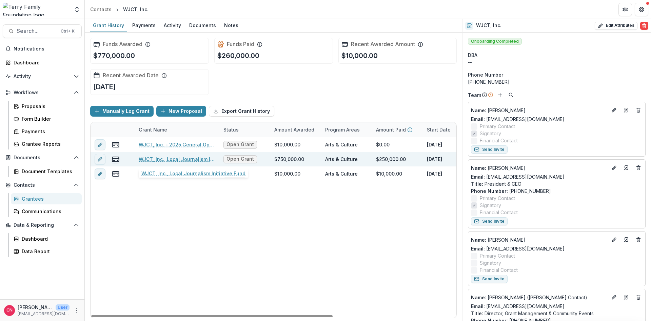
click at [180, 158] on link "WJCT, Inc., Local Journalism Initiative Fund" at bounding box center [177, 159] width 77 height 7
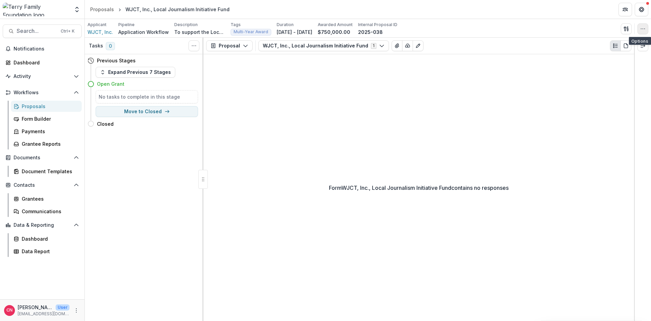
click at [638, 27] on button "button" at bounding box center [642, 28] width 11 height 11
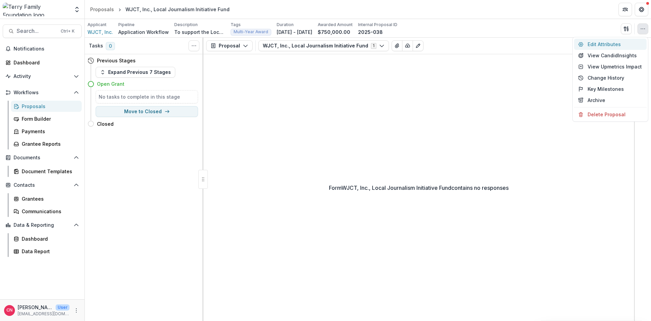
click at [589, 40] on button "Edit Attributes" at bounding box center [610, 44] width 73 height 11
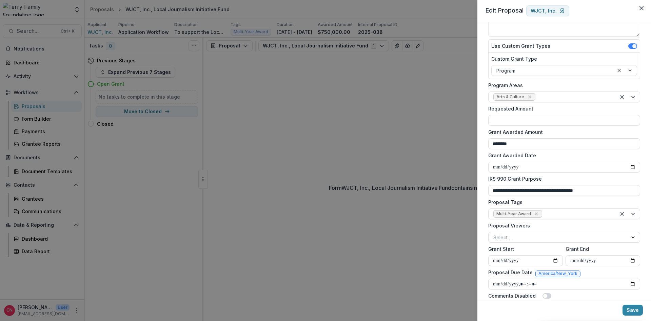
scroll to position [81, 0]
click at [534, 212] on icon "Remove Multi-Year Award" at bounding box center [535, 212] width 3 height 3
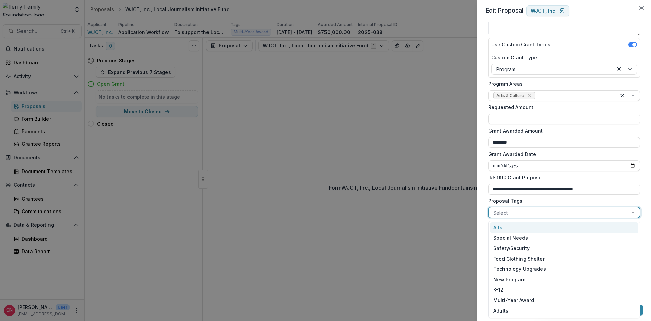
click at [631, 212] on div at bounding box center [633, 212] width 12 height 10
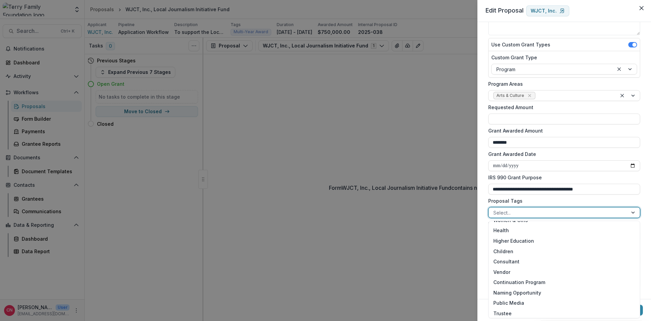
scroll to position [122, 0]
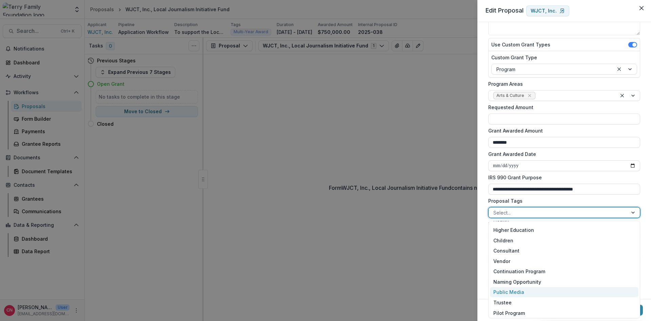
click at [507, 291] on div "Public Media" at bounding box center [564, 292] width 148 height 11
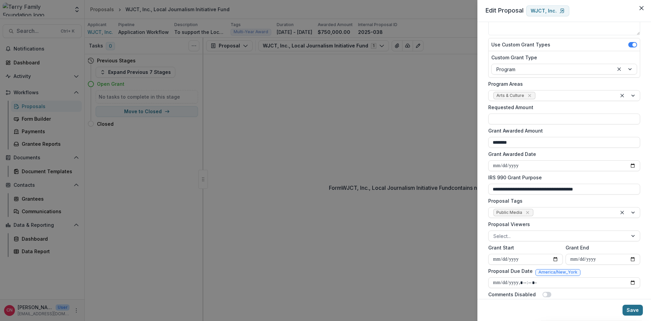
click at [633, 306] on button "Save" at bounding box center [632, 310] width 20 height 11
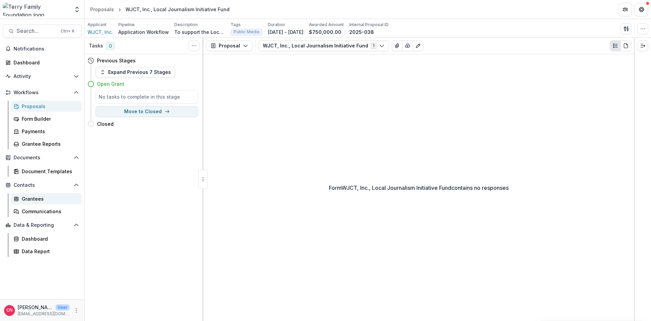
click at [35, 198] on div "Grantees" at bounding box center [49, 198] width 55 height 7
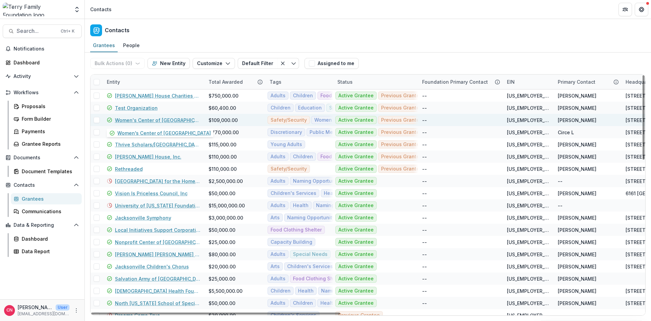
click at [158, 118] on link "Women's Center of [GEOGRAPHIC_DATA]" at bounding box center [157, 120] width 85 height 7
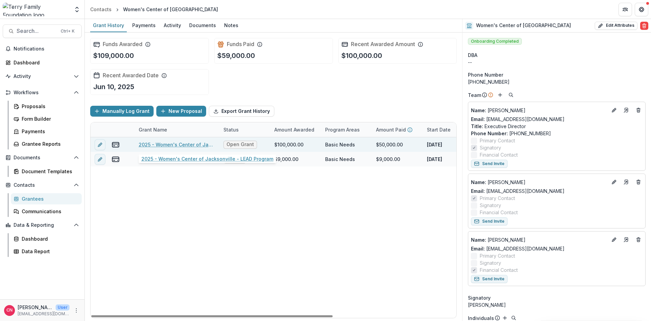
click at [184, 142] on link "2025 - Women's Center of Jacksonville - LEAD Program" at bounding box center [177, 144] width 77 height 7
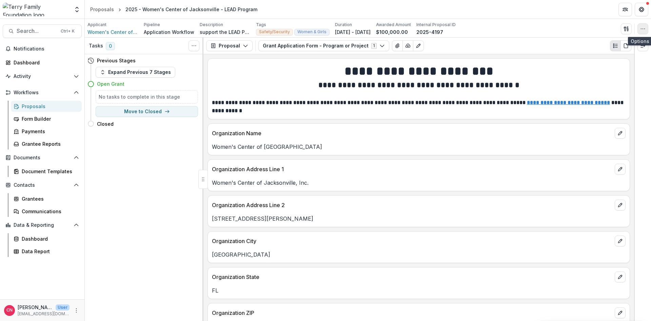
click at [642, 25] on button "button" at bounding box center [642, 28] width 11 height 11
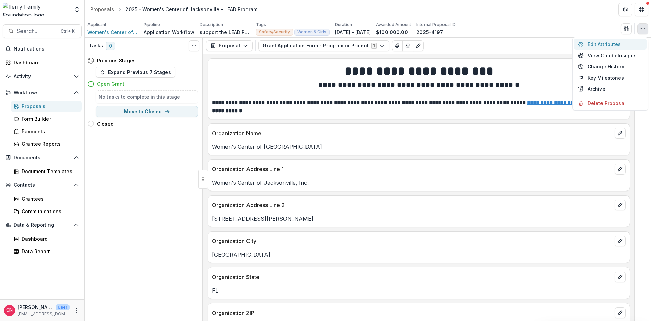
click at [596, 41] on button "Edit Attributes" at bounding box center [610, 44] width 73 height 11
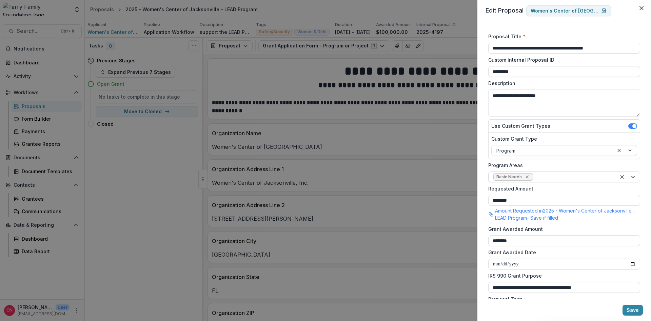
click at [526, 178] on icon "Remove Basic Needs" at bounding box center [526, 177] width 3 height 3
click at [633, 175] on div at bounding box center [633, 177] width 12 height 10
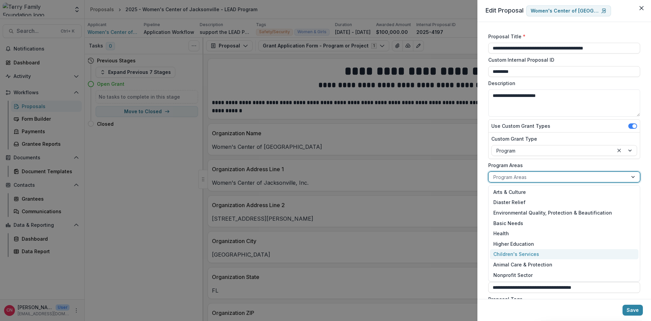
click at [519, 252] on div "Children's Services" at bounding box center [564, 254] width 148 height 11
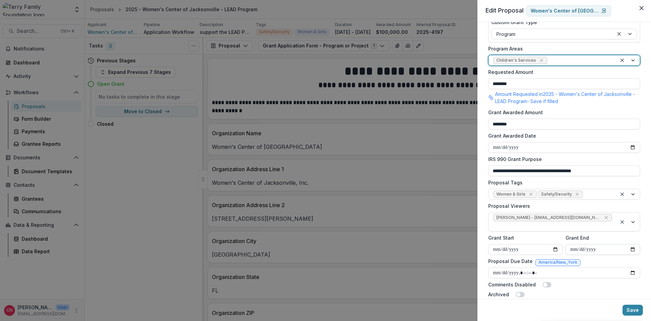
scroll to position [118, 0]
click at [530, 191] on icon "Remove Women & Girls" at bounding box center [530, 192] width 5 height 5
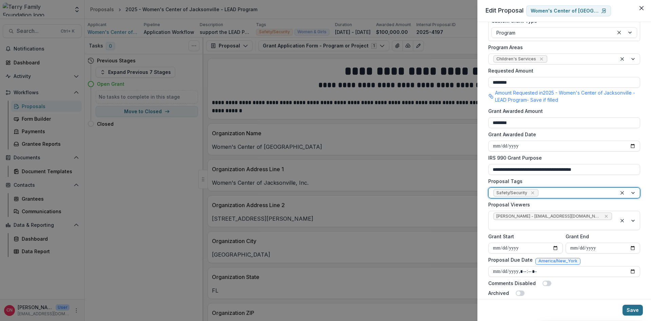
drag, startPoint x: 634, startPoint y: 310, endPoint x: 634, endPoint y: 306, distance: 3.7
click at [634, 309] on button "Save" at bounding box center [632, 310] width 20 height 11
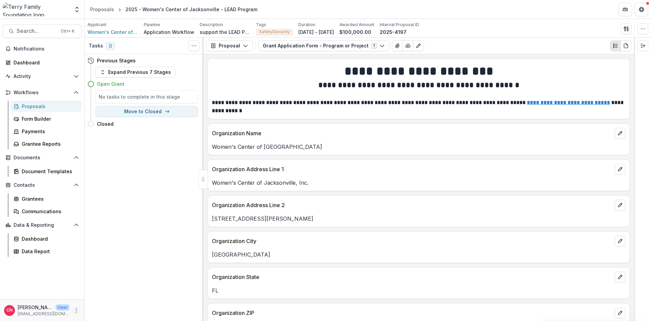
click at [77, 309] on circle "More" at bounding box center [76, 308] width 0 height 0
click at [124, 295] on link "User Settings" at bounding box center [121, 295] width 73 height 11
select select "****"
select select "**********"
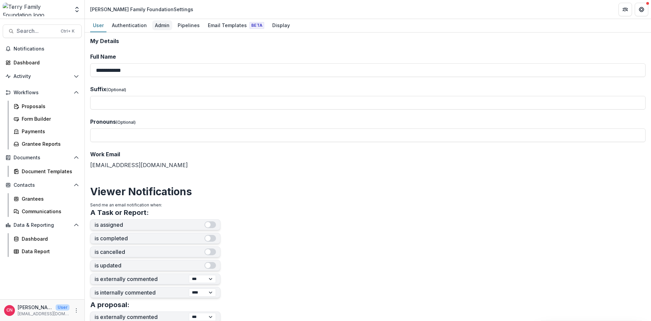
click at [159, 23] on div "Admin" at bounding box center [162, 25] width 20 height 10
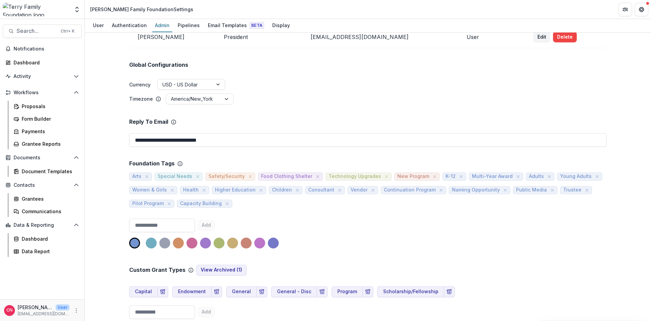
scroll to position [163, 0]
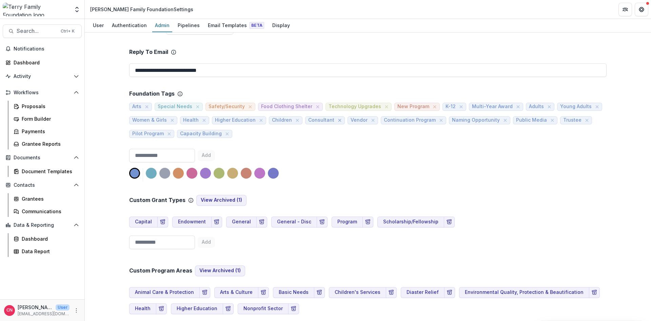
click at [338, 121] on icon "close" at bounding box center [339, 120] width 3 height 3
click at [328, 119] on icon "close" at bounding box center [330, 120] width 5 height 5
click at [508, 119] on icon "close" at bounding box center [510, 120] width 5 height 5
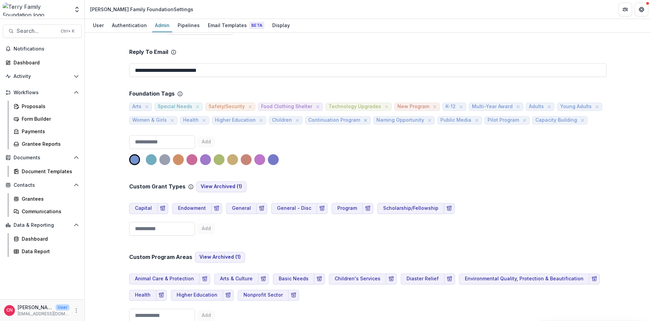
click at [363, 118] on icon "close" at bounding box center [365, 120] width 5 height 5
click at [432, 106] on icon "close" at bounding box center [434, 106] width 5 height 5
click at [453, 118] on icon "close" at bounding box center [455, 120] width 5 height 5
click at [175, 118] on icon "close" at bounding box center [171, 120] width 5 height 5
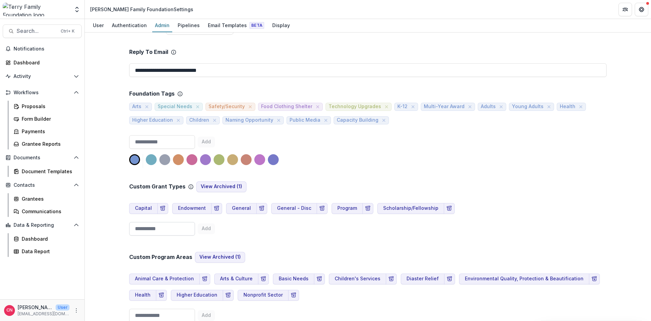
click at [168, 229] on input at bounding box center [162, 229] width 66 height 14
type input "**********"
drag, startPoint x: 223, startPoint y: 228, endPoint x: 233, endPoint y: 217, distance: 15.6
click at [215, 226] on button "Add" at bounding box center [206, 228] width 17 height 11
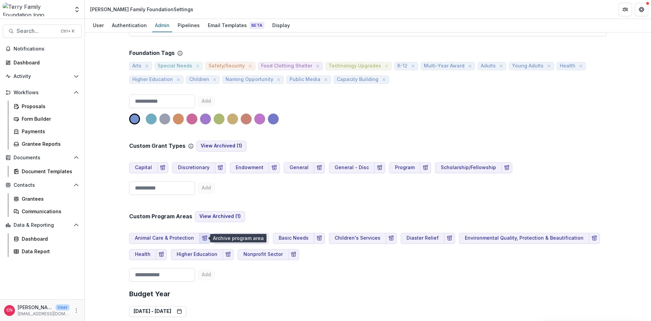
click at [202, 236] on rect "Archive Program Area" at bounding box center [204, 237] width 4 height 2
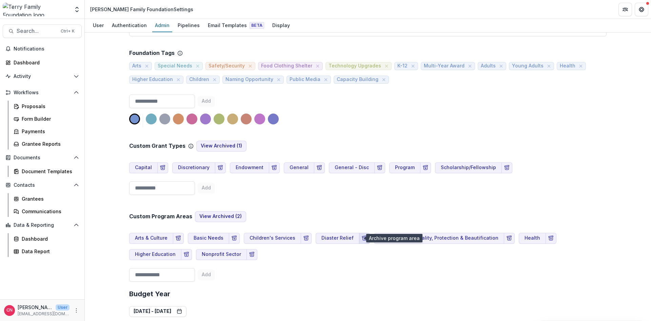
click at [362, 236] on icon "Archive Program Area" at bounding box center [364, 238] width 5 height 5
click at [445, 236] on button "Archive Program Area" at bounding box center [450, 238] width 11 height 11
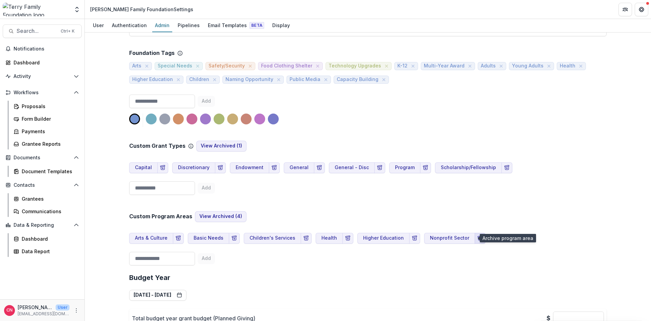
click at [477, 237] on icon "Archive Program Area" at bounding box center [479, 238] width 5 height 5
click at [187, 260] on input at bounding box center [162, 259] width 66 height 14
type input "**********"
click at [215, 257] on button "Add" at bounding box center [206, 258] width 17 height 11
click at [186, 101] on input at bounding box center [162, 102] width 66 height 14
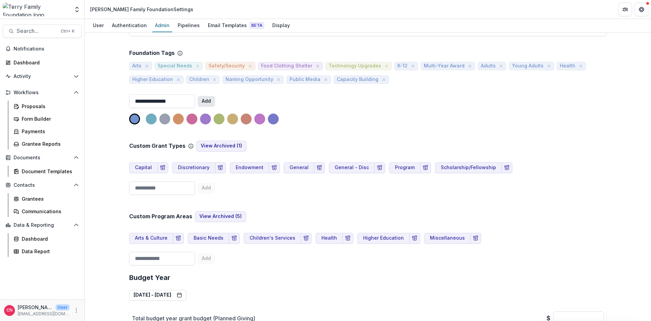
type input "**********"
click at [215, 101] on button "Add" at bounding box center [206, 101] width 17 height 11
click at [155, 104] on input at bounding box center [162, 102] width 66 height 14
type input "**********"
click at [215, 99] on button "Add" at bounding box center [206, 101] width 17 height 11
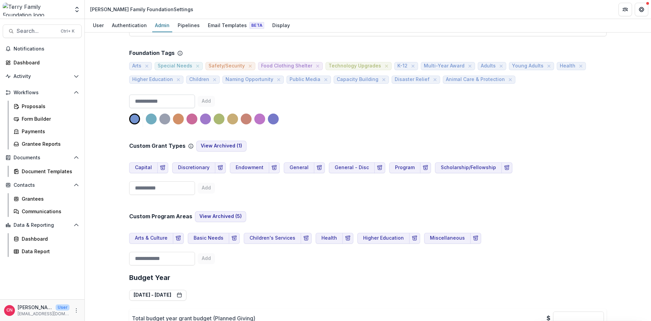
click at [195, 103] on input at bounding box center [162, 102] width 66 height 14
type input "**********"
click at [224, 100] on button "Add" at bounding box center [225, 101] width 17 height 11
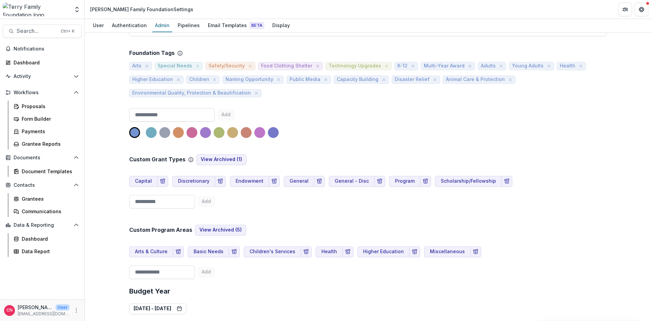
click at [165, 114] on input at bounding box center [171, 115] width 85 height 14
click at [381, 78] on icon "close" at bounding box center [383, 79] width 5 height 5
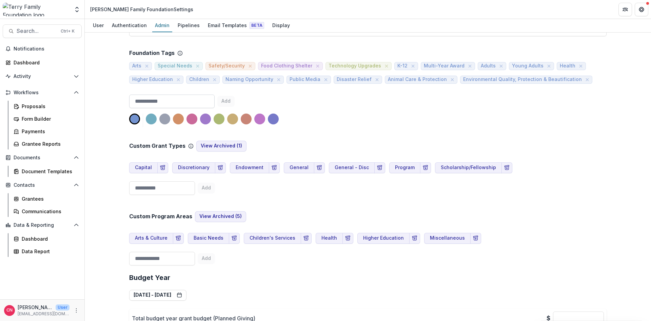
click at [190, 100] on input at bounding box center [171, 102] width 85 height 14
type input "**********"
click at [224, 99] on button "Add" at bounding box center [225, 101] width 17 height 11
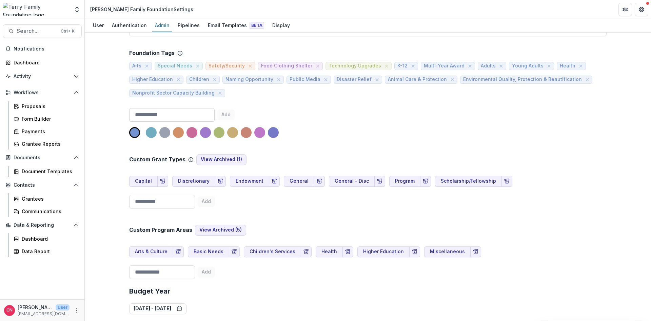
click at [181, 115] on input at bounding box center [171, 115] width 85 height 14
click at [175, 114] on input at bounding box center [171, 115] width 85 height 14
click at [174, 114] on input at bounding box center [171, 115] width 85 height 14
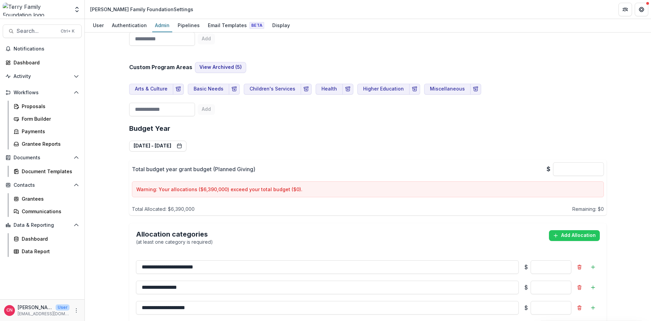
scroll to position [203, 0]
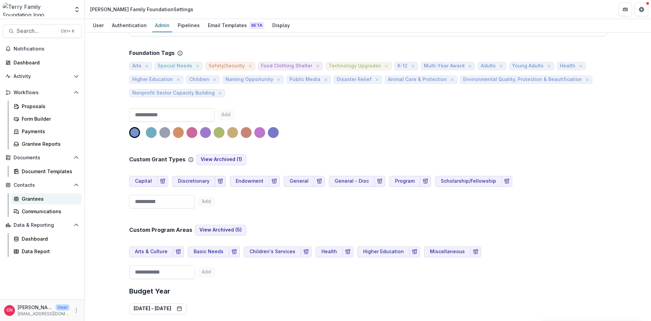
click at [24, 197] on div "Grantees" at bounding box center [49, 198] width 55 height 7
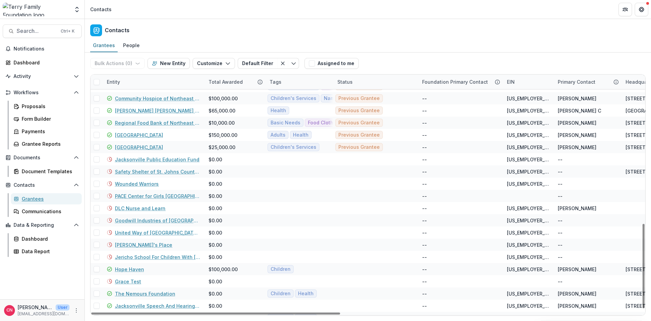
scroll to position [433, 0]
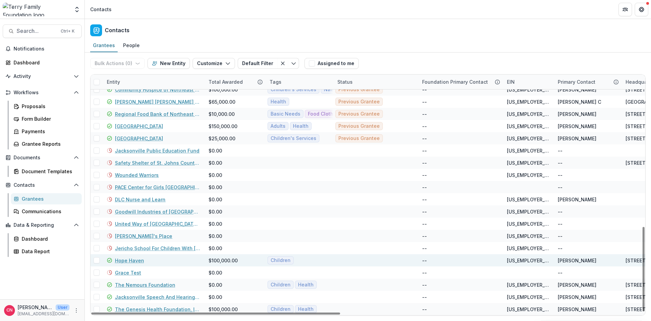
click at [132, 258] on link "Hope Haven" at bounding box center [129, 260] width 29 height 7
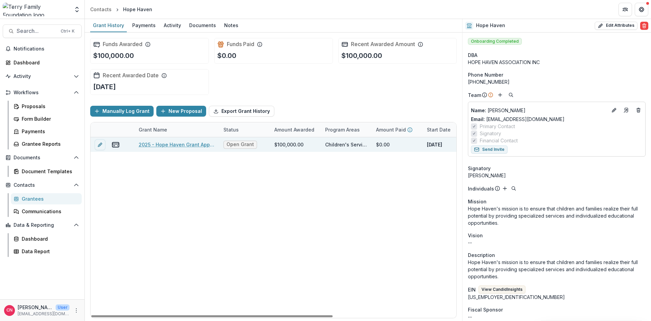
click at [164, 144] on link "2025 - Hope Haven Grant Application - General Operating Support" at bounding box center [177, 144] width 77 height 7
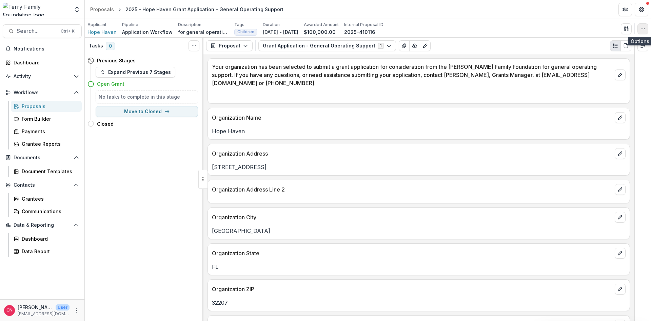
click at [642, 25] on button "button" at bounding box center [642, 28] width 11 height 11
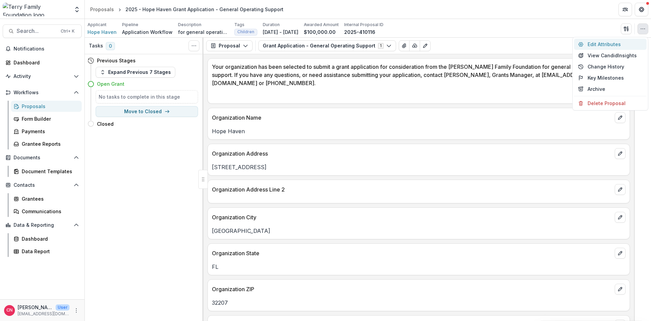
click at [593, 43] on button "Edit Attributes" at bounding box center [610, 44] width 73 height 11
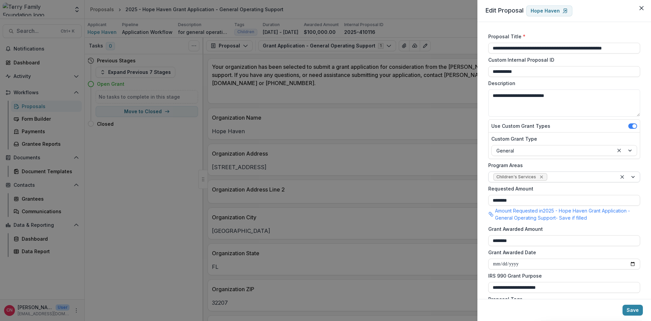
click at [539, 176] on icon "Remove Children's Services" at bounding box center [540, 176] width 5 height 5
click at [633, 176] on div at bounding box center [633, 177] width 12 height 10
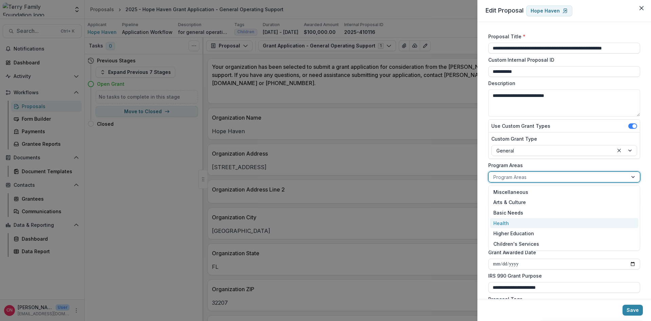
drag, startPoint x: 505, startPoint y: 223, endPoint x: 539, endPoint y: 202, distance: 39.8
click at [505, 222] on div "Health" at bounding box center [564, 223] width 148 height 11
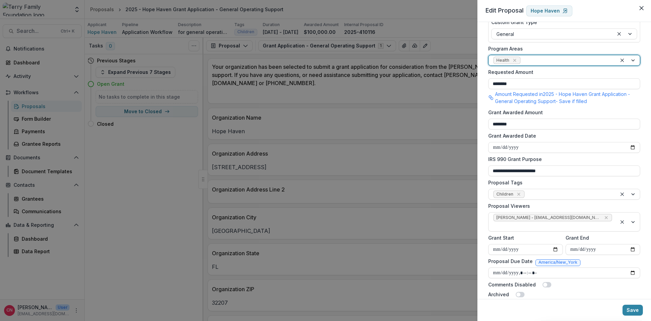
scroll to position [118, 0]
click at [517, 192] on icon "Remove Children" at bounding box center [518, 192] width 5 height 5
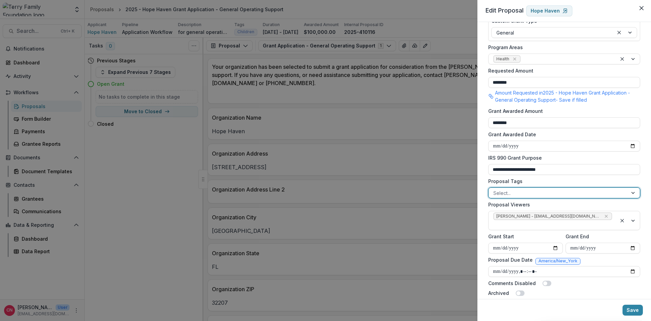
drag, startPoint x: 634, startPoint y: 191, endPoint x: 594, endPoint y: 191, distance: 40.7
click at [633, 191] on div at bounding box center [633, 193] width 12 height 10
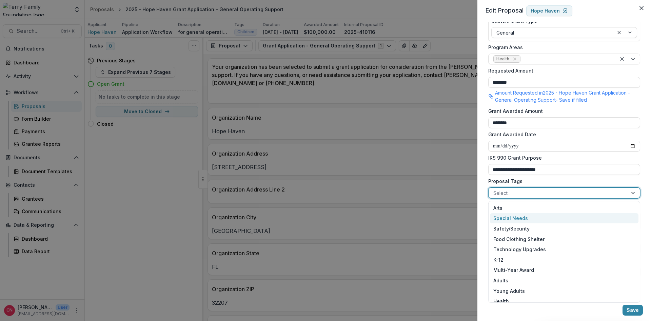
click at [521, 217] on div "Special Needs" at bounding box center [564, 218] width 148 height 11
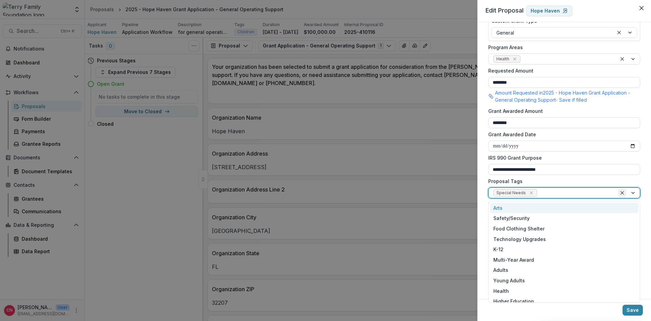
drag, startPoint x: 638, startPoint y: 188, endPoint x: 620, endPoint y: 196, distance: 19.9
click at [637, 188] on div "Special Needs" at bounding box center [564, 192] width 152 height 11
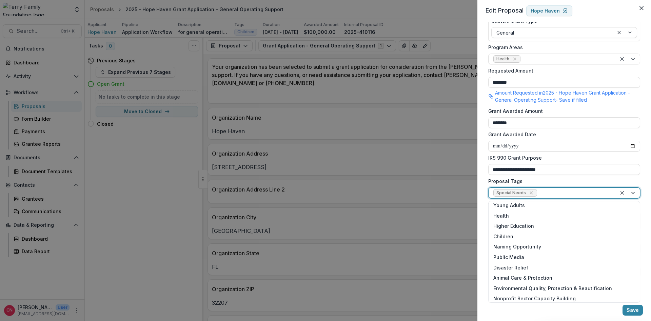
scroll to position [78, 0]
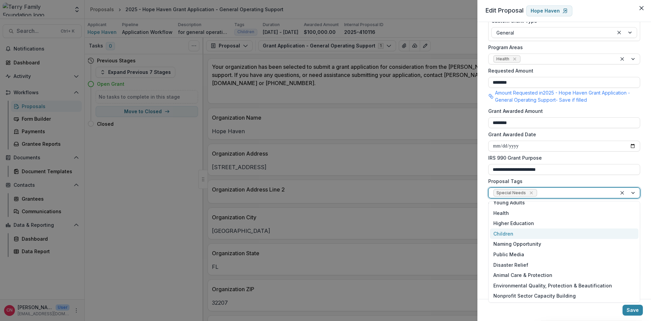
click at [501, 231] on div "Children" at bounding box center [564, 233] width 148 height 11
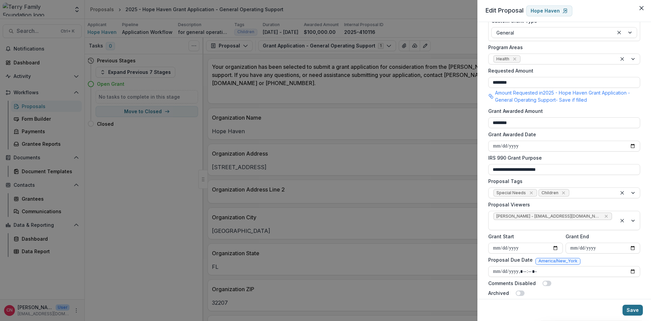
click at [630, 309] on button "Save" at bounding box center [632, 310] width 20 height 11
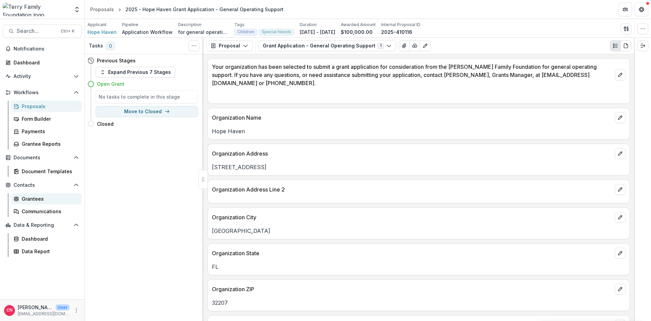
click at [26, 196] on div "Grantees" at bounding box center [49, 198] width 55 height 7
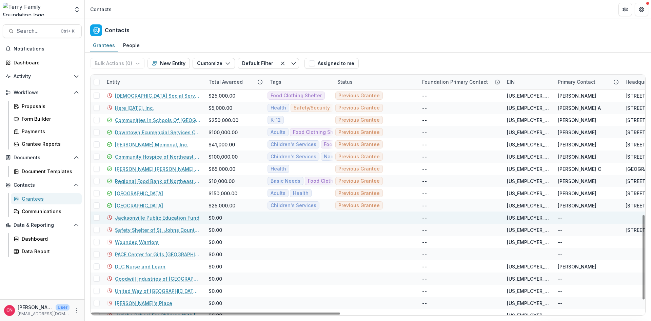
scroll to position [433, 0]
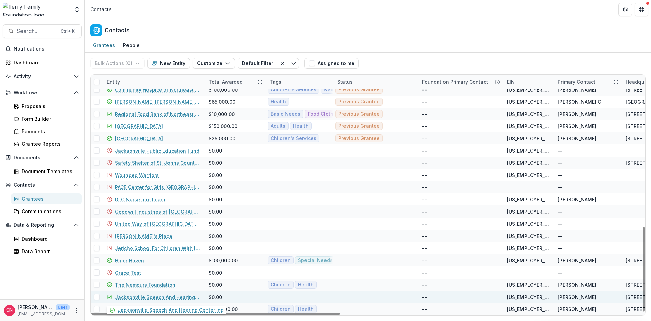
click at [148, 297] on link "Jacksonville Speech And Hearing Center Inc" at bounding box center [157, 296] width 85 height 7
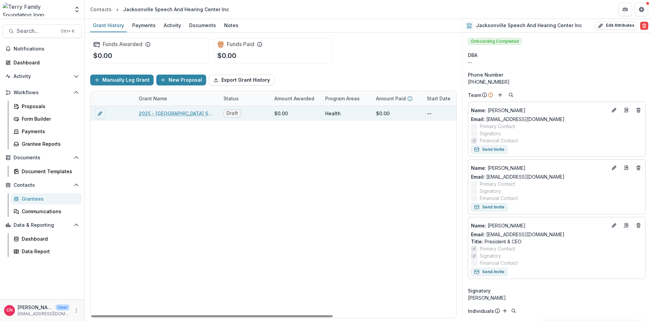
click at [171, 112] on link "2025 - [GEOGRAPHIC_DATA] Speech and Hearing Grant Application" at bounding box center [177, 113] width 77 height 7
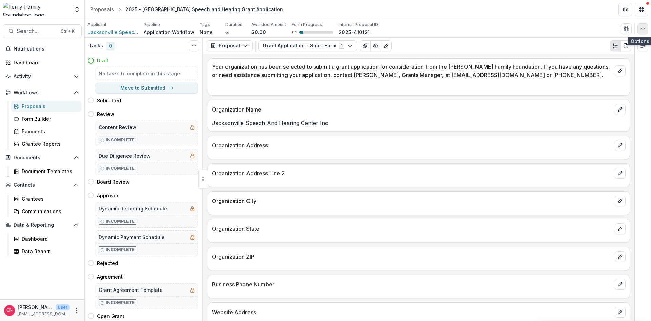
click at [640, 27] on icon "button" at bounding box center [642, 28] width 5 height 5
click at [591, 42] on button "Edit Attributes" at bounding box center [610, 44] width 73 height 11
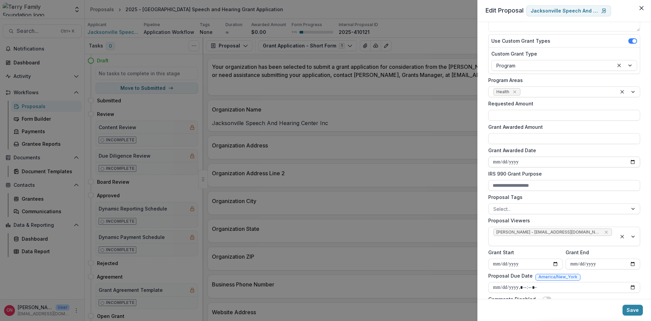
scroll to position [101, 0]
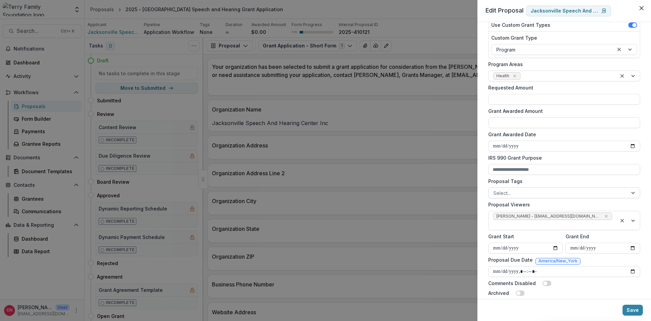
click at [632, 192] on div at bounding box center [633, 193] width 12 height 10
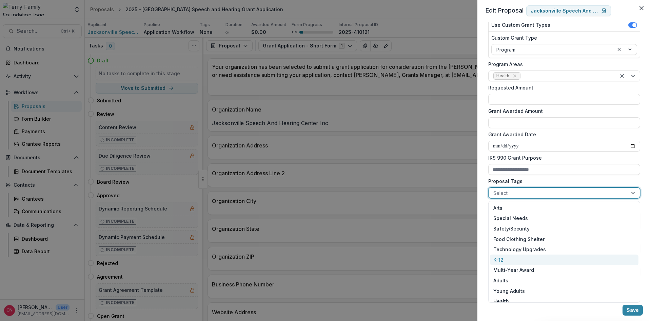
scroll to position [41, 0]
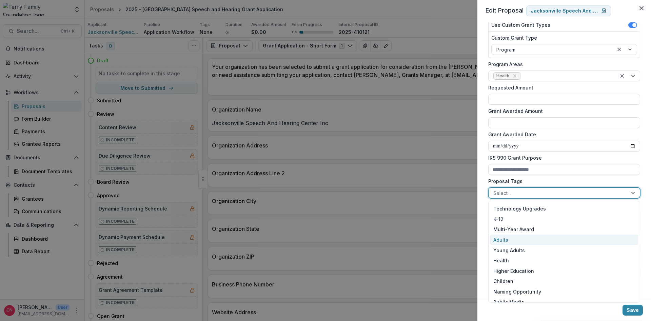
click at [504, 239] on div "Adults" at bounding box center [564, 239] width 148 height 11
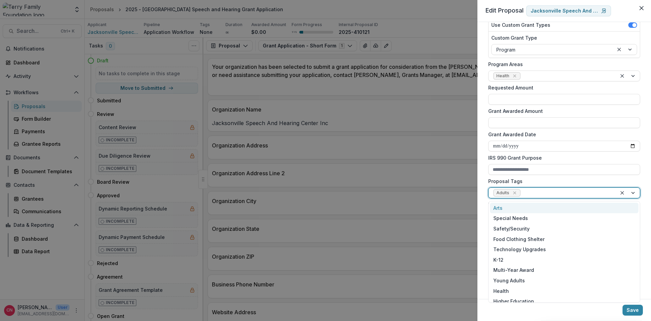
click at [635, 190] on div at bounding box center [627, 193] width 23 height 10
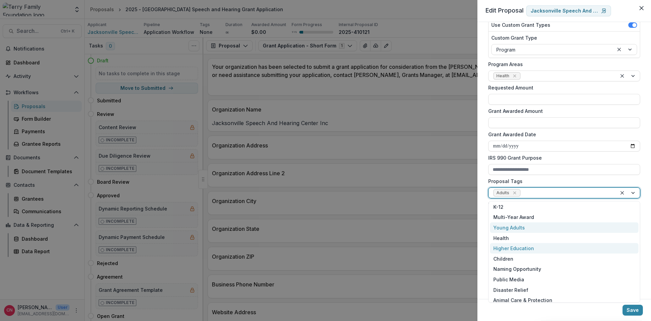
scroll to position [78, 0]
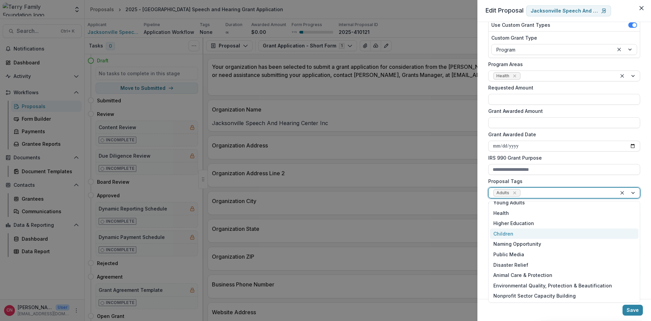
click at [511, 231] on div "Children" at bounding box center [564, 233] width 148 height 11
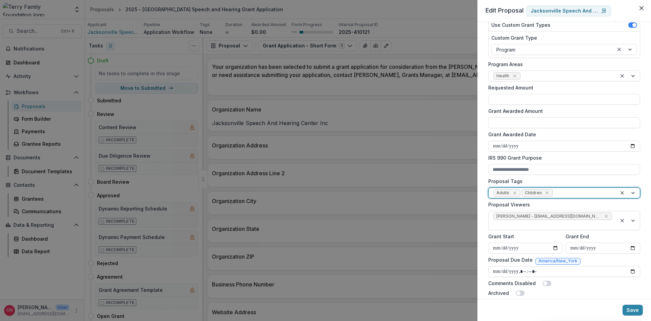
drag, startPoint x: 631, startPoint y: 307, endPoint x: 609, endPoint y: 294, distance: 25.5
click at [632, 307] on button "Save" at bounding box center [632, 310] width 20 height 11
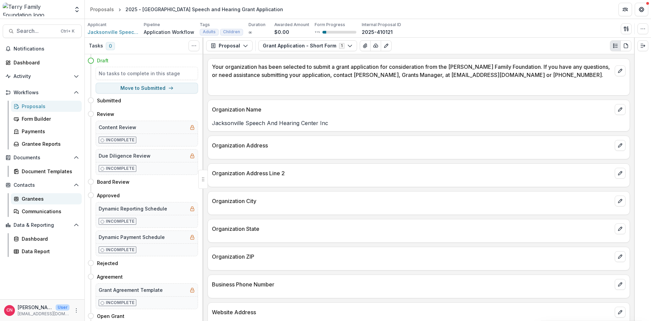
click at [32, 198] on div "Grantees" at bounding box center [49, 198] width 55 height 7
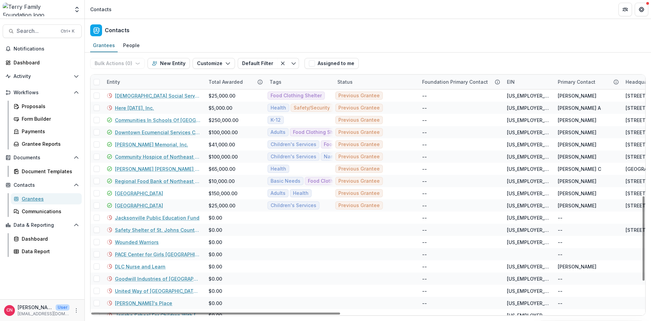
scroll to position [433, 0]
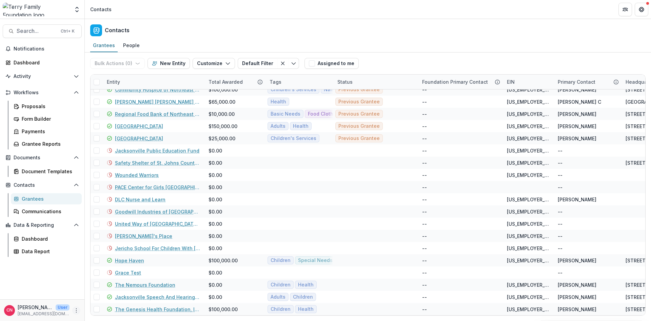
click at [75, 310] on icon "More" at bounding box center [76, 310] width 5 height 5
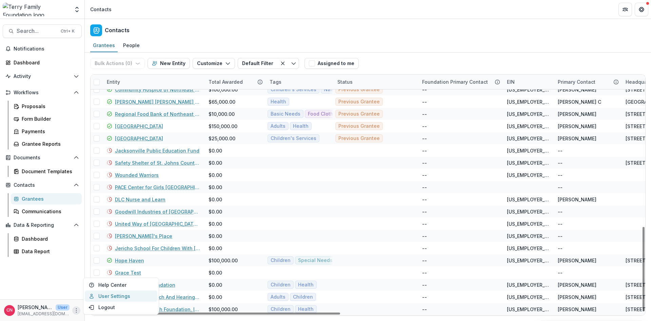
click at [115, 295] on link "User Settings" at bounding box center [121, 295] width 73 height 11
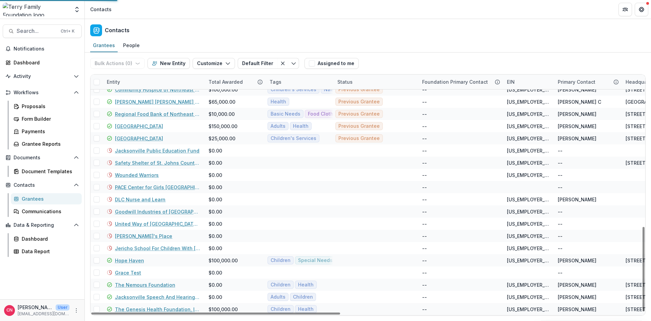
select select "****"
select select "**********"
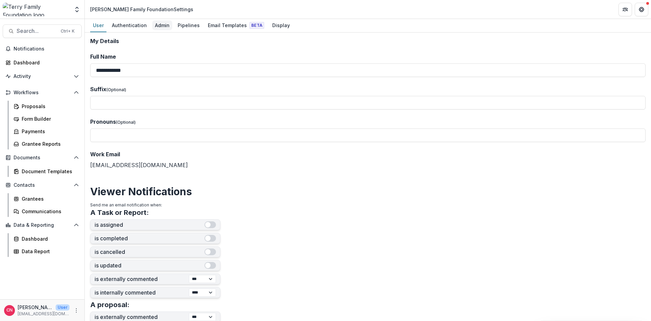
click at [161, 25] on div "Admin" at bounding box center [162, 25] width 20 height 10
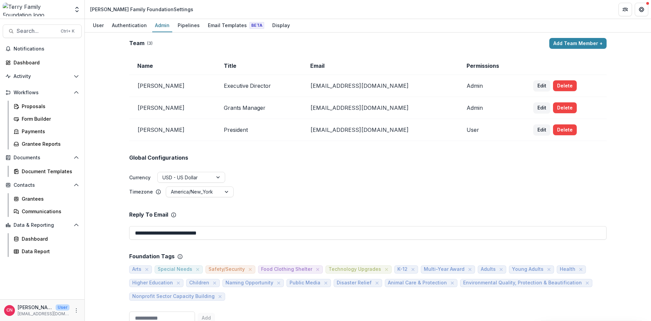
scroll to position [122, 0]
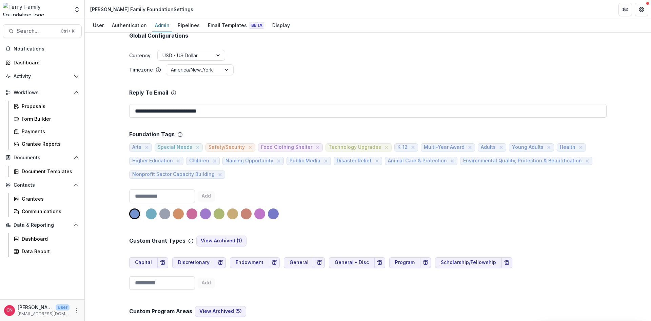
drag, startPoint x: 378, startPoint y: 146, endPoint x: 415, endPoint y: 133, distance: 39.4
click at [384, 146] on icon "close" at bounding box center [386, 147] width 5 height 5
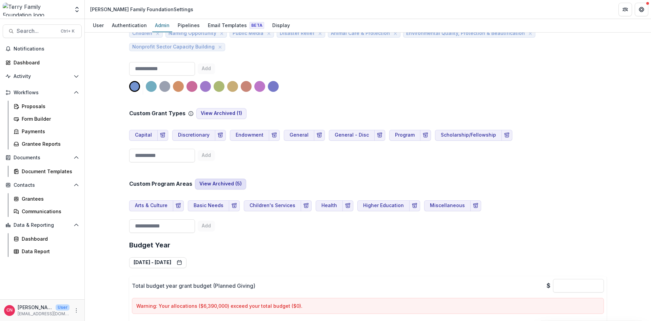
scroll to position [285, 0]
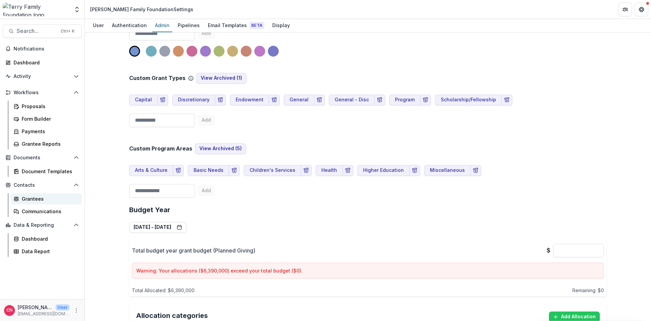
click at [26, 197] on div "Grantees" at bounding box center [49, 198] width 55 height 7
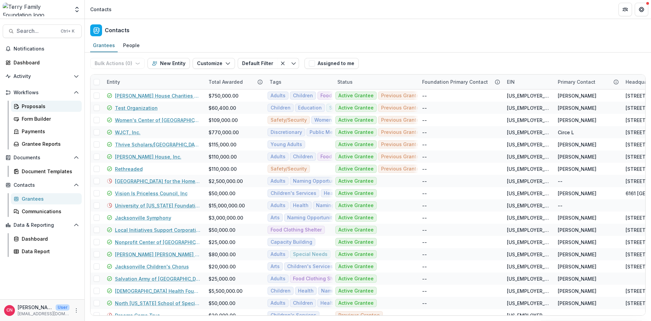
click at [32, 105] on div "Proposals" at bounding box center [49, 106] width 55 height 7
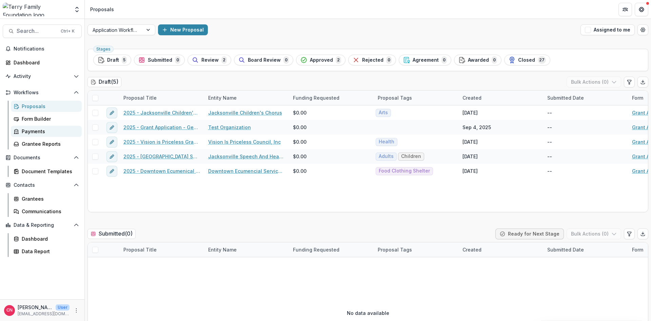
click at [37, 130] on div "Payments" at bounding box center [49, 131] width 55 height 7
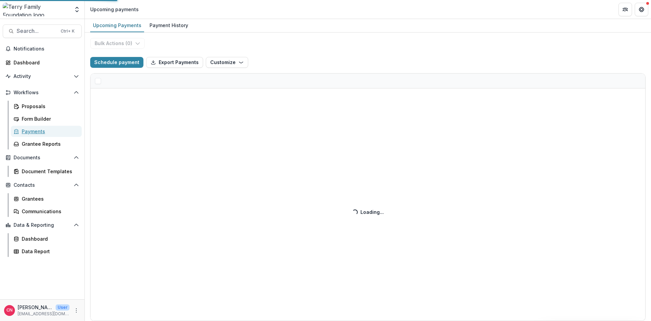
select select "******"
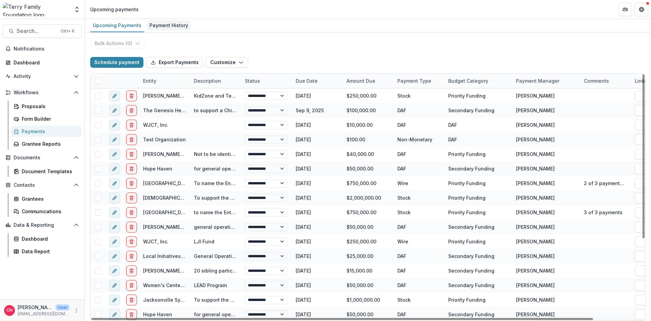
click at [166, 23] on div "Payment History" at bounding box center [169, 25] width 44 height 10
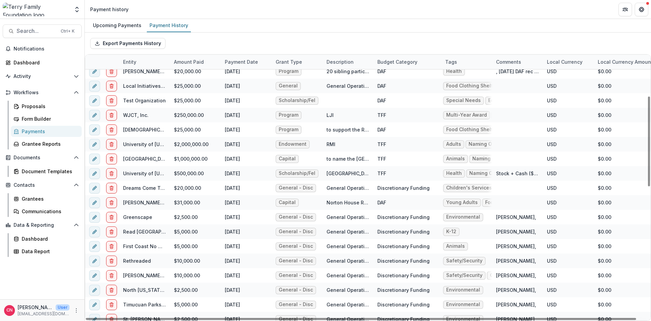
scroll to position [203, 0]
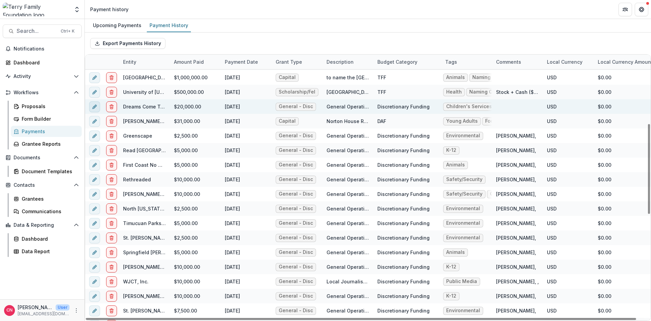
click at [92, 104] on button "edit" at bounding box center [94, 106] width 11 height 11
select select "***"
select select "**********"
select select "****"
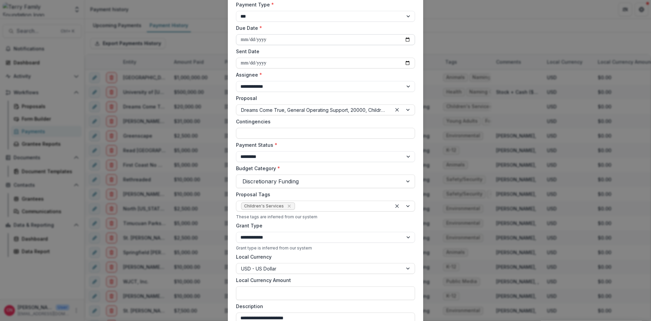
scroll to position [153, 0]
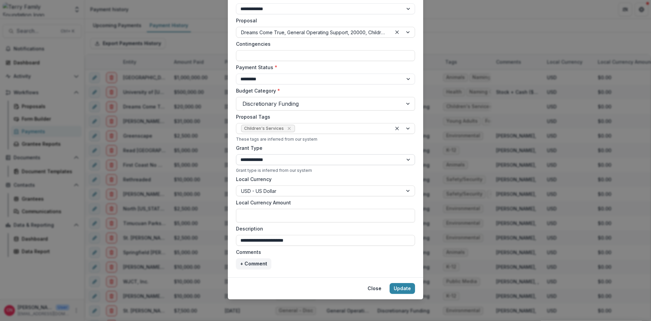
click at [236, 154] on select "**********" at bounding box center [325, 159] width 179 height 11
select select "**********"
click option "**********" at bounding box center [0, 0] width 0 height 0
click at [400, 285] on button "Update" at bounding box center [401, 288] width 25 height 11
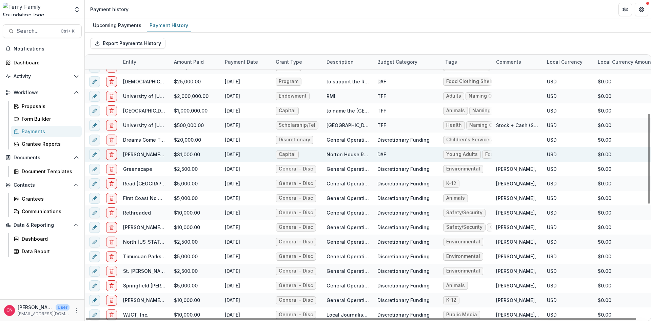
scroll to position [178, 0]
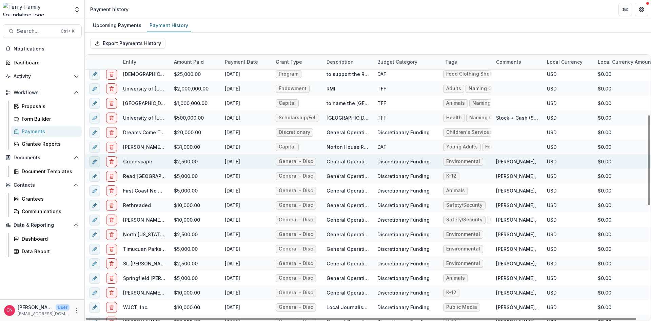
click at [95, 160] on icon "edit" at bounding box center [94, 161] width 5 height 5
select select "***"
select select "****"
select select "**********"
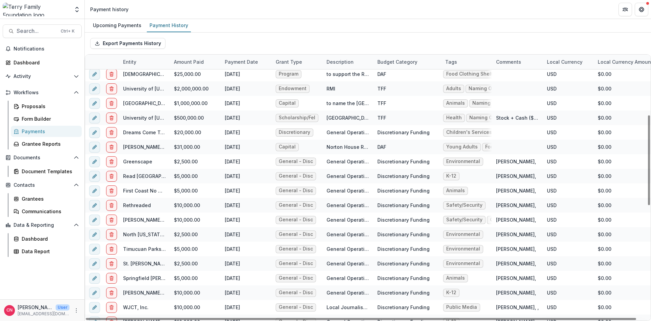
type input "******"
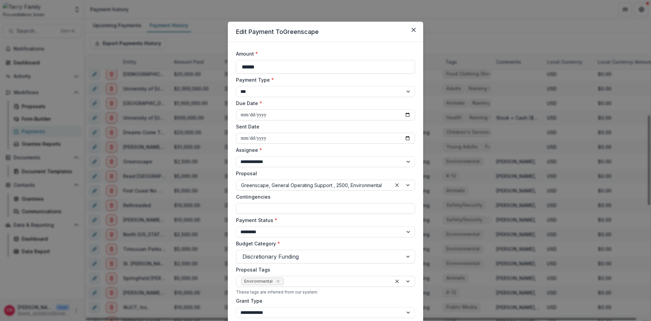
scroll to position [180, 0]
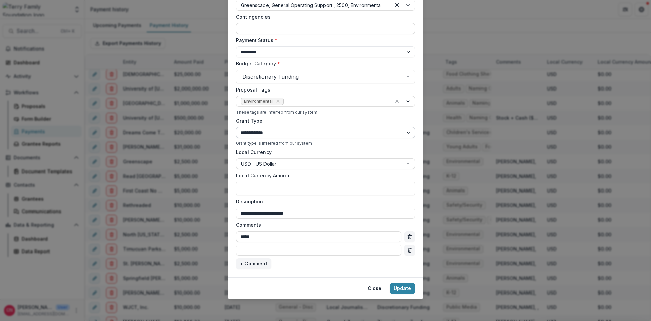
click at [408, 132] on select "**********" at bounding box center [325, 132] width 179 height 11
select select "**********"
click option "**********" at bounding box center [0, 0] width 0 height 0
click at [395, 287] on button "Update" at bounding box center [401, 288] width 25 height 11
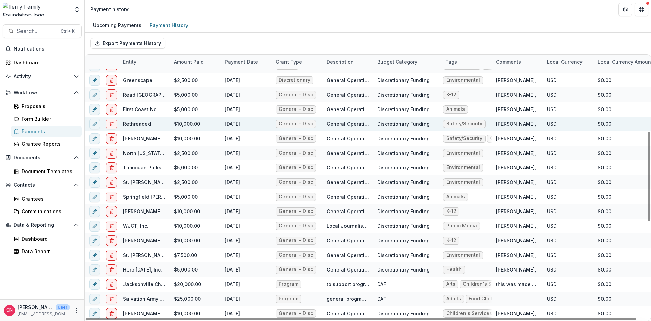
scroll to position [218, 0]
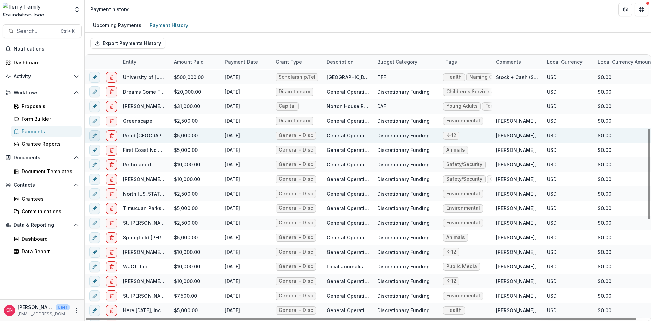
click at [94, 135] on icon "edit" at bounding box center [94, 135] width 3 height 3
select select "***"
select select "****"
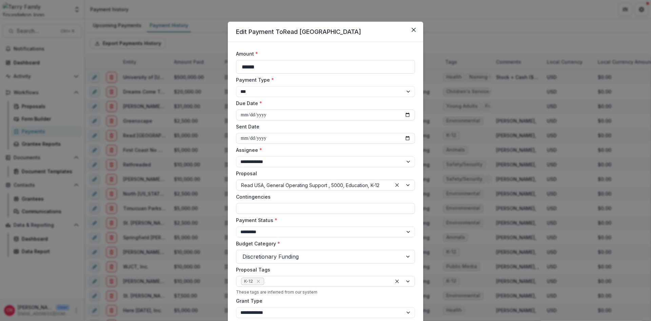
scroll to position [122, 0]
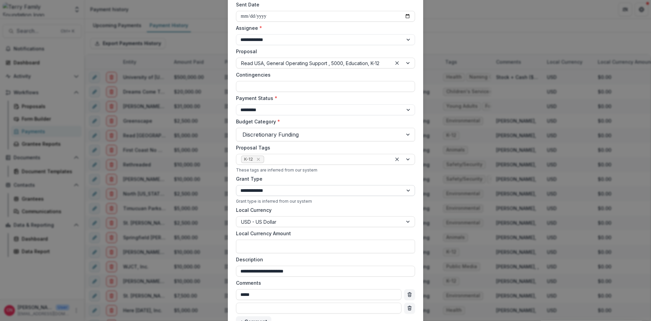
click at [236, 185] on select "**********" at bounding box center [325, 190] width 179 height 11
select select "**********"
click option "**********" at bounding box center [0, 0] width 0 height 0
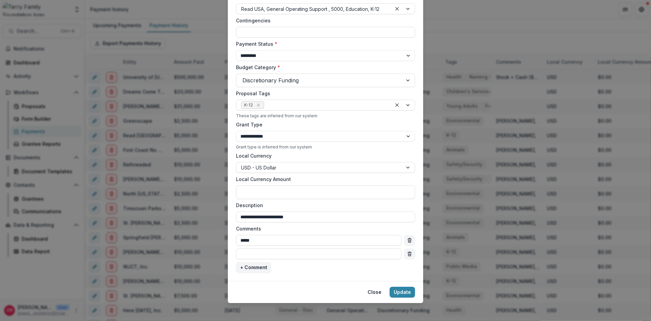
scroll to position [180, 0]
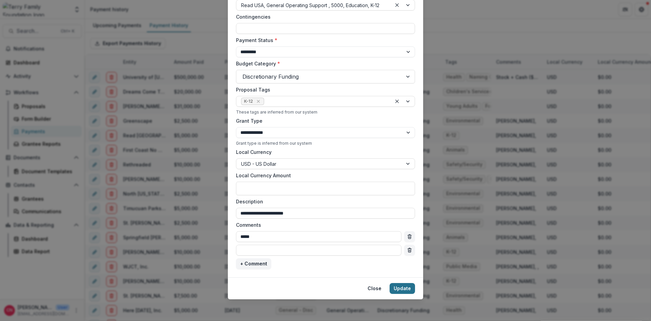
click at [399, 287] on button "Update" at bounding box center [401, 288] width 25 height 11
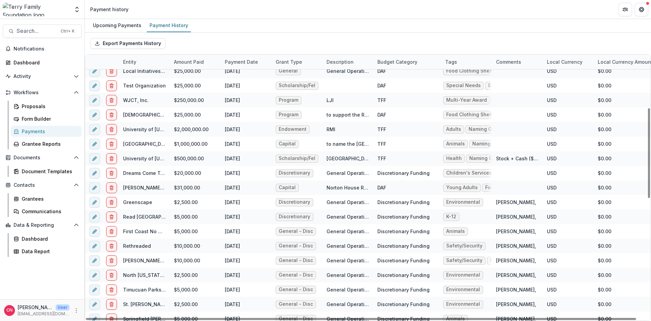
scroll to position [218, 0]
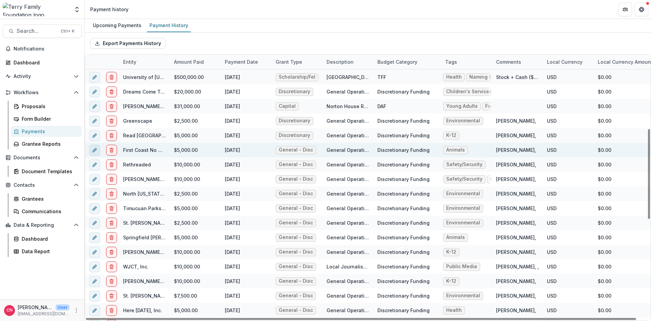
click at [91, 148] on button "edit" at bounding box center [94, 150] width 11 height 11
select select "***"
select select "****"
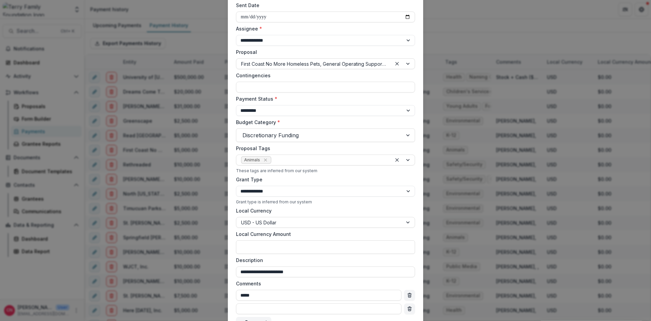
scroll to position [122, 0]
click at [236, 185] on select "**********" at bounding box center [325, 190] width 179 height 11
select select "**********"
click option "**********" at bounding box center [0, 0] width 0 height 0
click at [408, 134] on div at bounding box center [408, 134] width 12 height 13
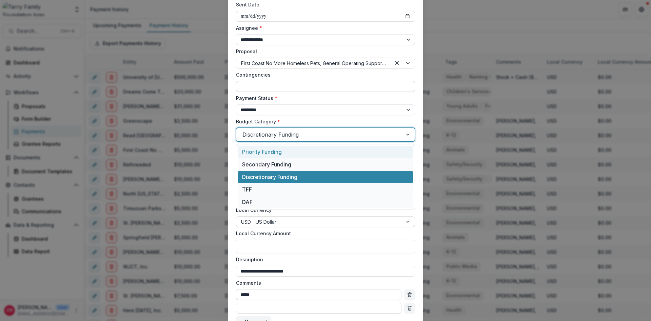
click at [253, 201] on div "DAF" at bounding box center [326, 202] width 176 height 13
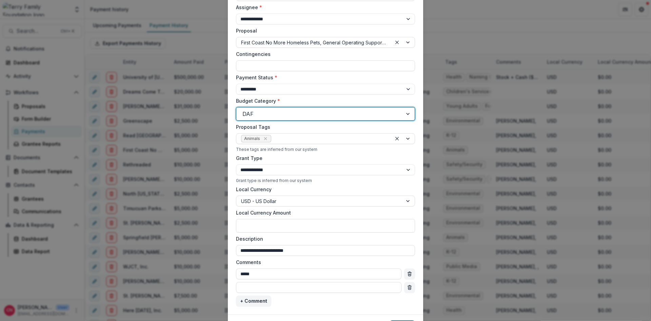
scroll to position [180, 0]
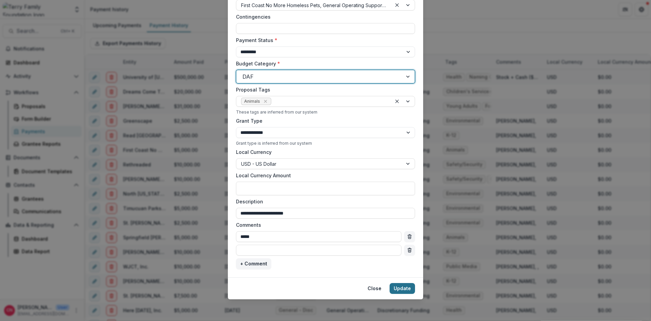
click at [402, 288] on button "Update" at bounding box center [401, 288] width 25 height 11
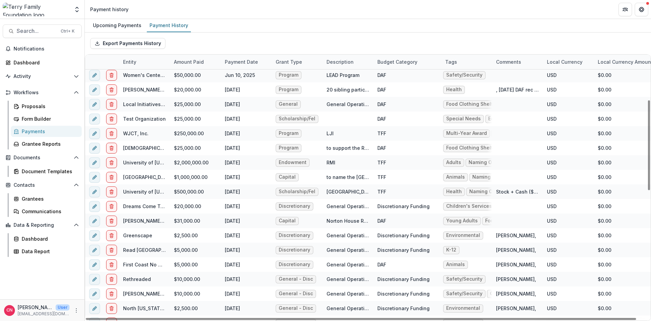
scroll to position [137, 0]
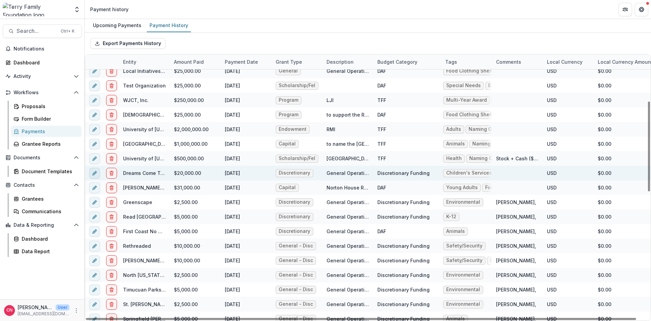
click at [93, 170] on button "edit" at bounding box center [94, 173] width 11 height 11
select select "***"
select select "**********"
select select "****"
select select "**********"
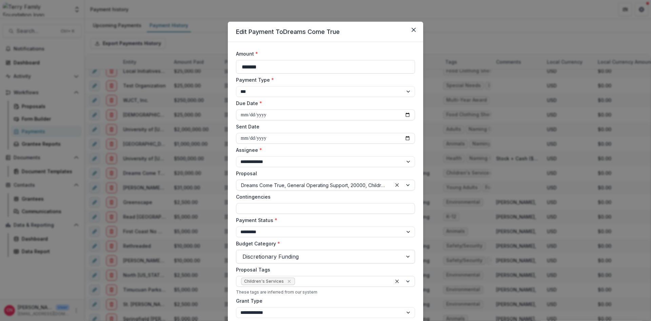
click at [407, 257] on div at bounding box center [408, 256] width 12 height 13
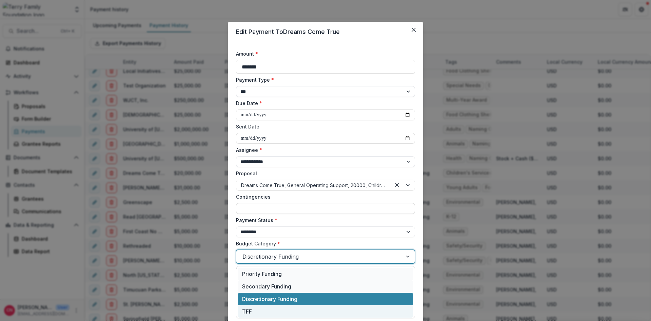
scroll to position [14, 0]
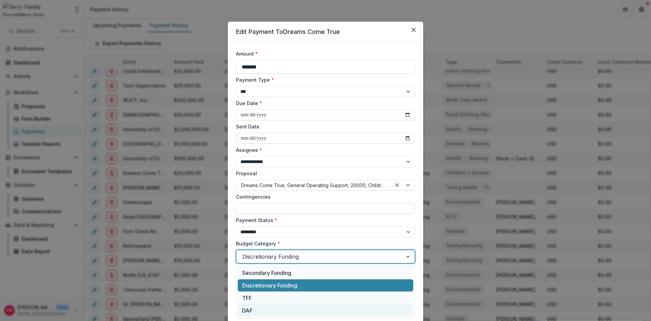
click at [248, 309] on div "DAF" at bounding box center [326, 310] width 176 height 13
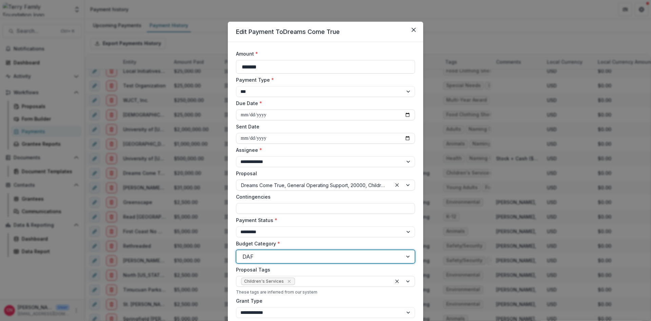
scroll to position [153, 0]
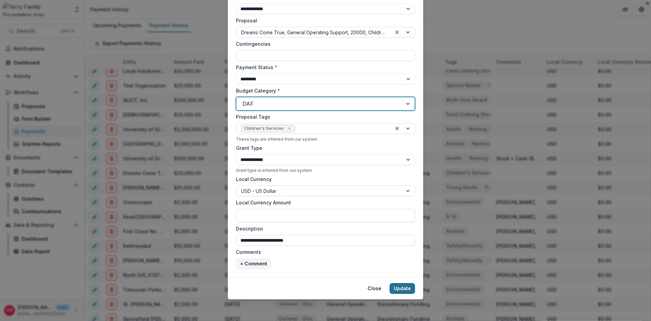
click at [401, 285] on button "Update" at bounding box center [401, 288] width 25 height 11
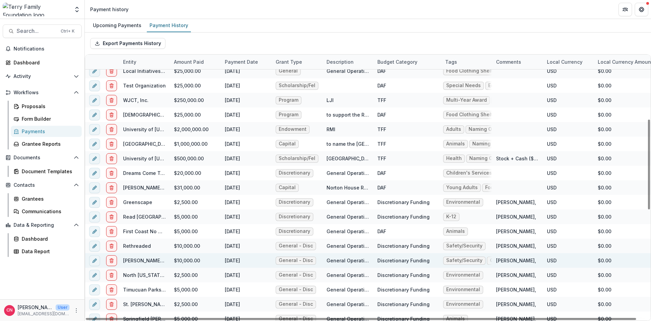
scroll to position [218, 0]
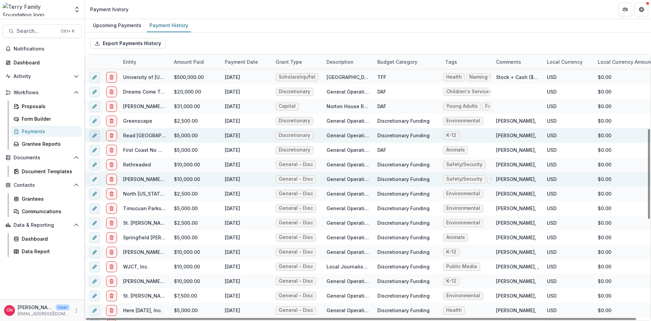
click at [92, 133] on icon "edit" at bounding box center [94, 135] width 5 height 5
select select "***"
select select "****"
select select "**********"
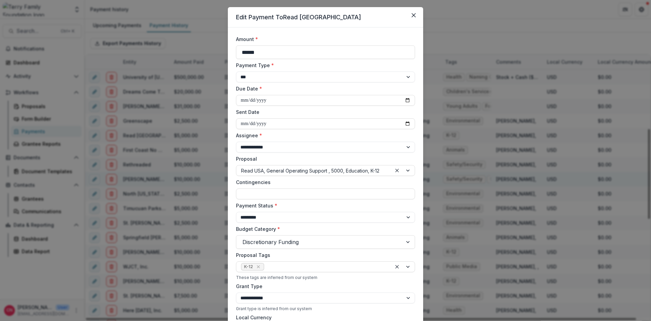
scroll to position [122, 0]
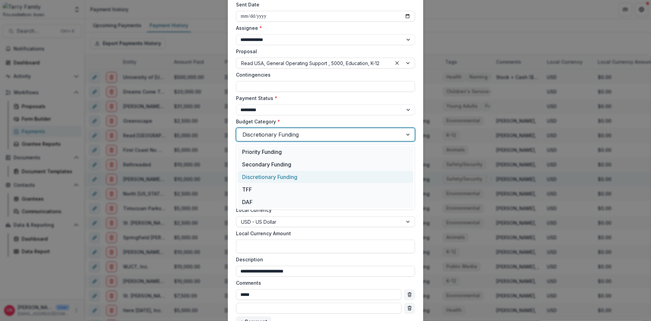
click at [407, 134] on div at bounding box center [408, 134] width 12 height 13
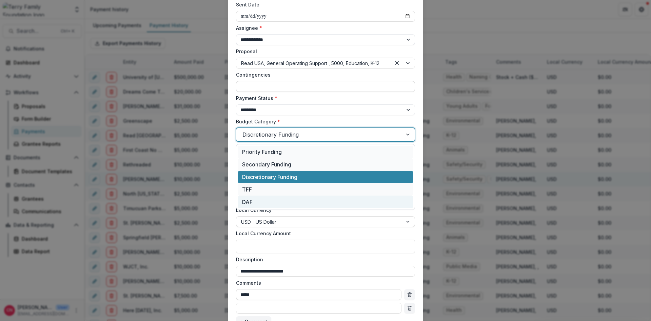
click at [243, 200] on div "DAF" at bounding box center [326, 202] width 176 height 13
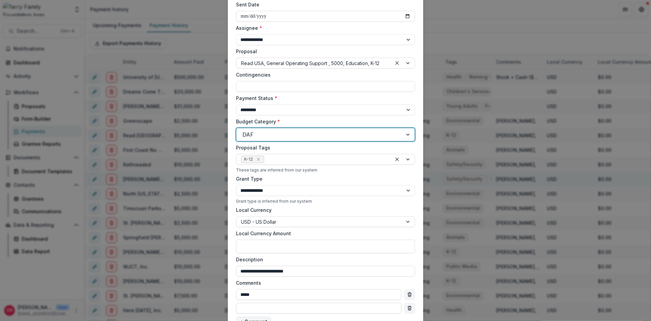
scroll to position [180, 0]
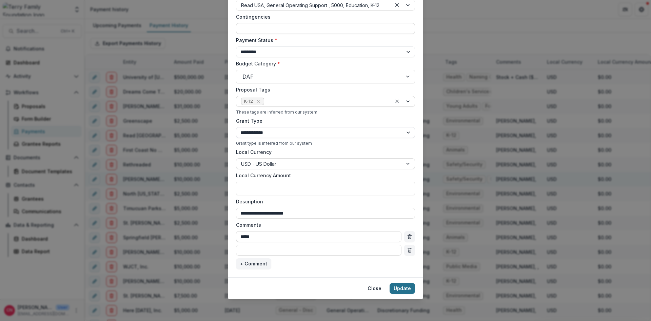
click at [402, 287] on button "Update" at bounding box center [401, 288] width 25 height 11
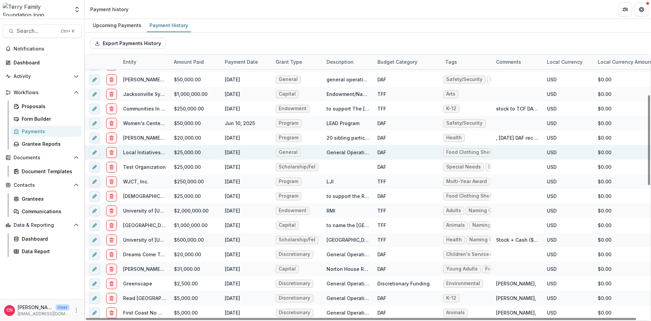
scroll to position [137, 0]
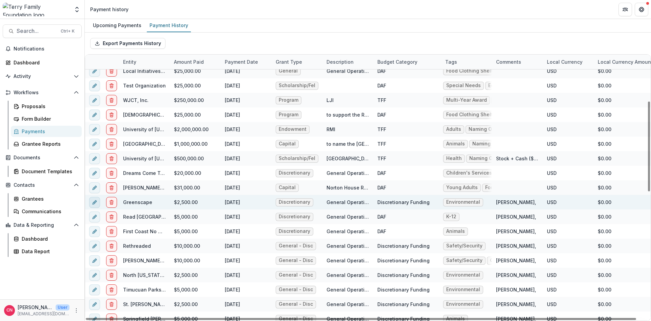
click at [94, 201] on icon "edit" at bounding box center [94, 202] width 5 height 5
select select "***"
select select "****"
select select "**********"
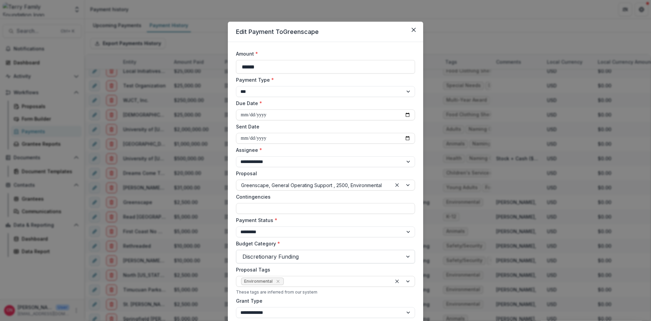
click at [408, 254] on div at bounding box center [408, 256] width 12 height 13
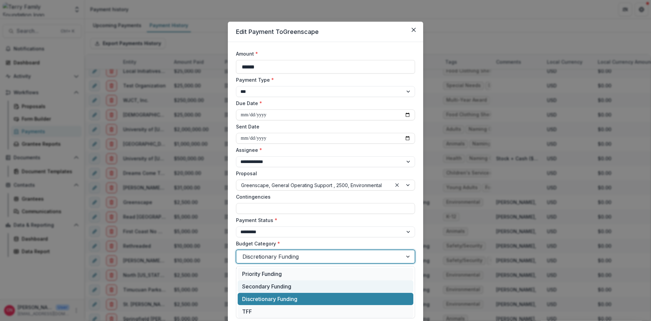
scroll to position [14, 0]
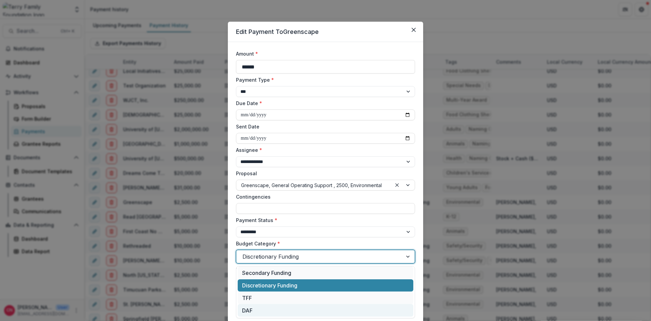
click at [250, 309] on div "DAF" at bounding box center [326, 310] width 176 height 13
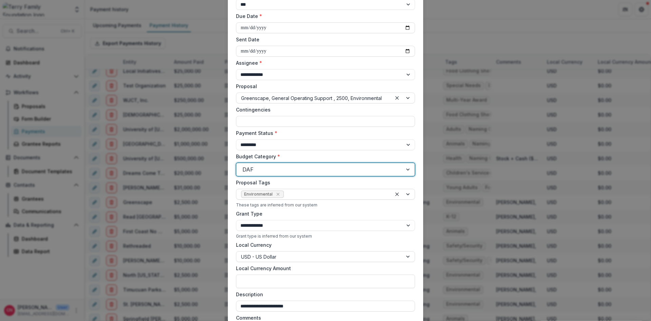
scroll to position [163, 0]
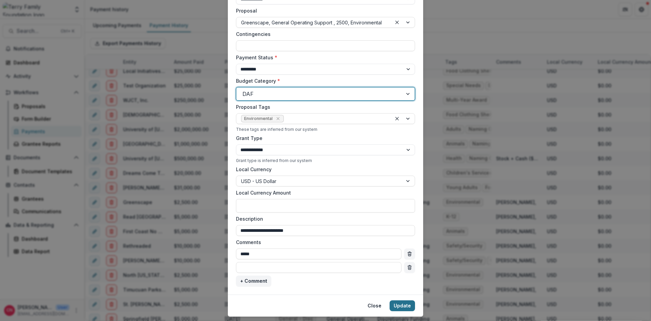
click at [397, 305] on button "Update" at bounding box center [401, 305] width 25 height 11
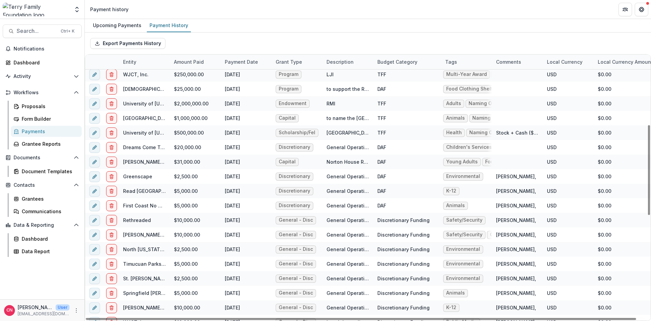
scroll to position [244, 0]
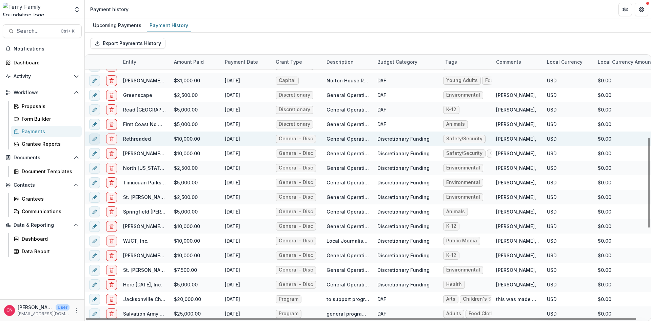
click at [94, 138] on icon "edit" at bounding box center [94, 138] width 5 height 5
select select "***"
select select "****"
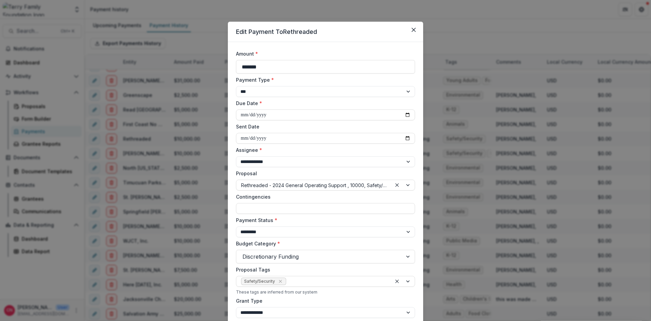
scroll to position [81, 0]
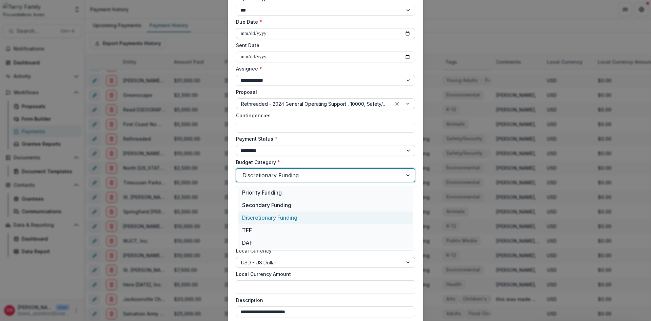
click at [409, 172] on div at bounding box center [408, 175] width 12 height 13
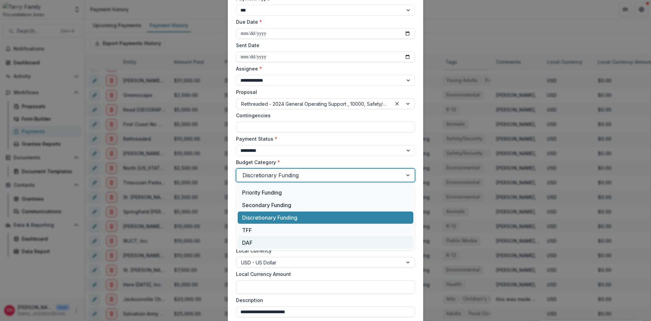
click at [255, 243] on div "DAF" at bounding box center [326, 242] width 176 height 13
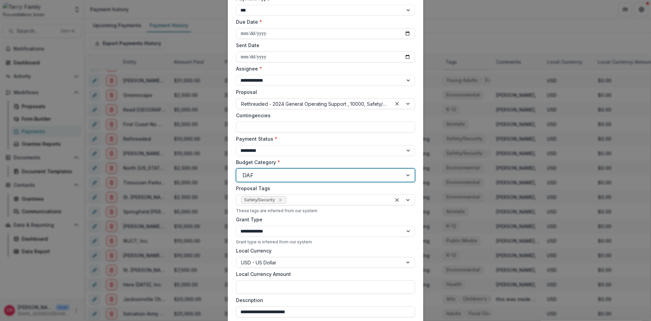
scroll to position [180, 0]
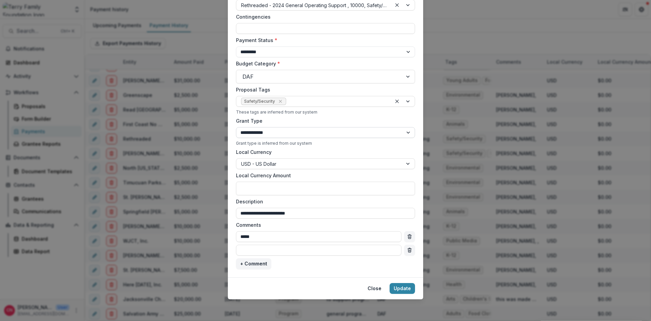
click at [236, 127] on select "**********" at bounding box center [325, 132] width 179 height 11
select select "**********"
click option "**********" at bounding box center [0, 0] width 0 height 0
click at [394, 284] on button "Update" at bounding box center [401, 288] width 25 height 11
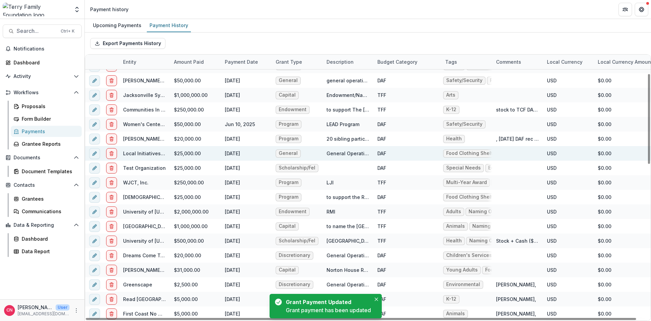
scroll to position [56, 0]
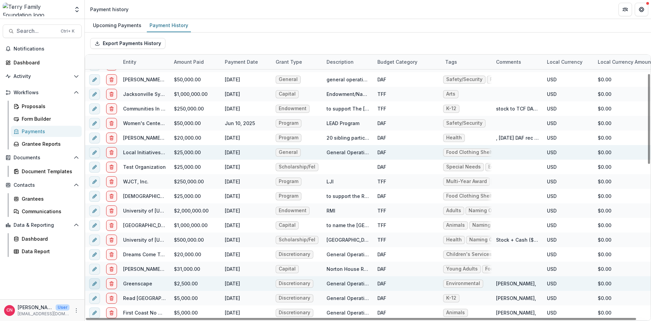
click at [92, 282] on icon "edit" at bounding box center [94, 283] width 5 height 5
select select "***"
select select "****"
select select "**********"
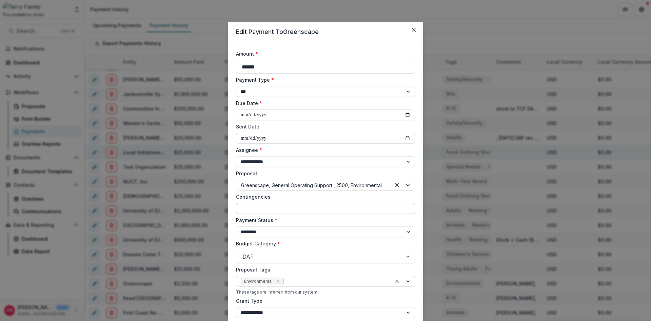
scroll to position [81, 0]
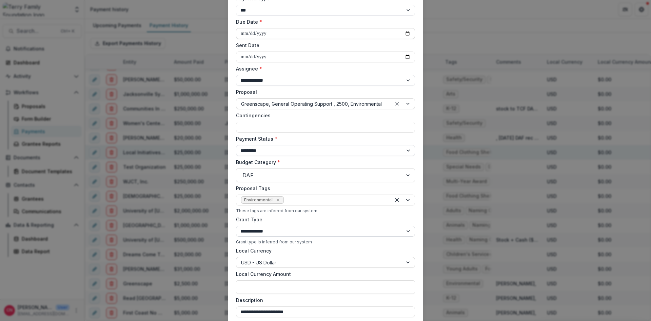
click at [236, 226] on select "**********" at bounding box center [325, 231] width 179 height 11
click at [314, 232] on select "**********" at bounding box center [325, 231] width 179 height 11
click at [236, 226] on select "**********" at bounding box center [325, 231] width 179 height 11
click option "**********" at bounding box center [0, 0] width 0 height 0
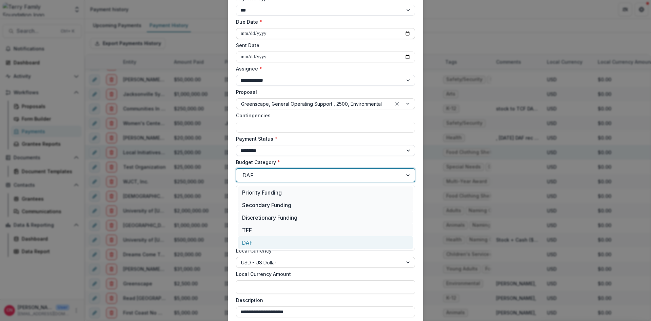
click at [287, 175] on div at bounding box center [319, 174] width 154 height 9
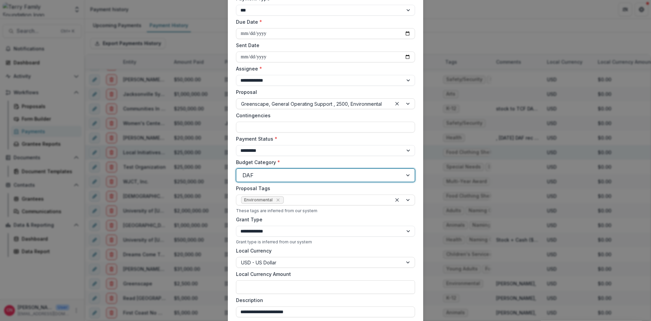
click at [287, 174] on div at bounding box center [319, 174] width 154 height 9
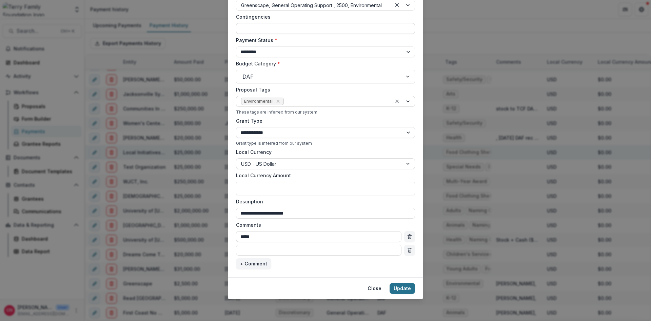
click at [400, 289] on button "Update" at bounding box center [401, 288] width 25 height 11
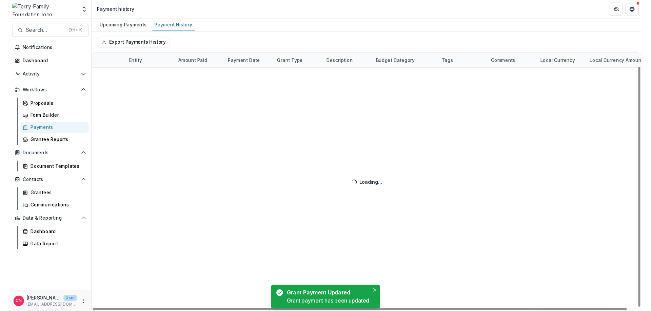
scroll to position [15, 0]
